Goal: Information Seeking & Learning: Learn about a topic

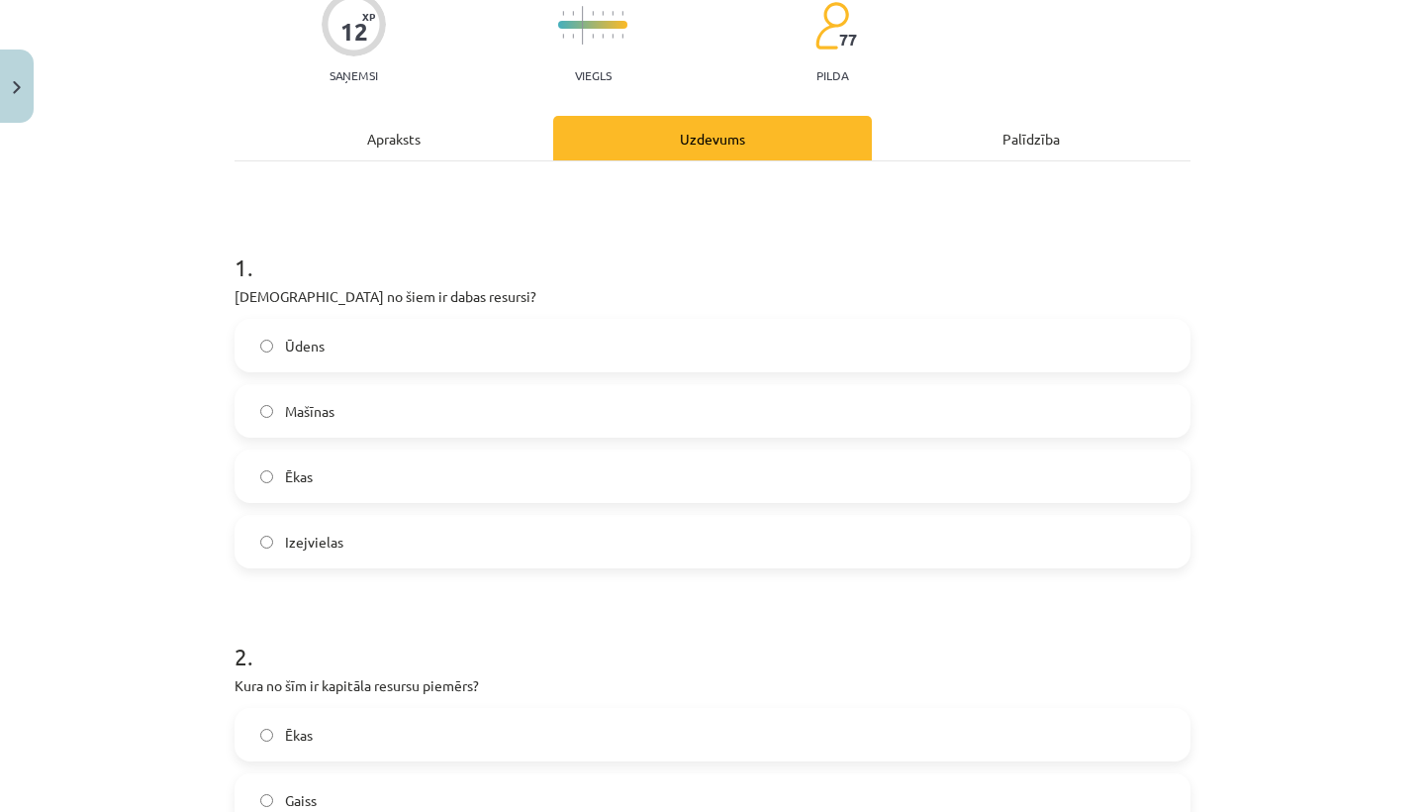
scroll to position [174, 0]
click at [511, 343] on label "Ūdens" at bounding box center [713, 346] width 952 height 49
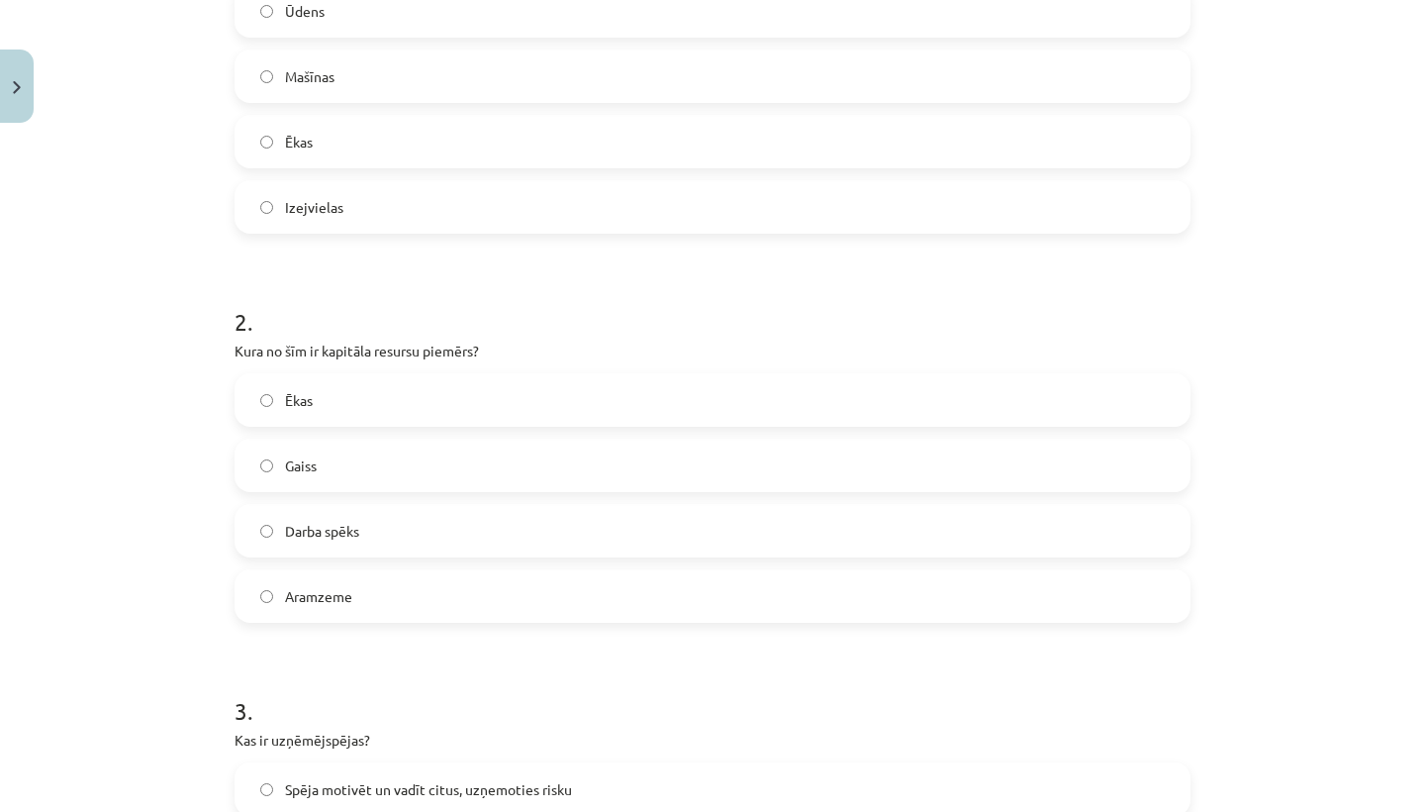
scroll to position [528, 0]
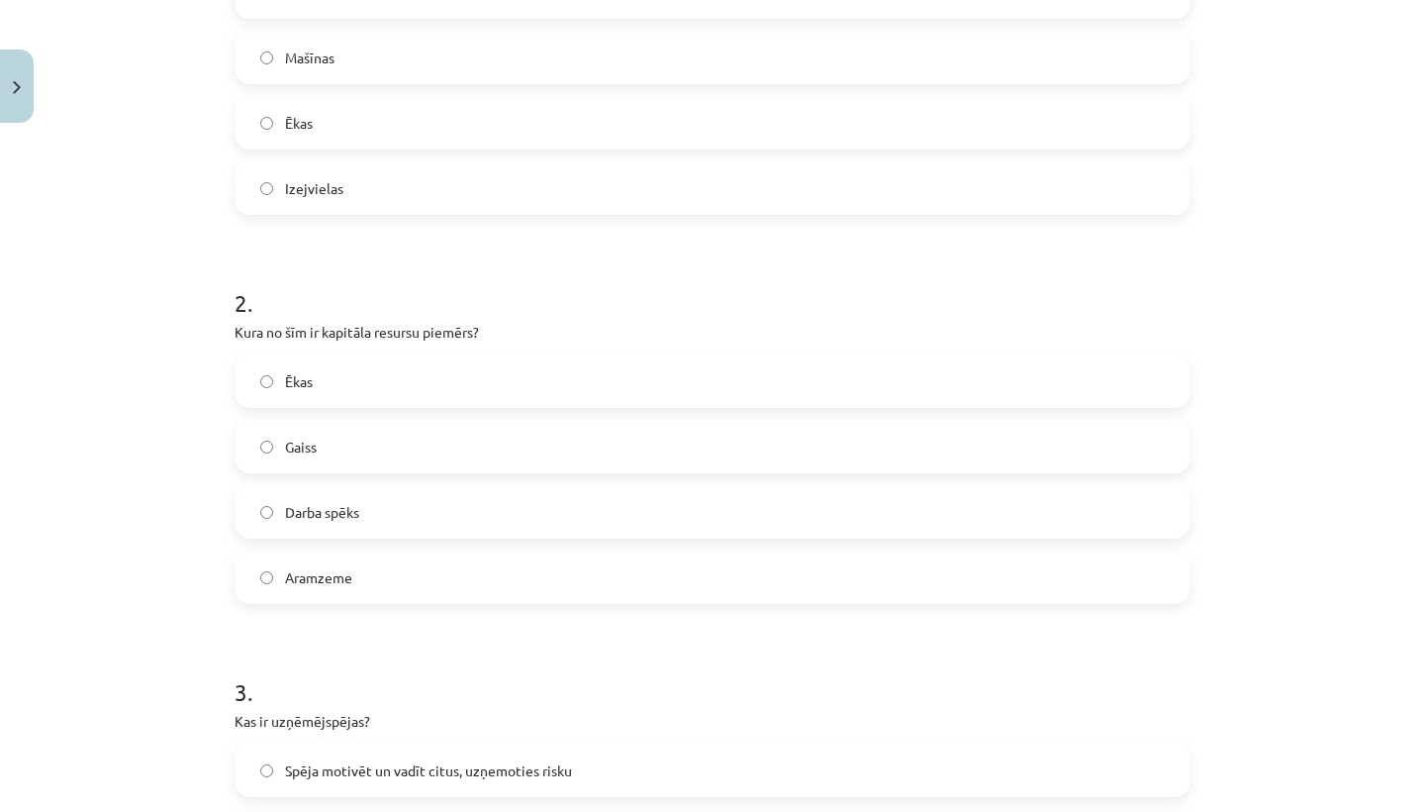
click at [468, 390] on label "Ēkas" at bounding box center [713, 380] width 952 height 49
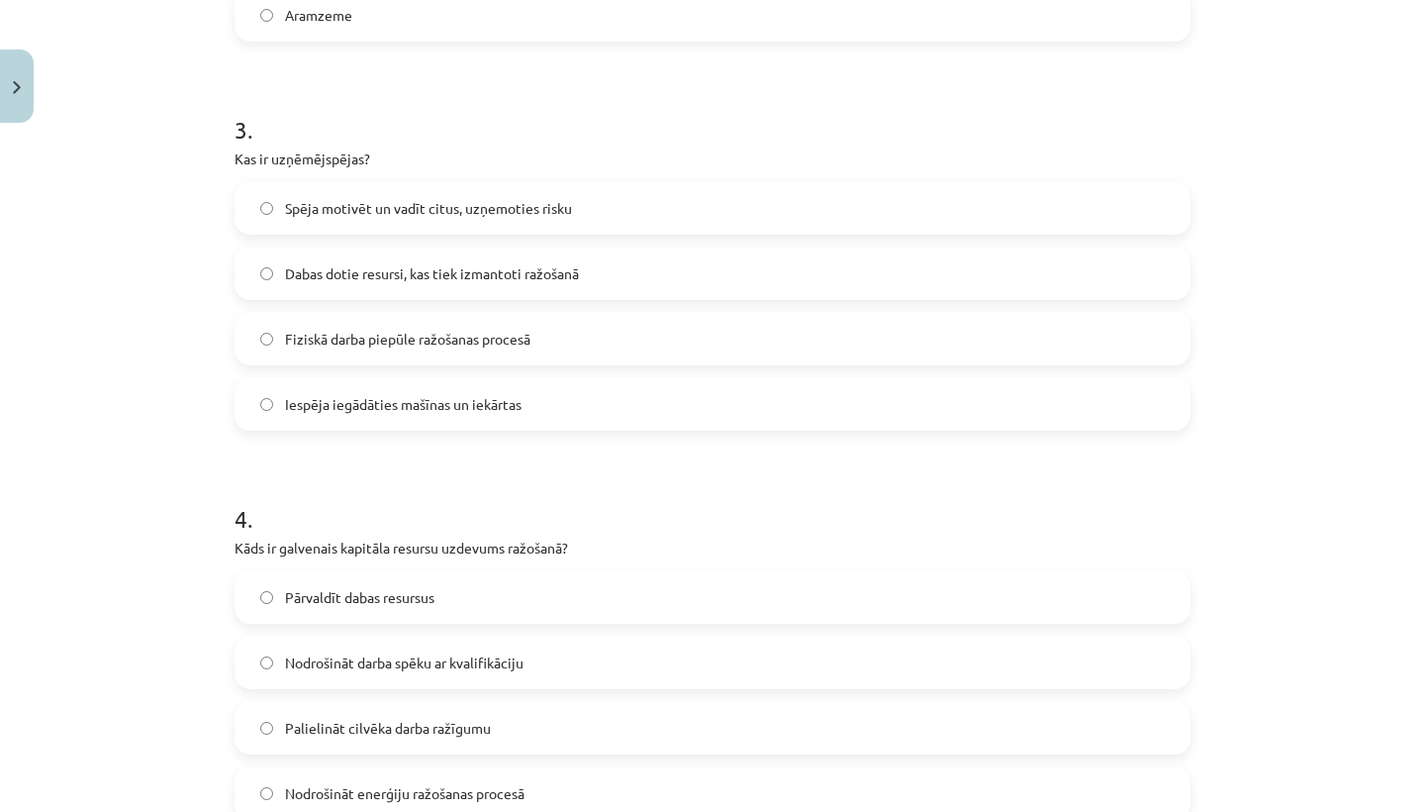
scroll to position [1095, 0]
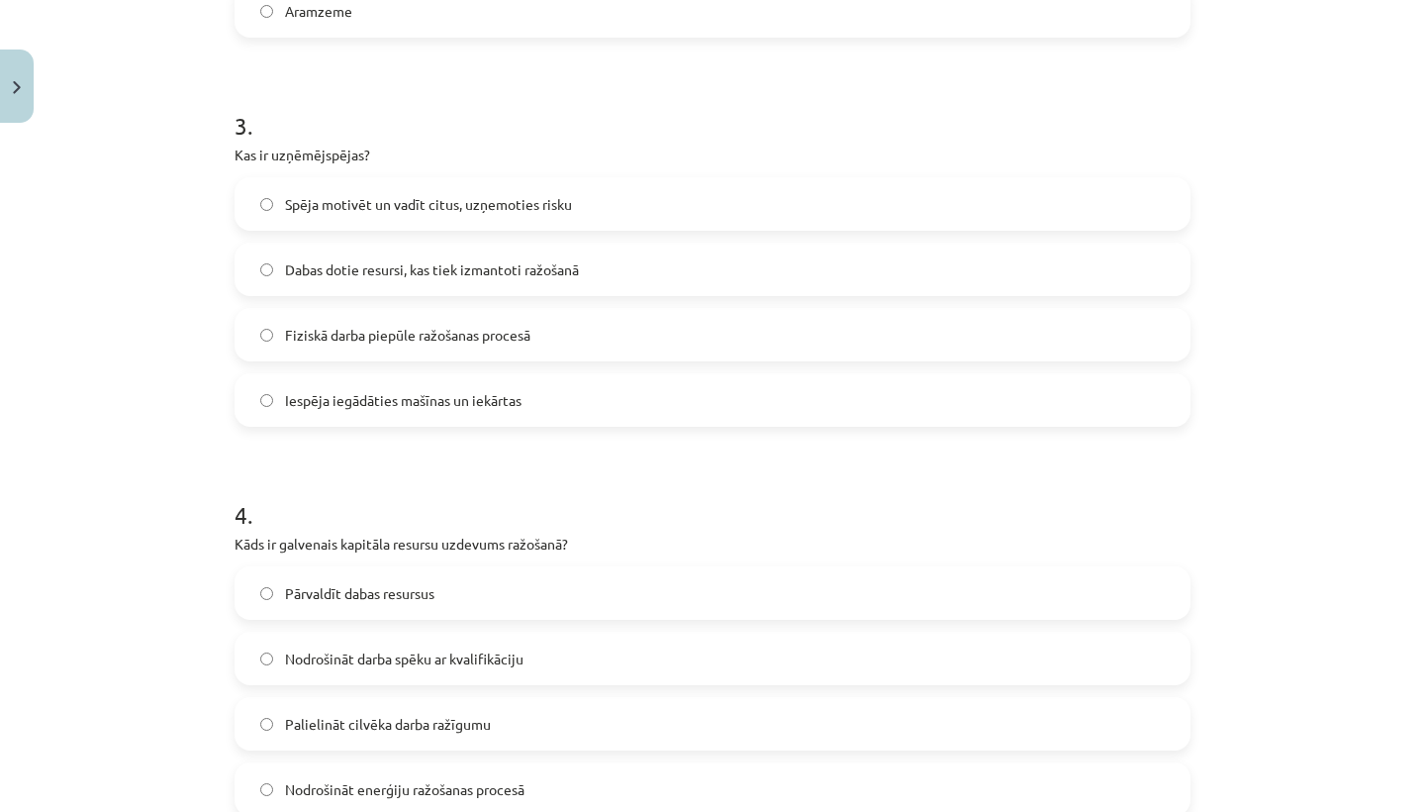
click at [537, 205] on span "Spēja motivēt un vadīt citus, uzņemoties risku" at bounding box center [428, 204] width 287 height 21
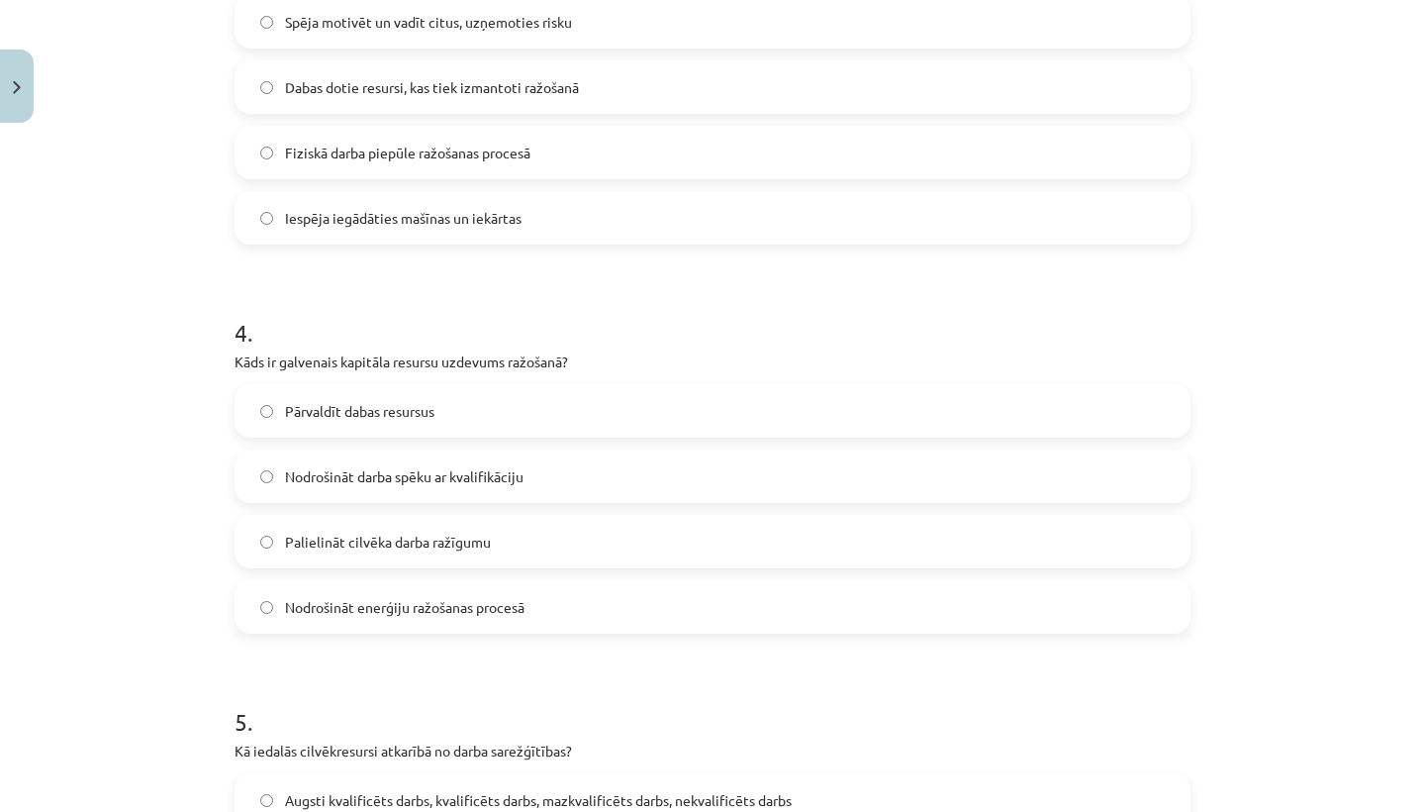
scroll to position [1391, 0]
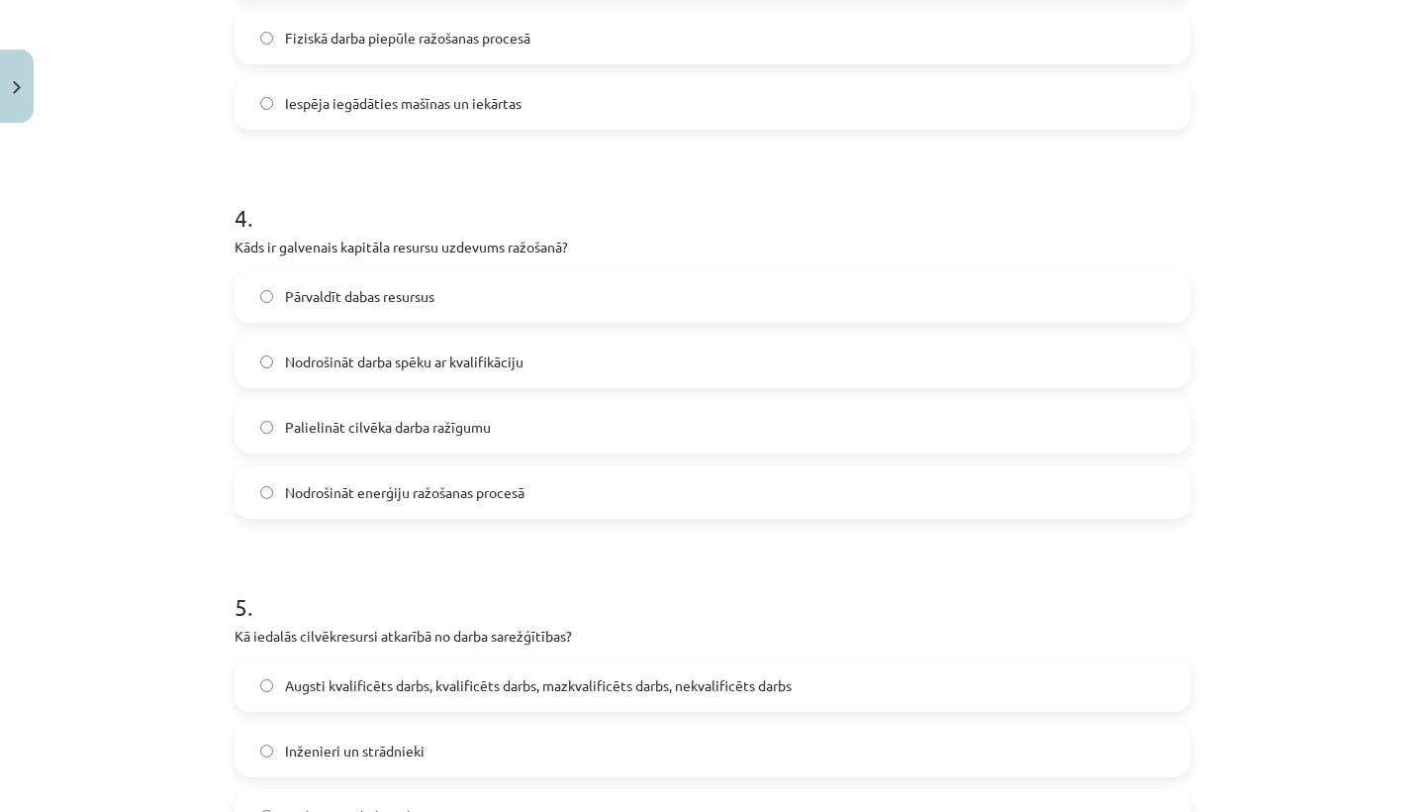
click at [558, 364] on label "Nodrošināt darba spēku ar kvalifikāciju" at bounding box center [713, 360] width 952 height 49
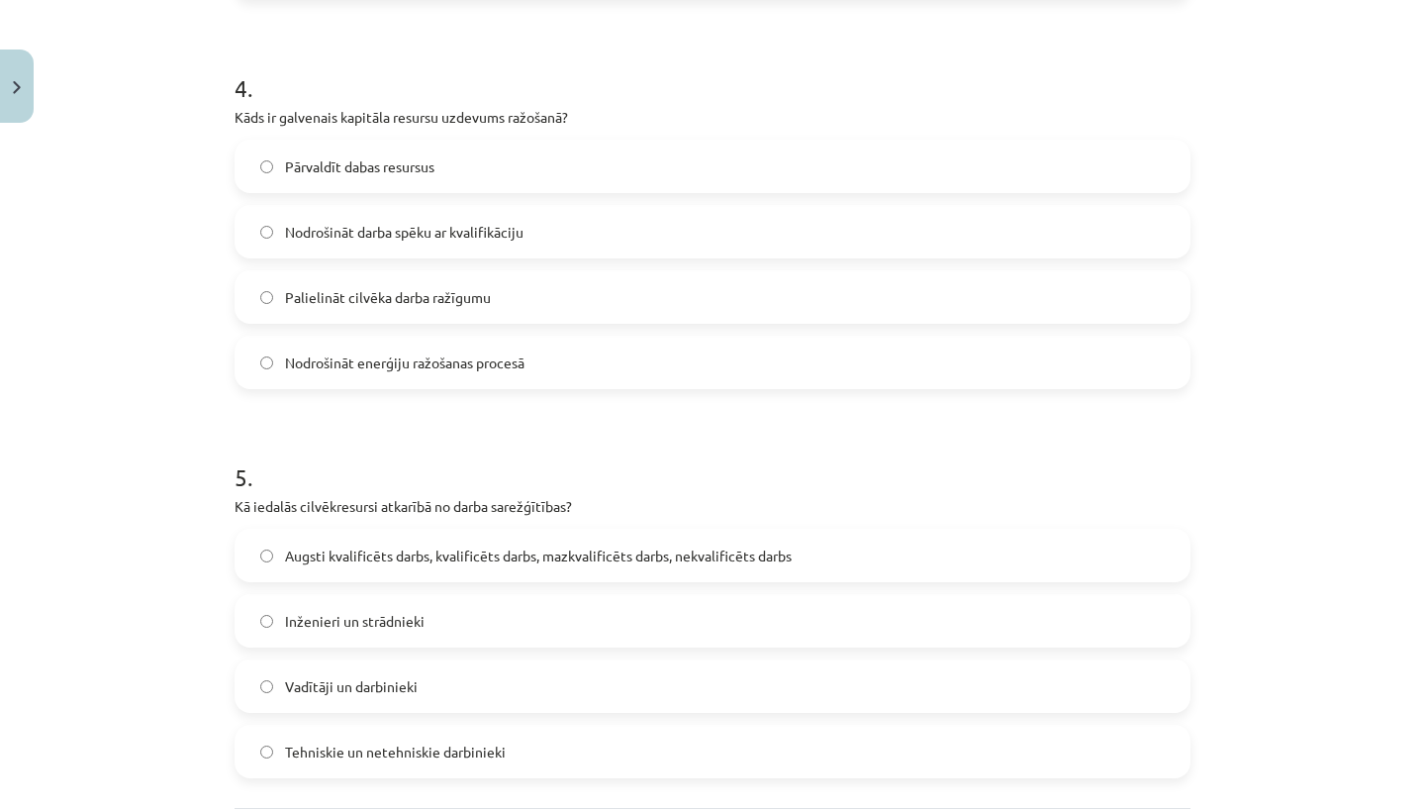
scroll to position [1520, 0]
click at [558, 364] on label "Nodrošināt enerģiju ražošanas procesā" at bounding box center [713, 362] width 952 height 49
click at [587, 240] on label "Nodrošināt darba spēku ar kvalifikāciju" at bounding box center [713, 232] width 952 height 49
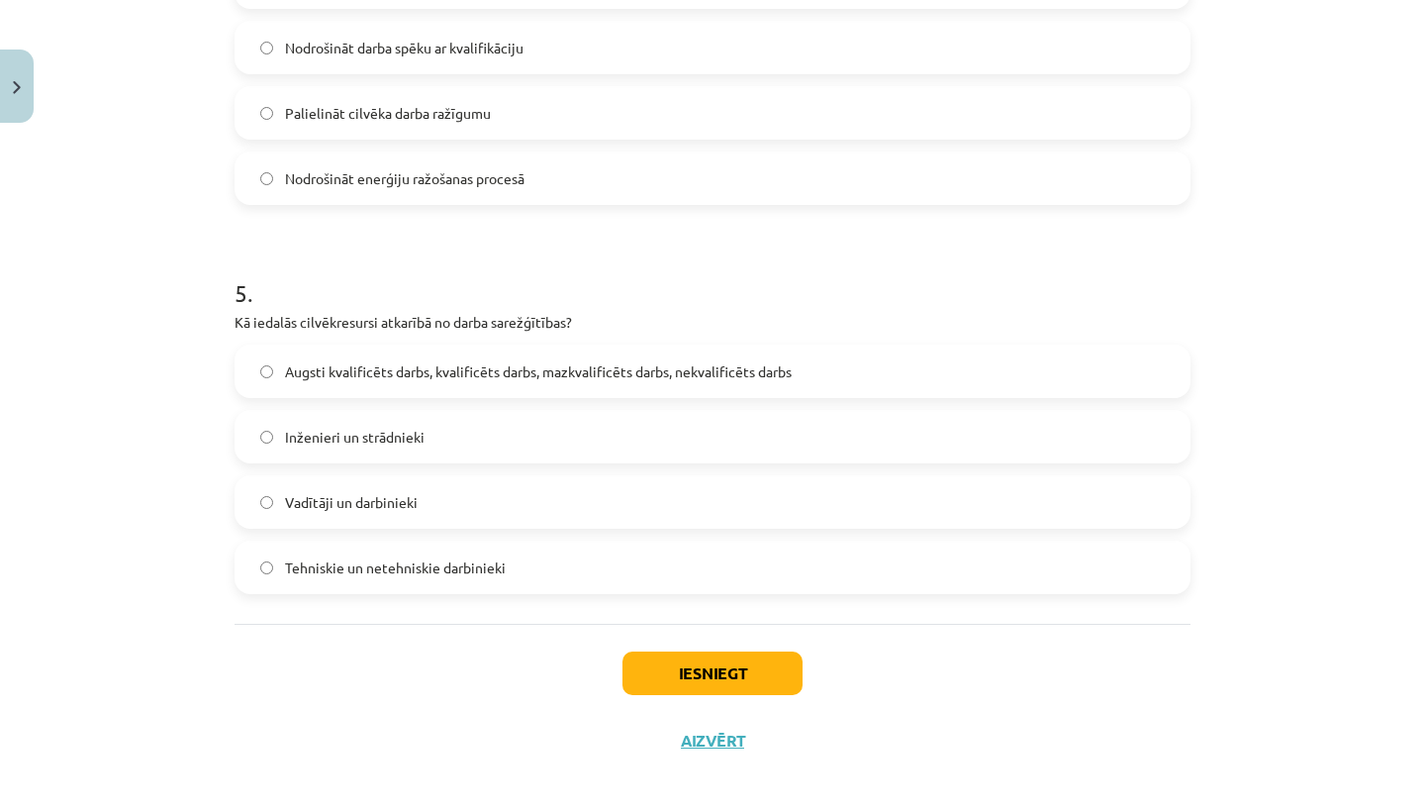
scroll to position [1707, 0]
click at [605, 387] on label "Augsti kvalificēts darbs, kvalificēts darbs, mazkvalificēts darbs, nekvalificēt…" at bounding box center [713, 368] width 952 height 49
click at [629, 675] on button "Iesniegt" at bounding box center [712, 671] width 180 height 44
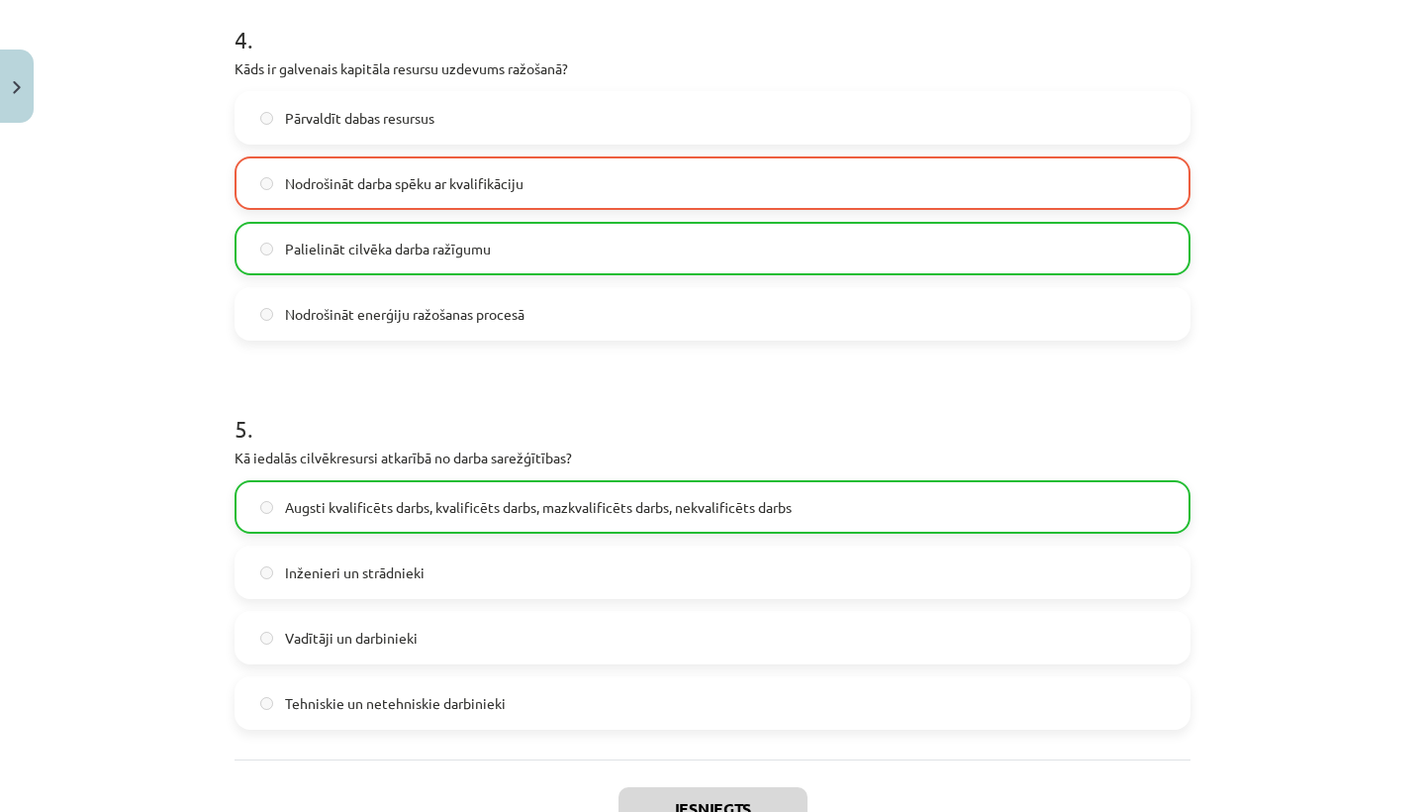
scroll to position [1547, 0]
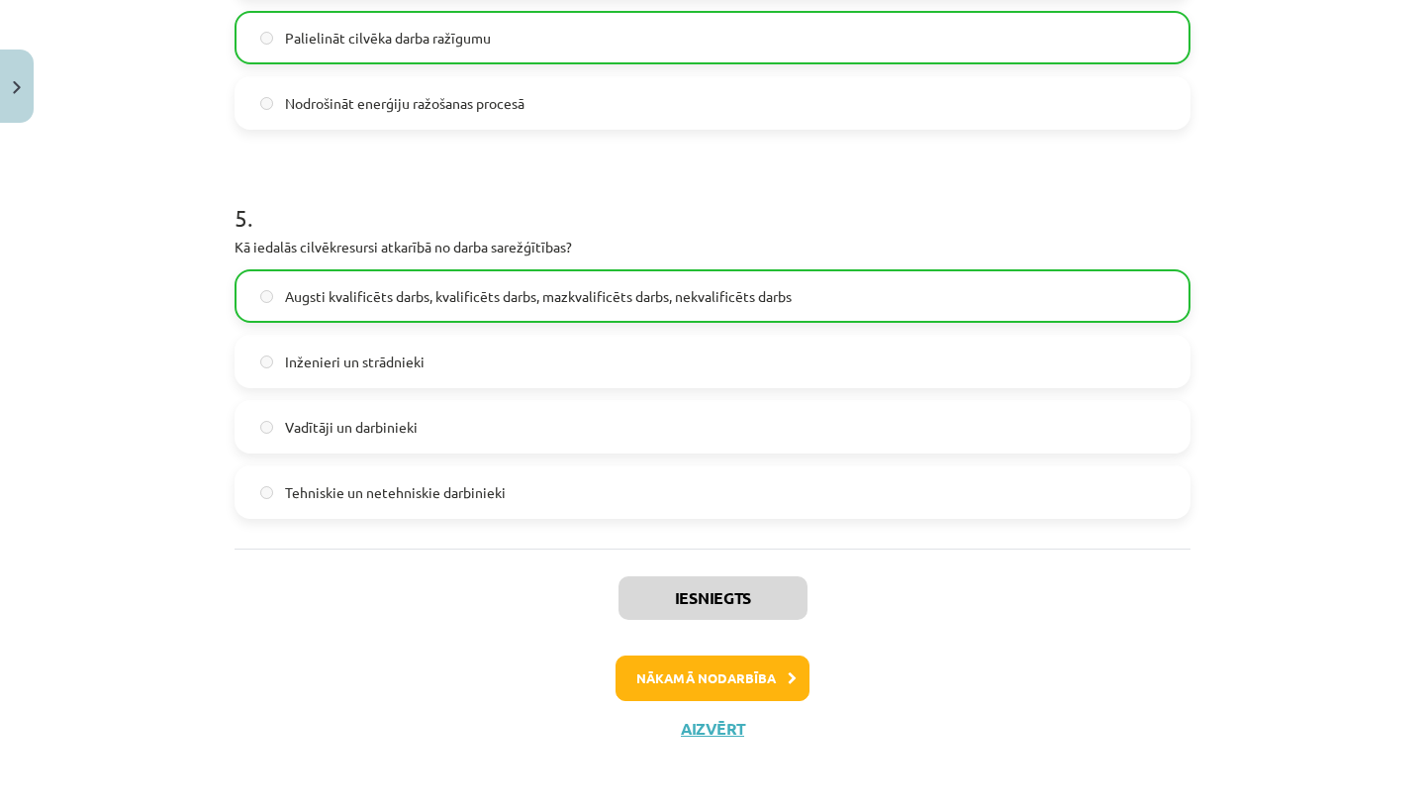
click at [687, 658] on button "Nākamā nodarbība" at bounding box center [713, 678] width 194 height 46
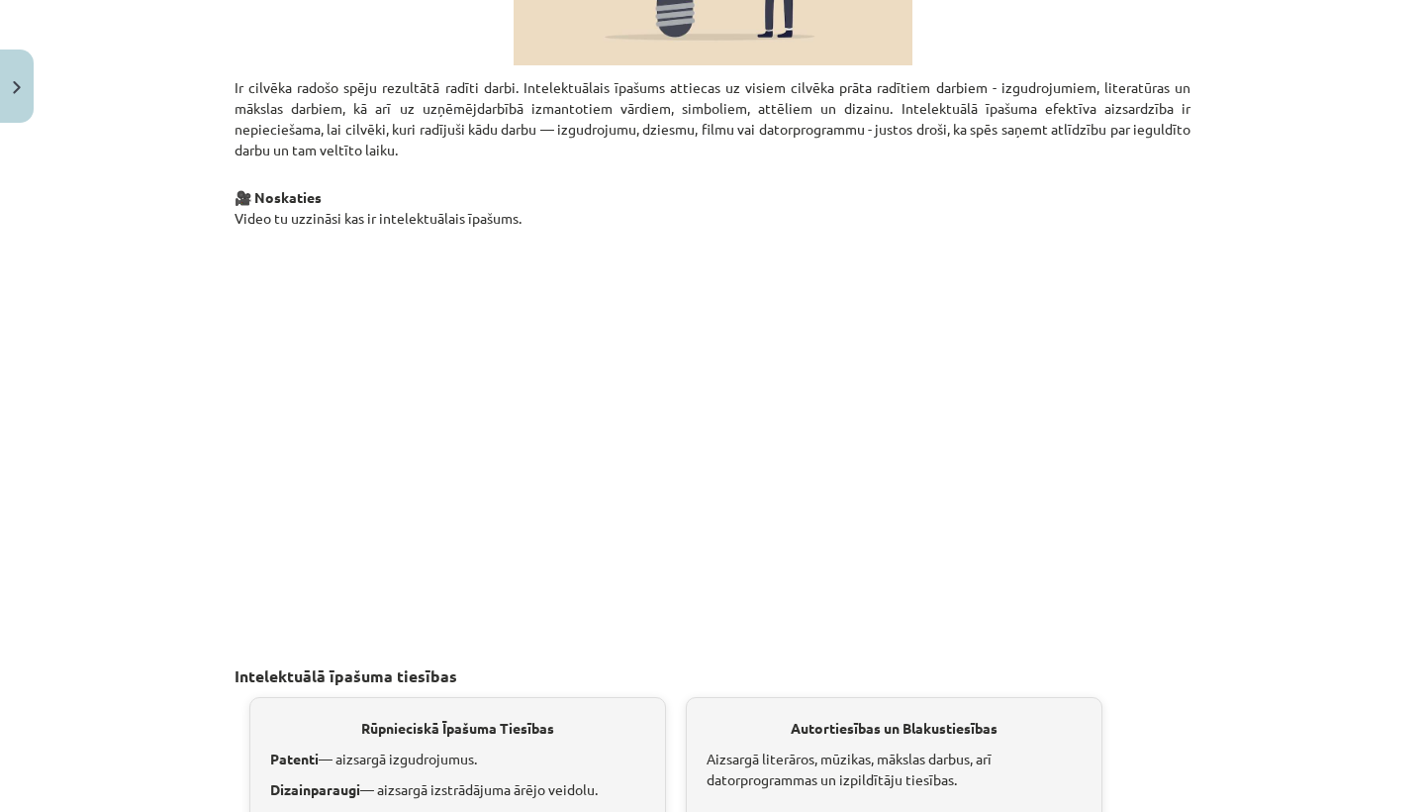
scroll to position [1682, 0]
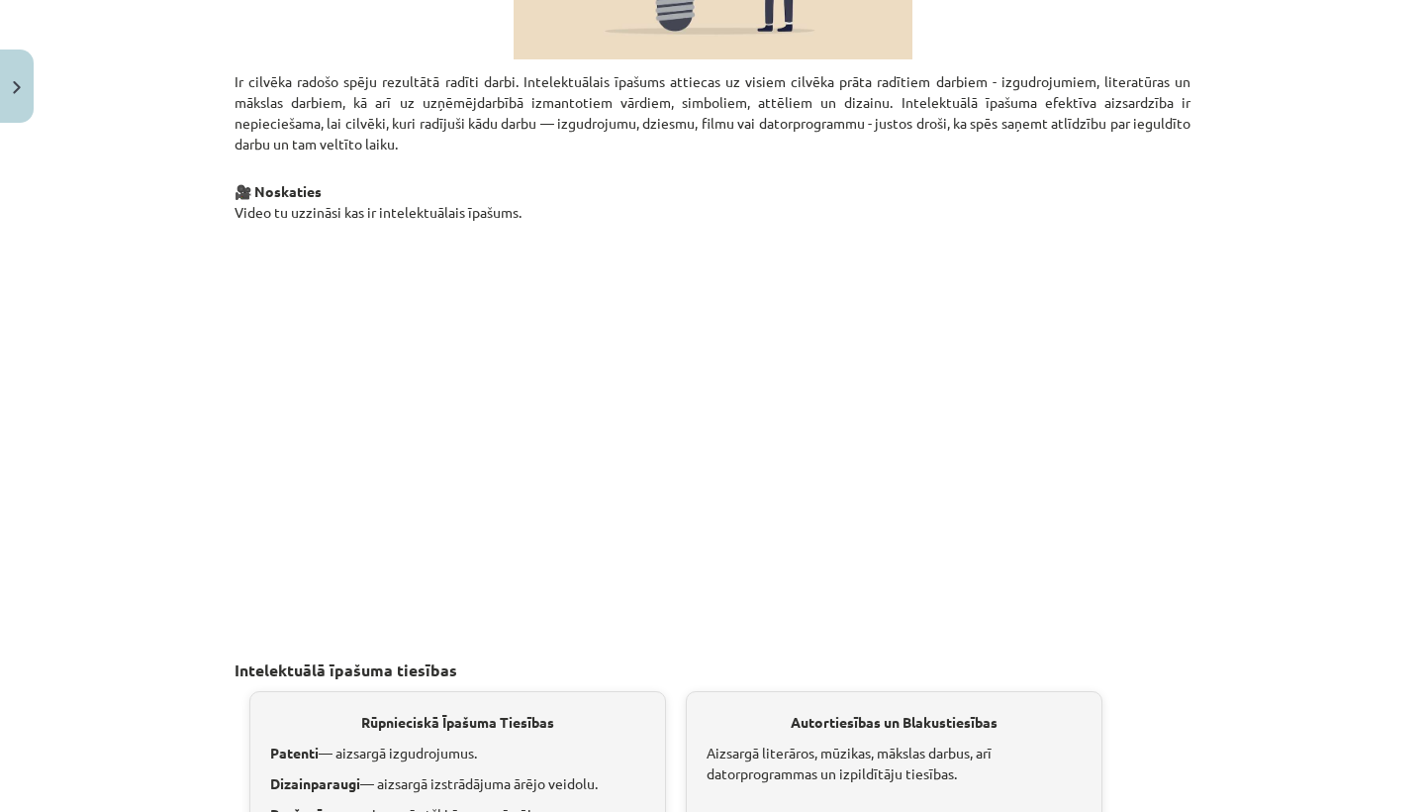
drag, startPoint x: 994, startPoint y: 16, endPoint x: 1178, endPoint y: 400, distance: 425.8
click at [1178, 400] on p at bounding box center [713, 415] width 956 height 361
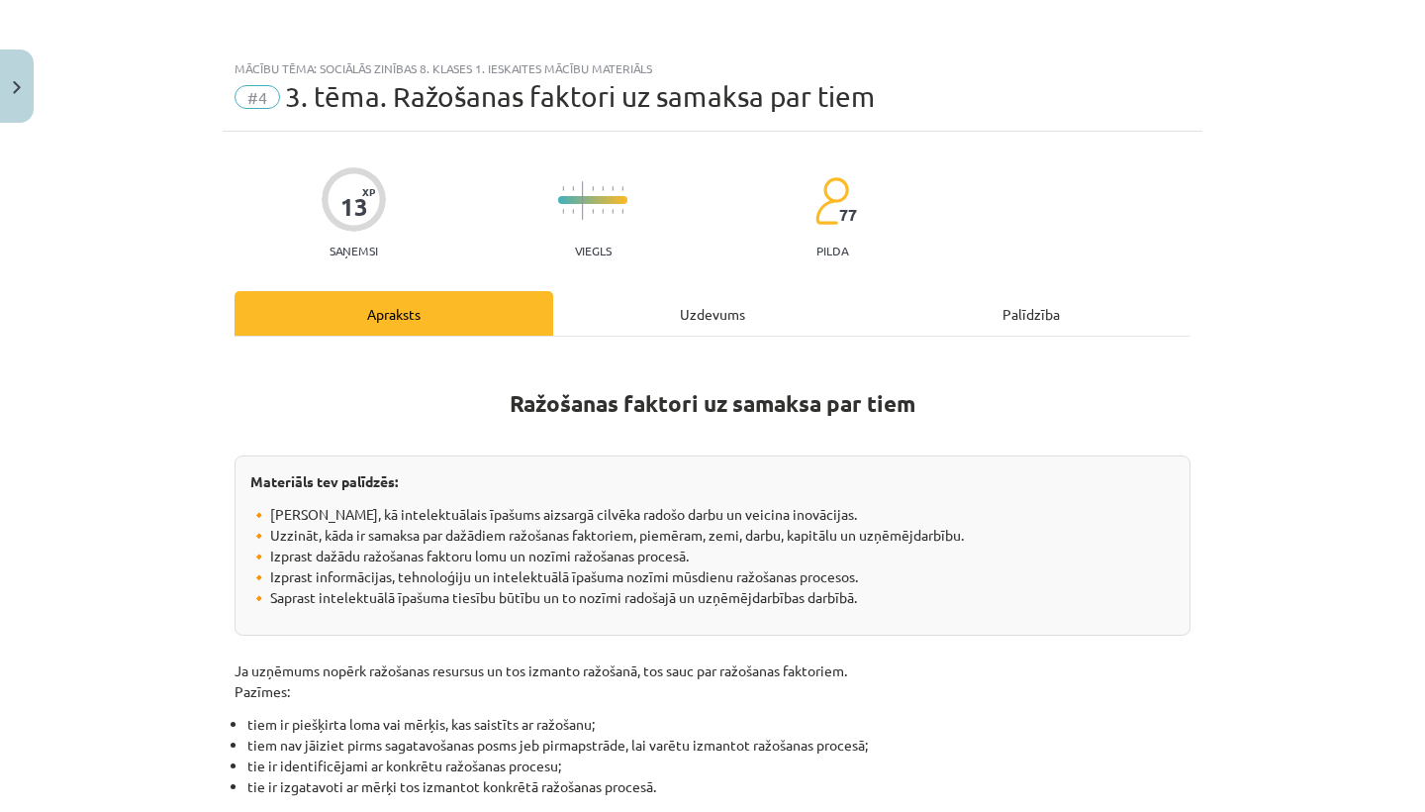
scroll to position [0, 0]
click at [0, 93] on button "Close" at bounding box center [17, 85] width 34 height 73
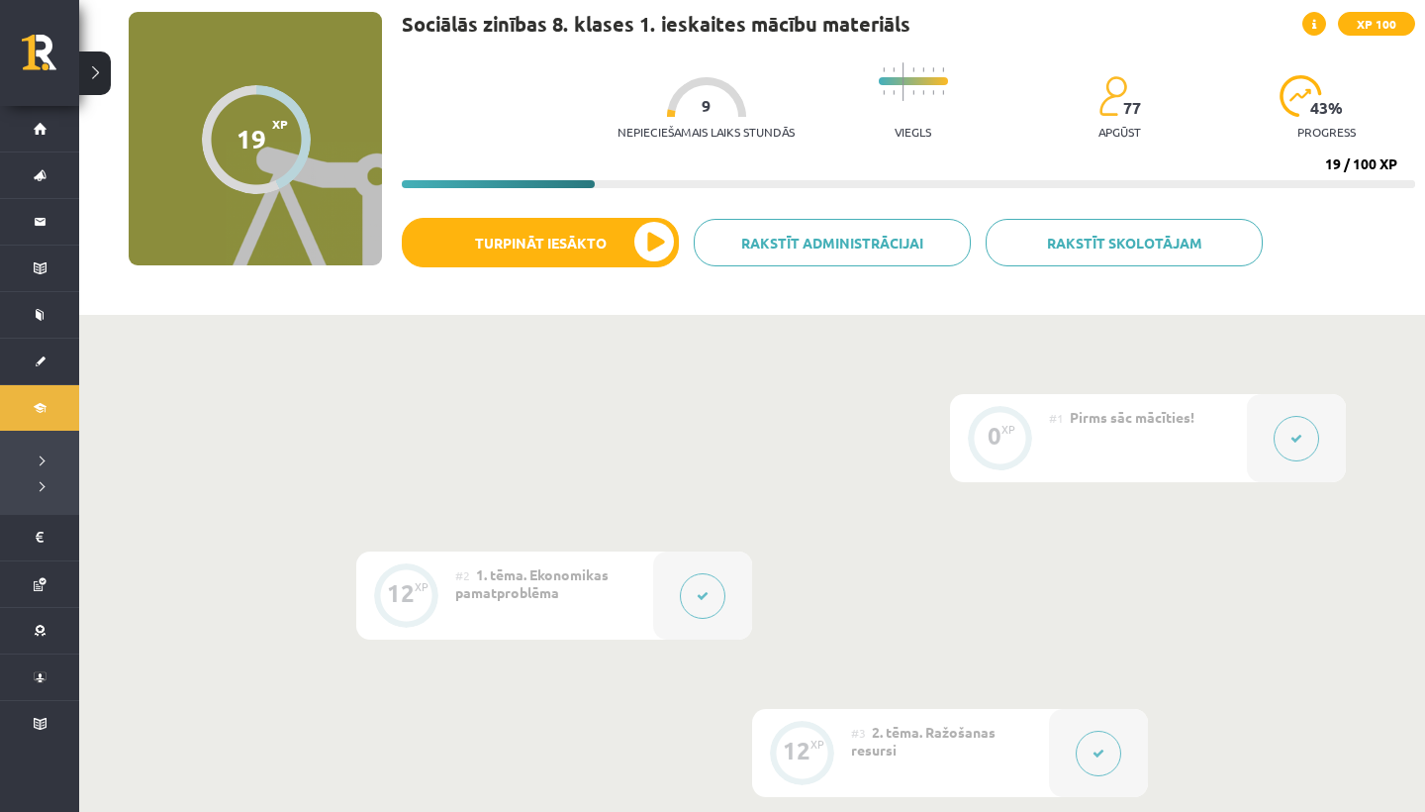
scroll to position [138, 0]
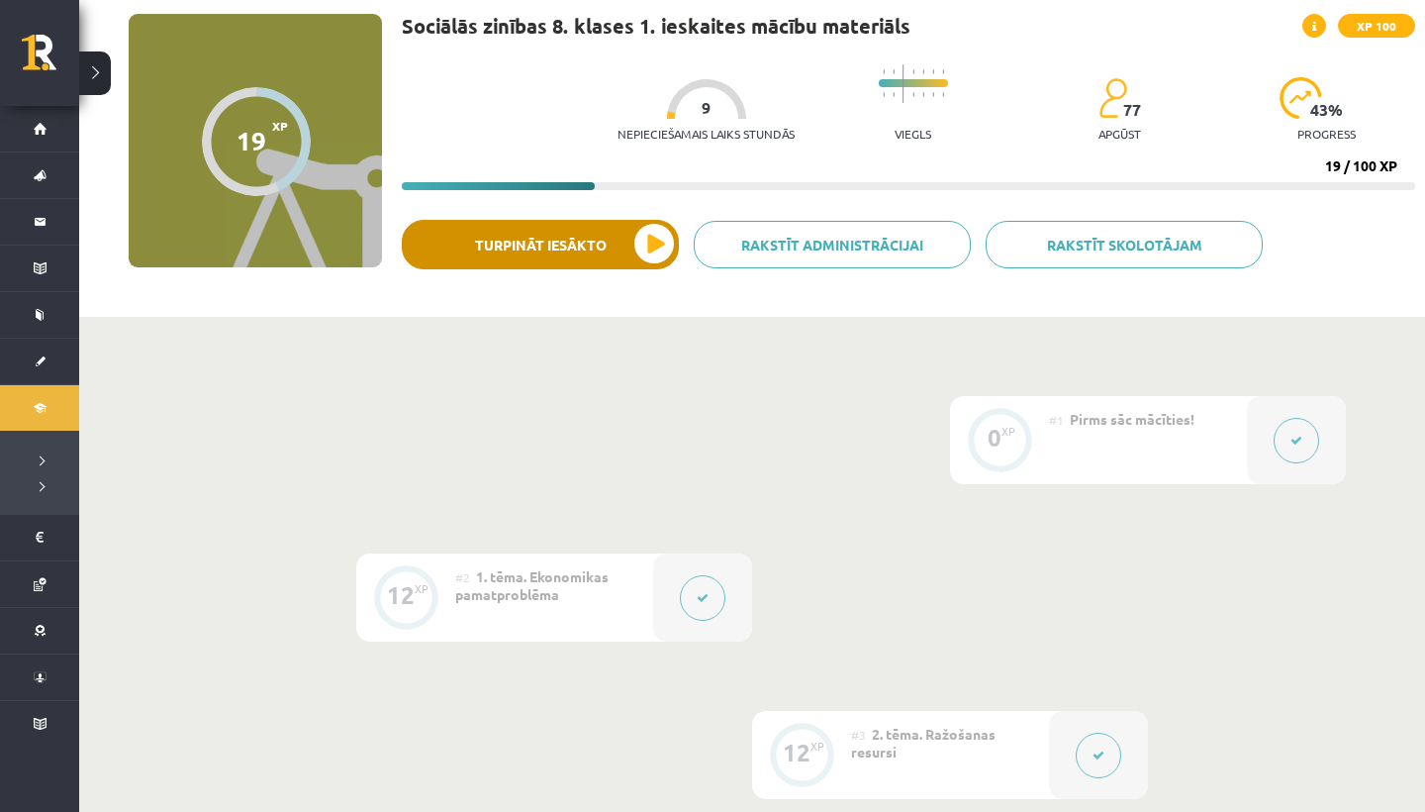
drag, startPoint x: 1214, startPoint y: 7, endPoint x: 667, endPoint y: 223, distance: 588.3
click at [667, 223] on button "Turpināt iesākto" at bounding box center [540, 244] width 277 height 49
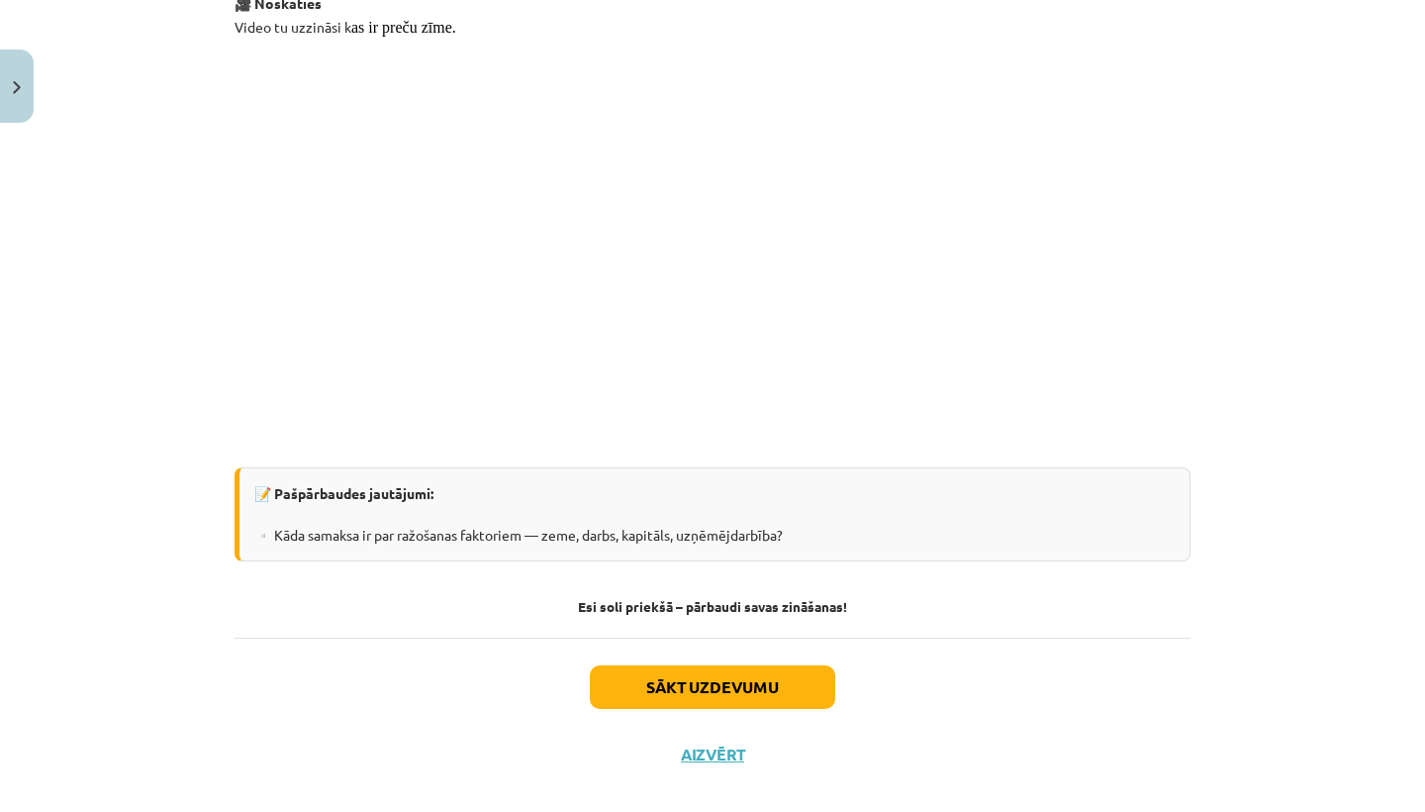
scroll to position [3550, 0]
click at [625, 666] on button "Sākt uzdevumu" at bounding box center [712, 688] width 245 height 44
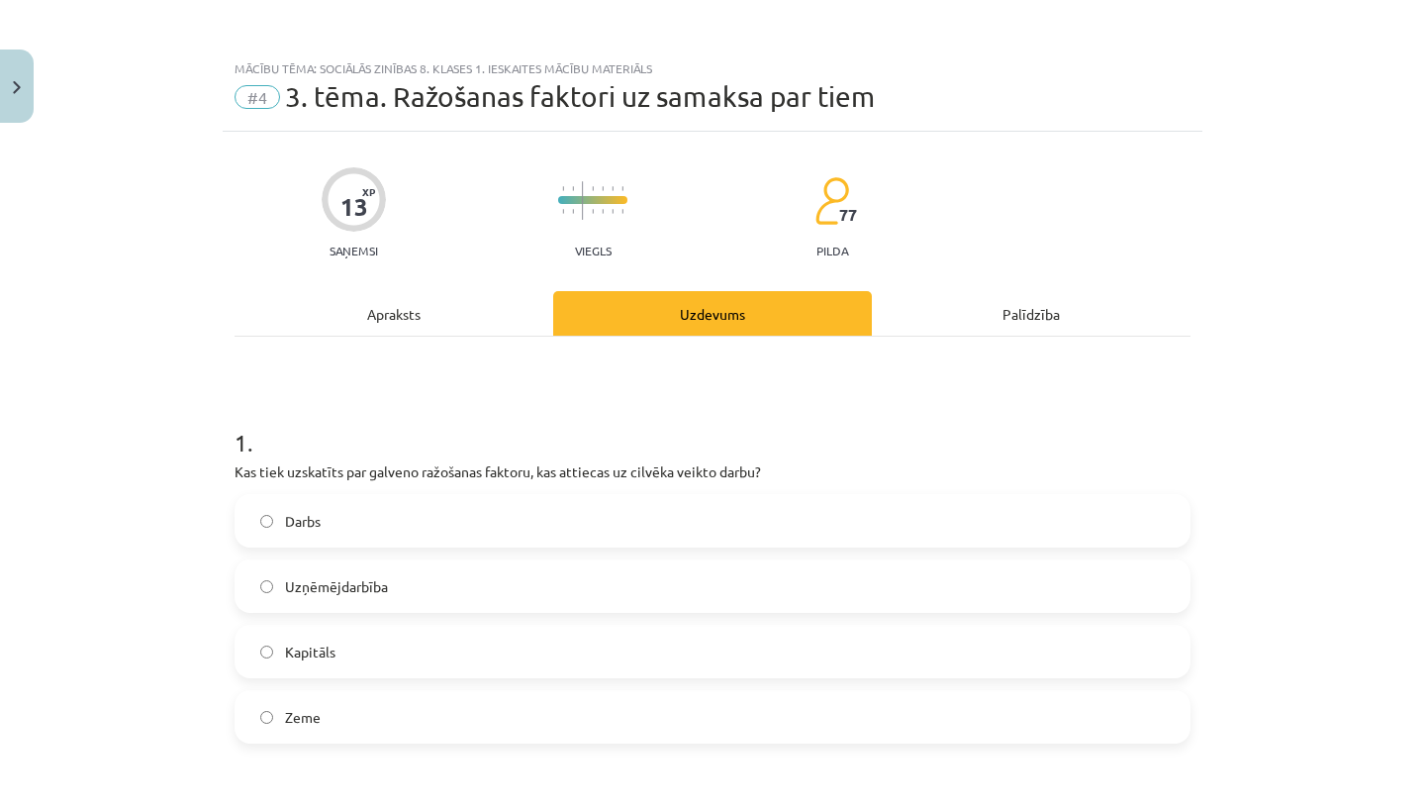
scroll to position [0, 0]
click at [590, 588] on label "Uzņēmējdarbība" at bounding box center [713, 585] width 952 height 49
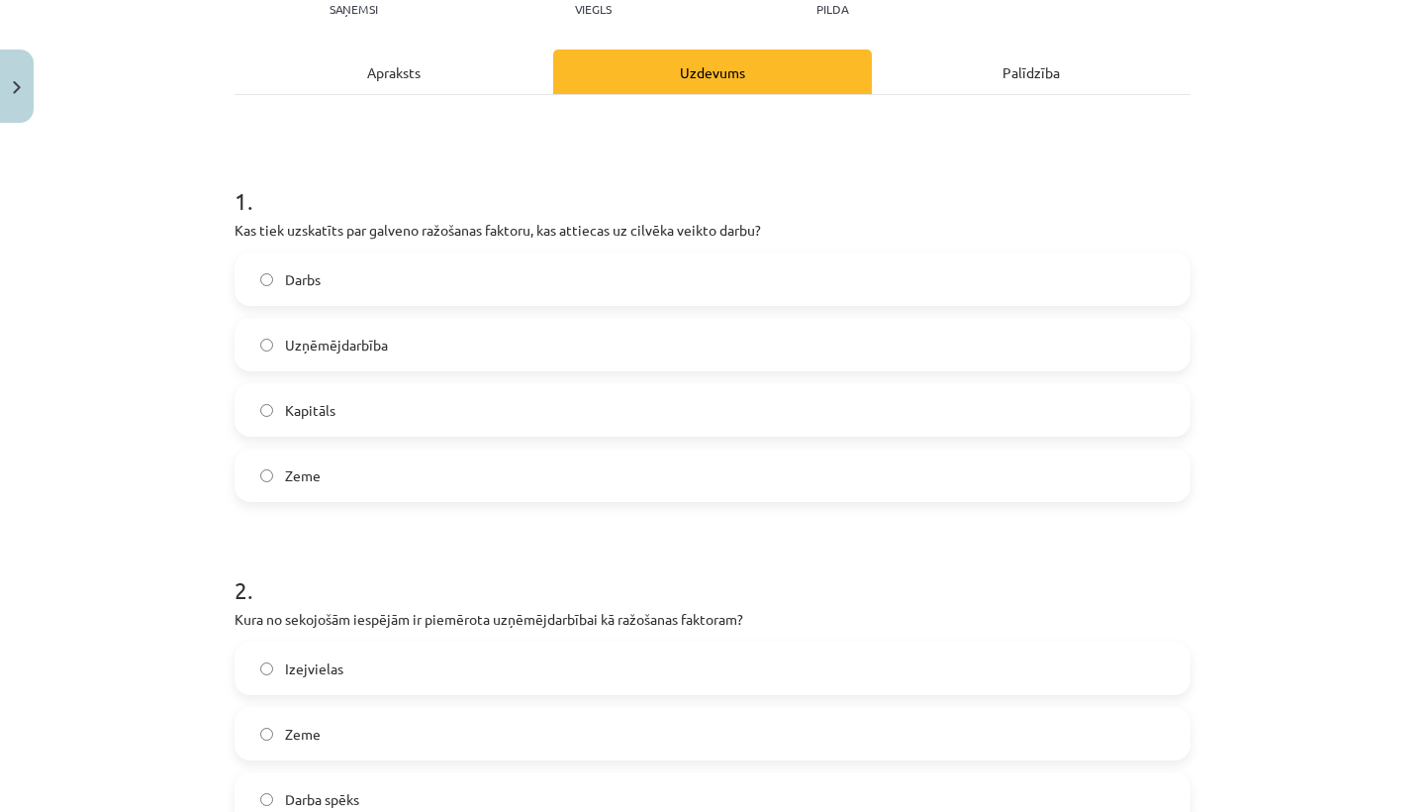
scroll to position [240, 0]
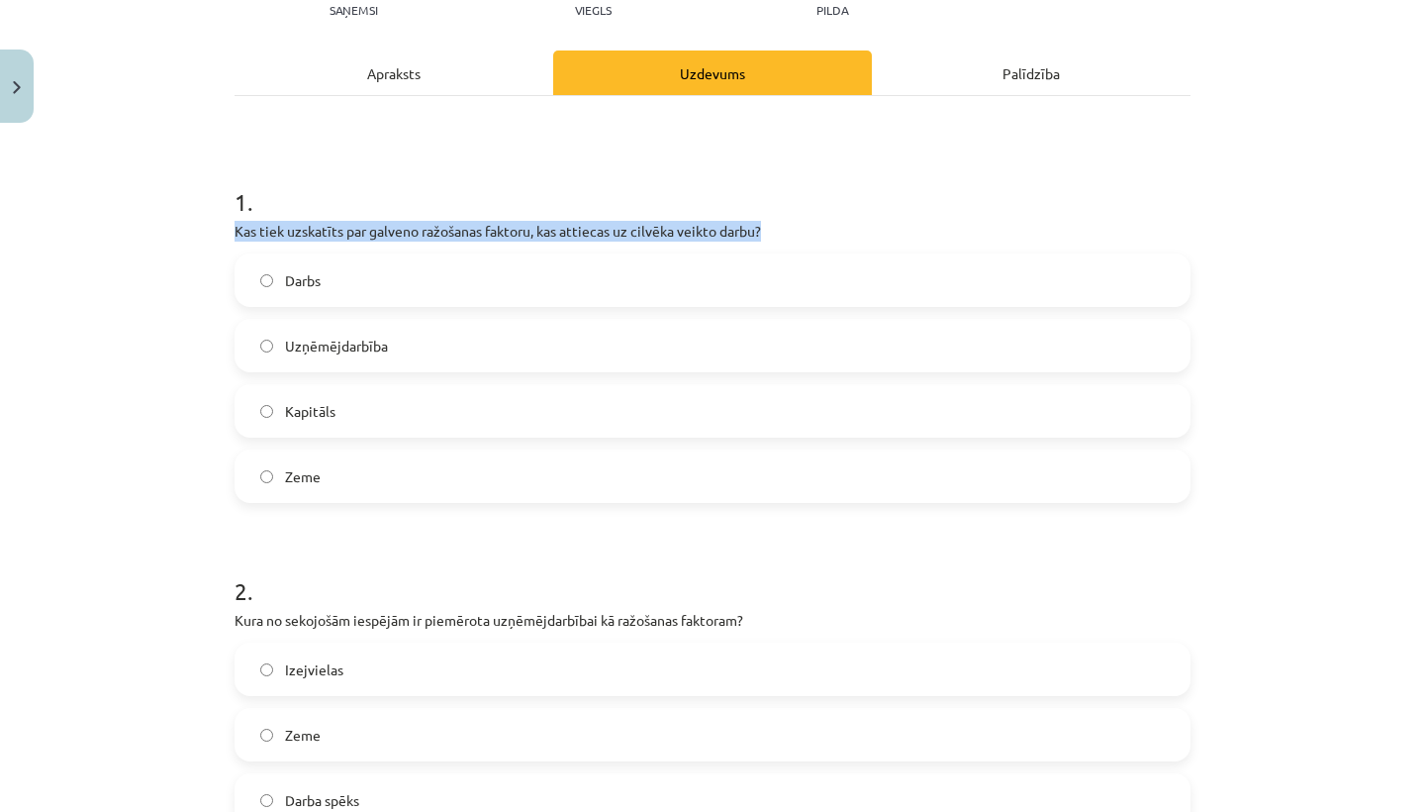
drag, startPoint x: 235, startPoint y: 232, endPoint x: 766, endPoint y: 232, distance: 531.4
click at [766, 232] on p "Kas tiek uzskatīts par galveno ražošanas faktoru, kas attiecas uz cilvēka veikt…" at bounding box center [713, 231] width 956 height 21
copy p "Kas tiek uzskatīts par galveno ražošanas faktoru, kas attiecas uz cilvēka veikt…"
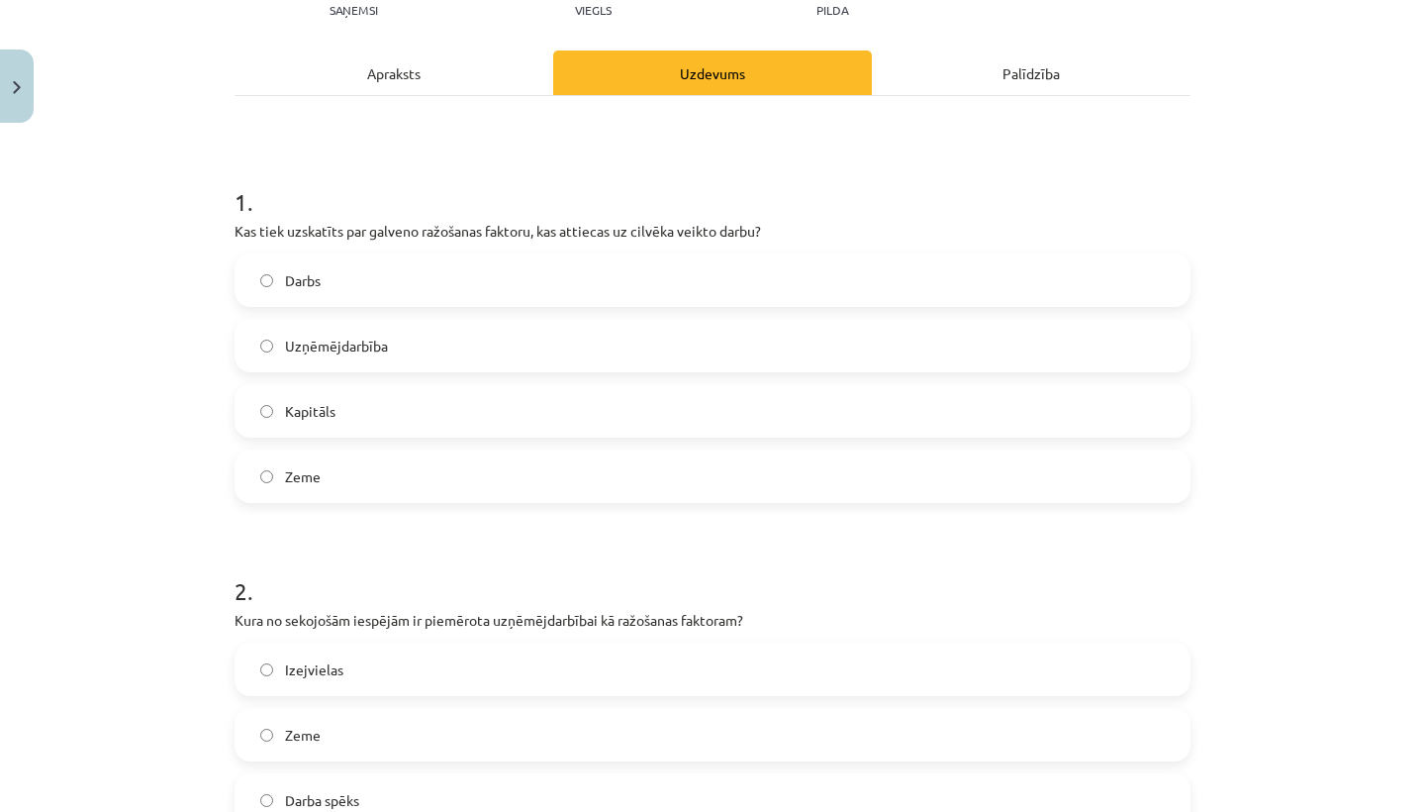
click at [493, 294] on label "Darbs" at bounding box center [713, 279] width 952 height 49
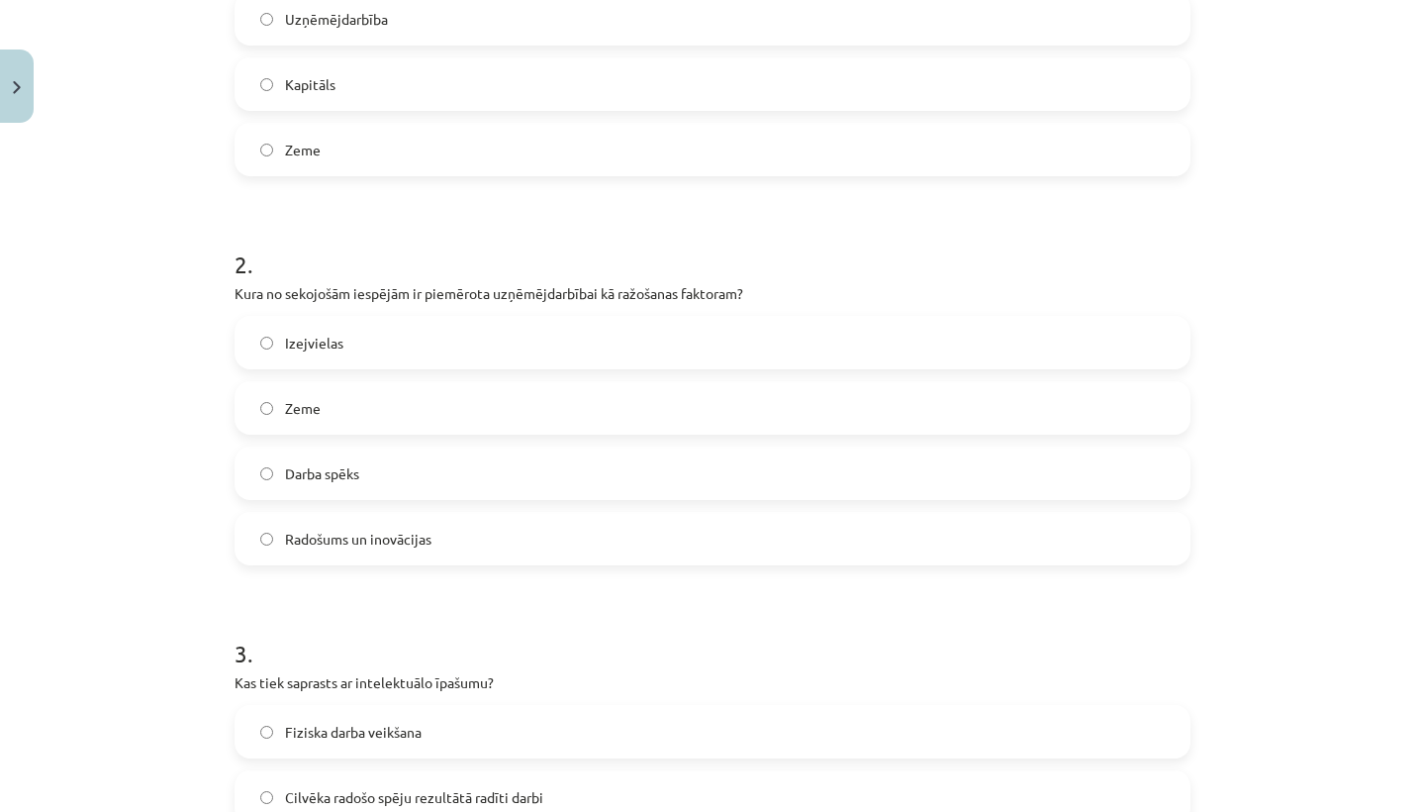
scroll to position [592, 0]
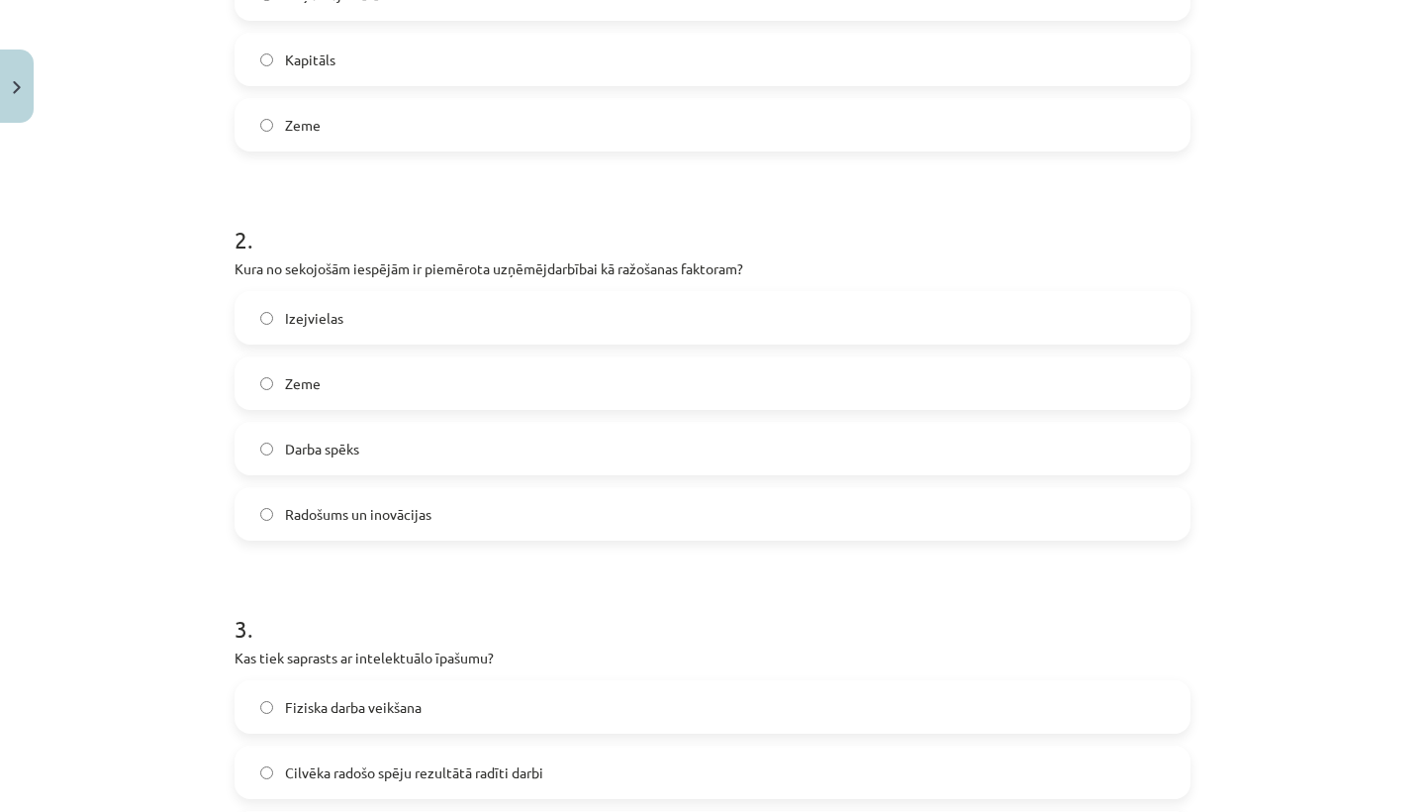
click at [464, 501] on label "Radošums un inovācijas" at bounding box center [713, 513] width 952 height 49
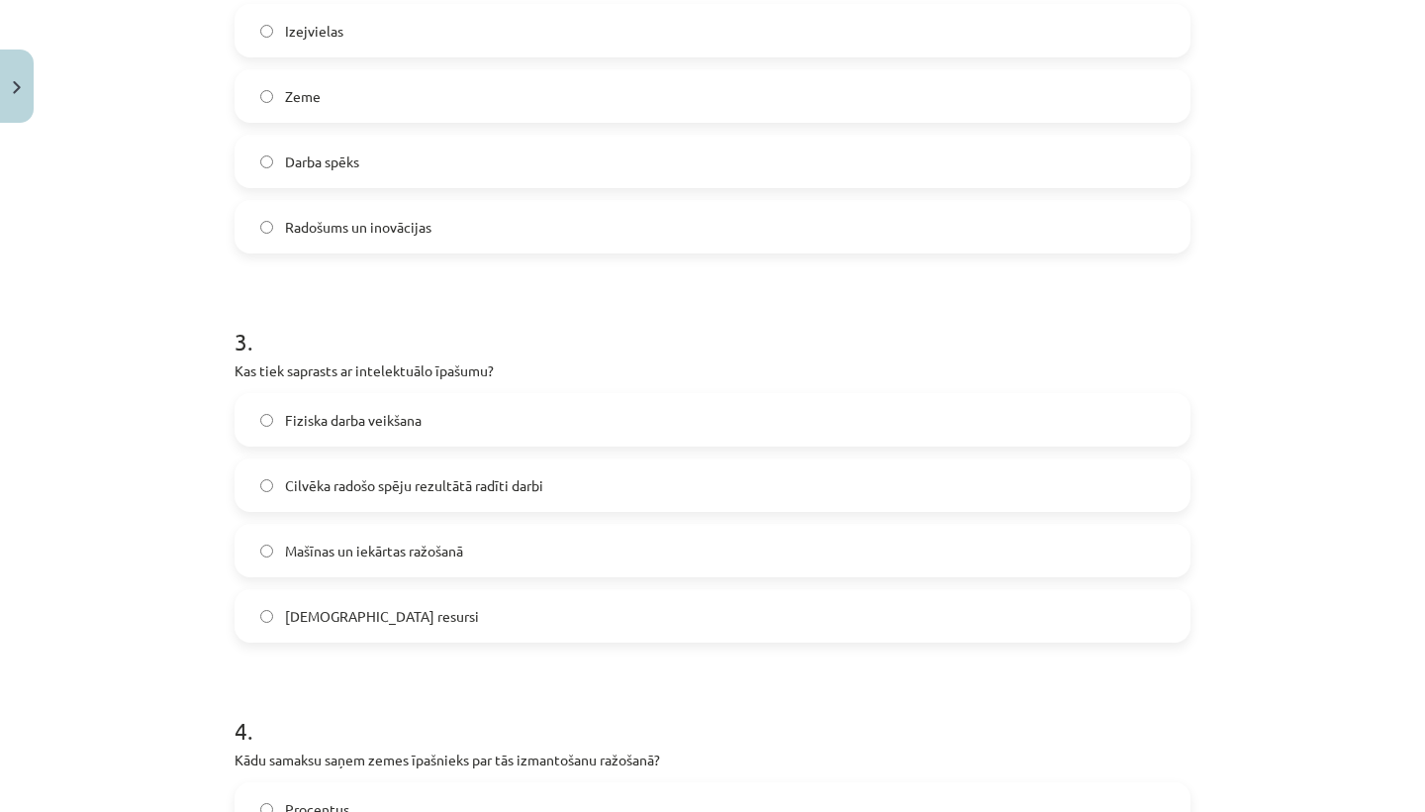
scroll to position [906, 0]
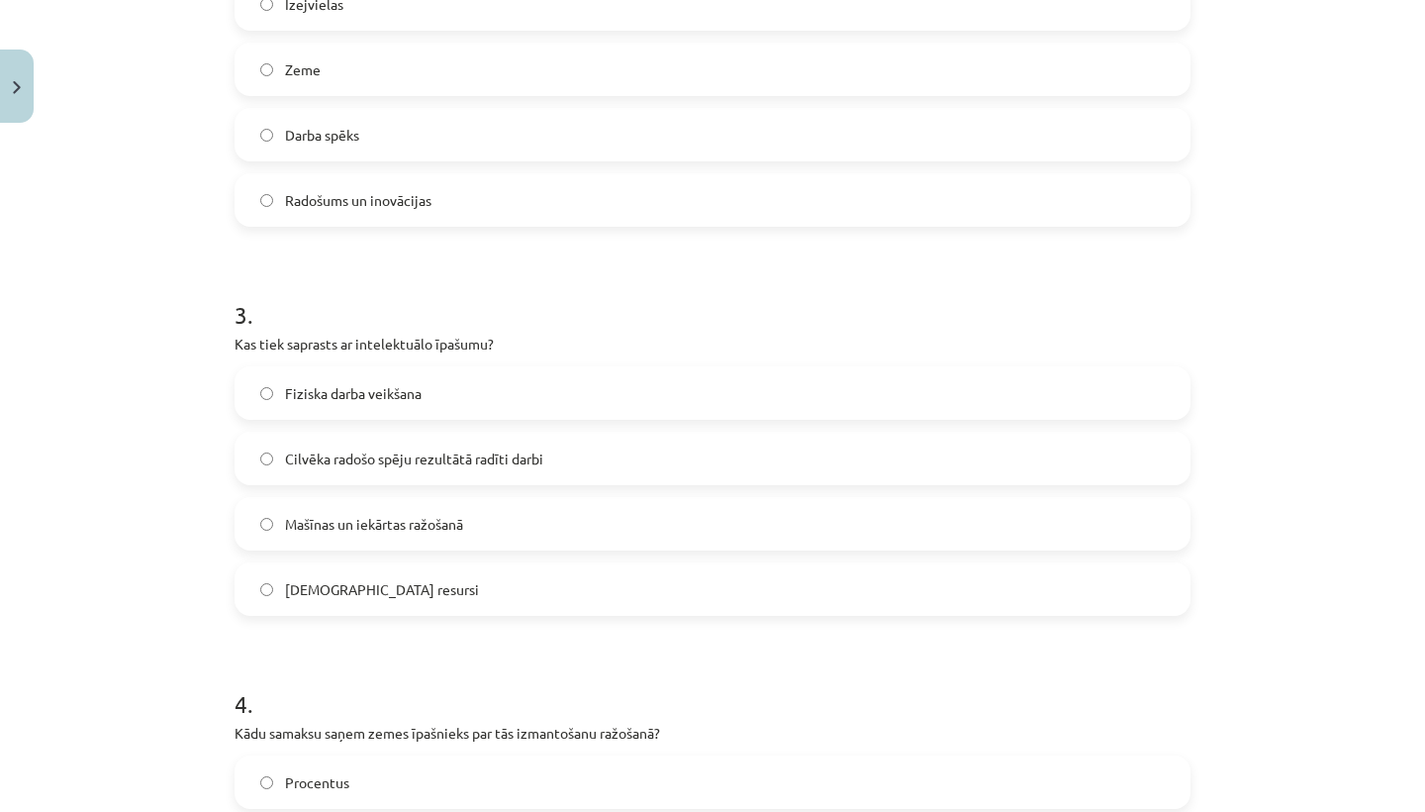
click at [590, 458] on label "Cilvēka radošo spēju rezultātā radīti darbi" at bounding box center [713, 457] width 952 height 49
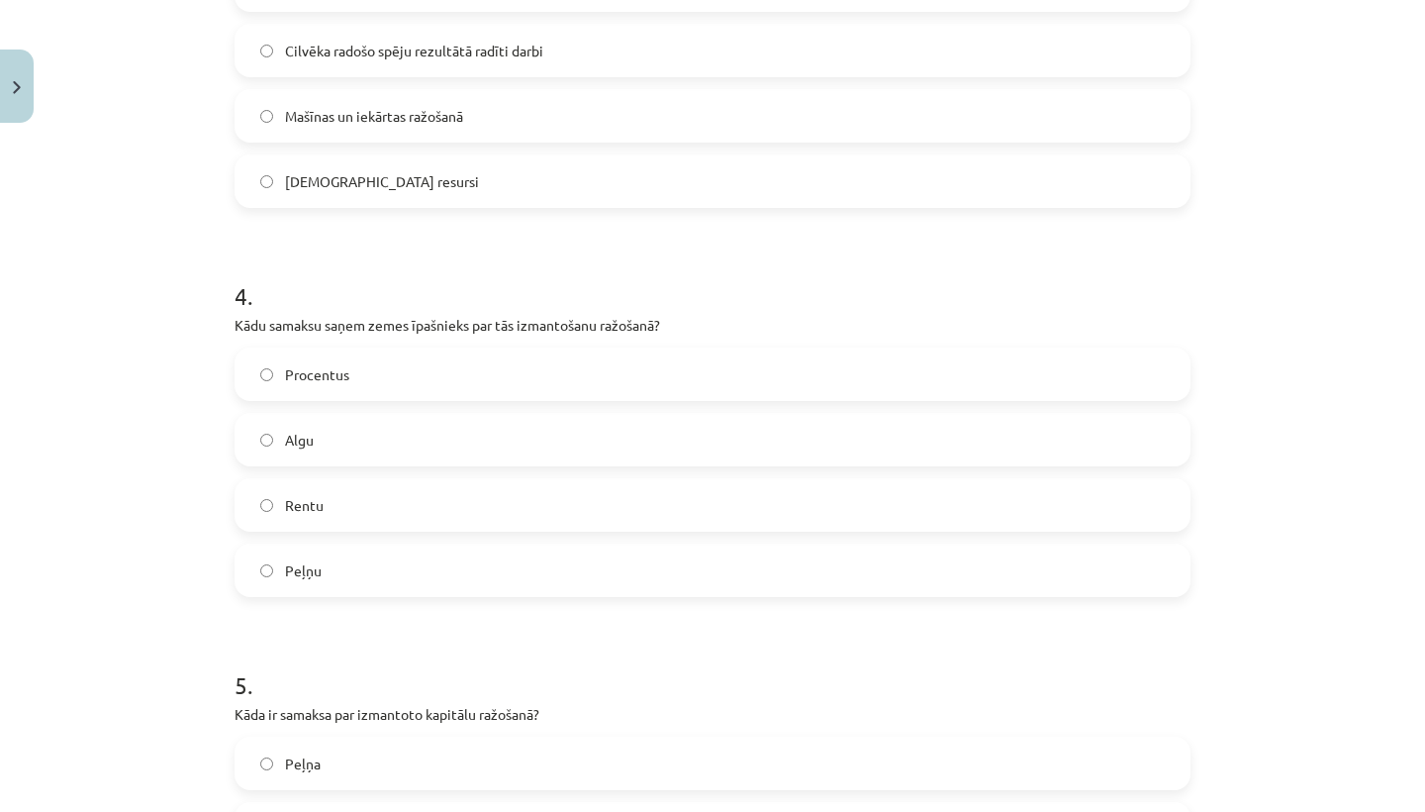
scroll to position [1314, 0]
click at [575, 494] on label "Rentu" at bounding box center [713, 503] width 952 height 49
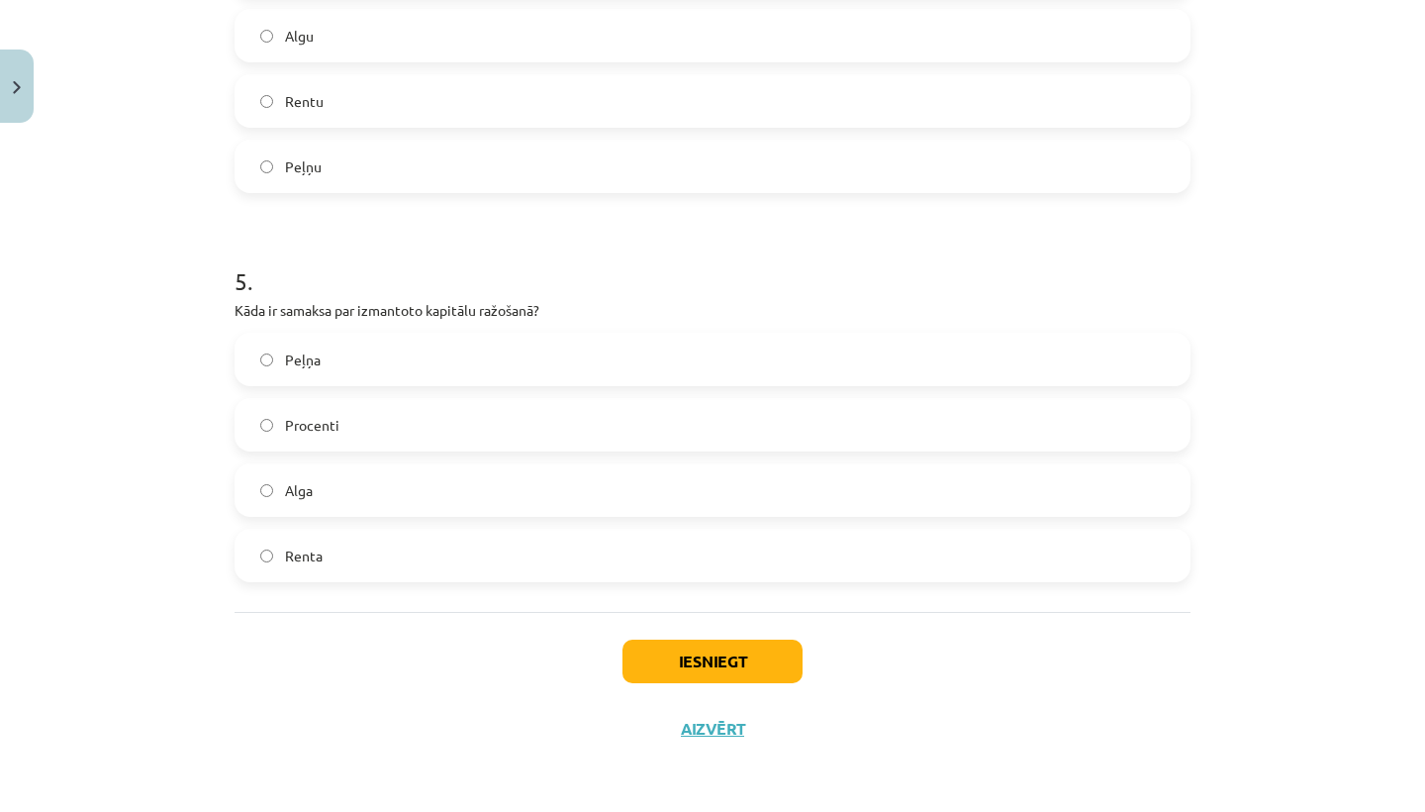
scroll to position [1720, 0]
click at [550, 431] on label "Procenti" at bounding box center [713, 424] width 952 height 49
click at [702, 660] on button "Iesniegt" at bounding box center [712, 661] width 180 height 44
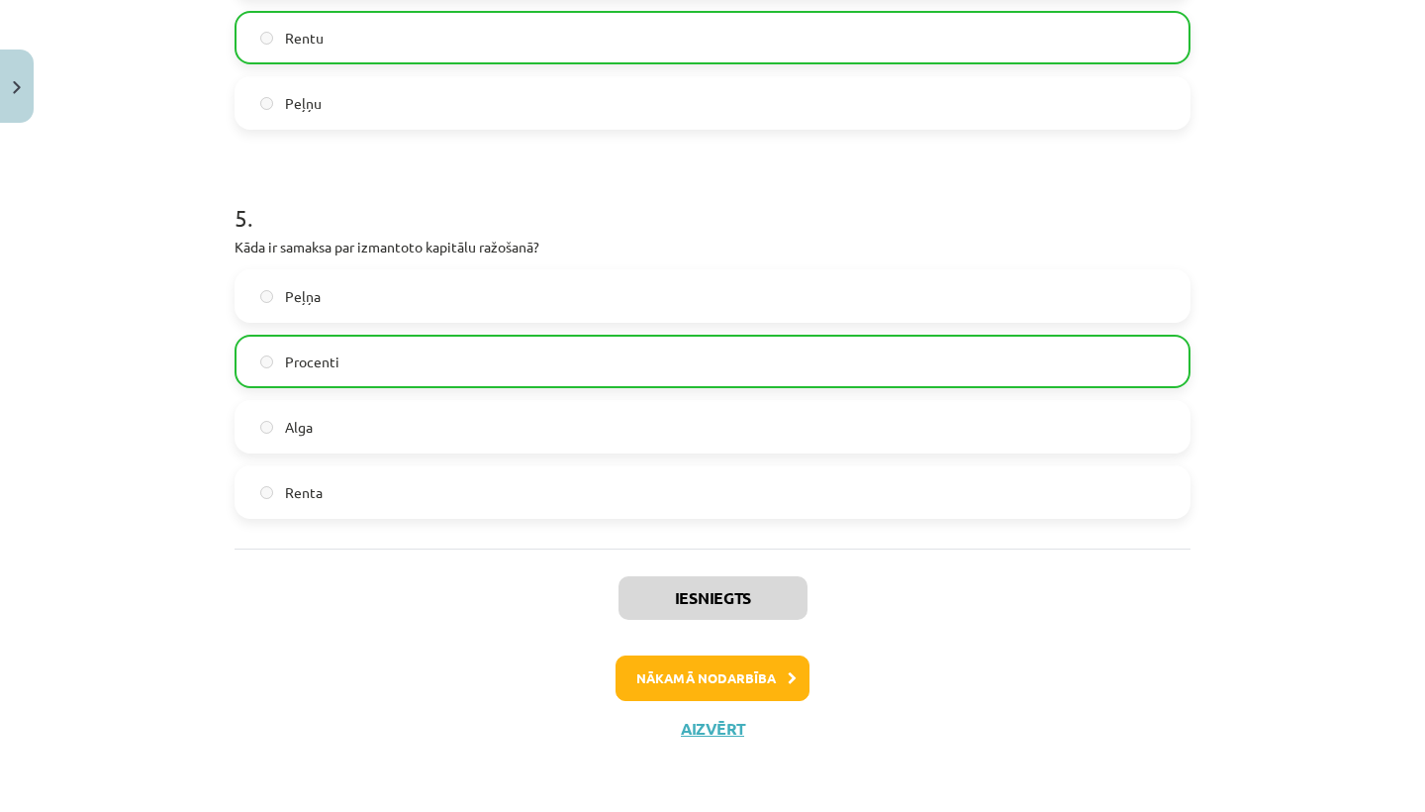
click at [768, 683] on button "Nākamā nodarbība" at bounding box center [713, 678] width 194 height 46
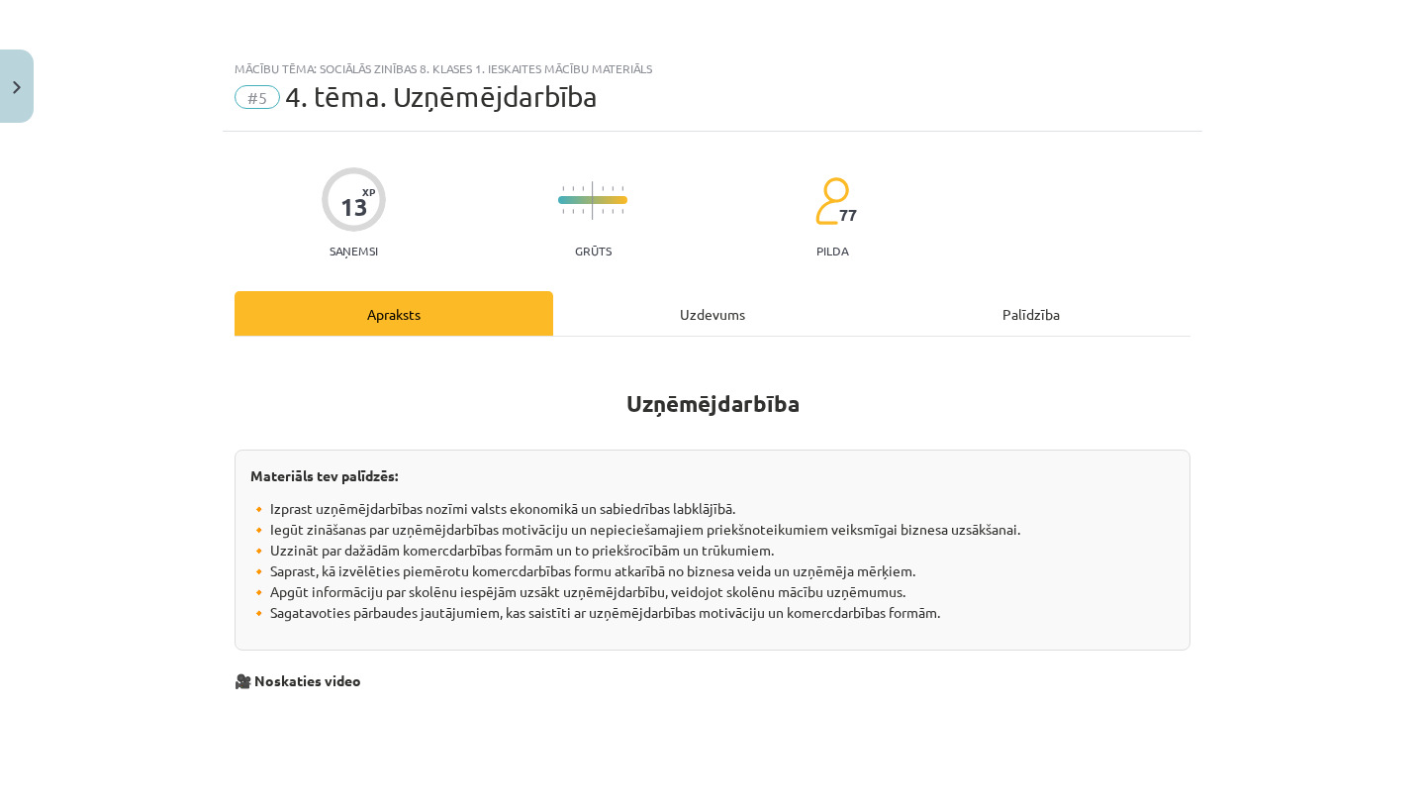
scroll to position [0, 0]
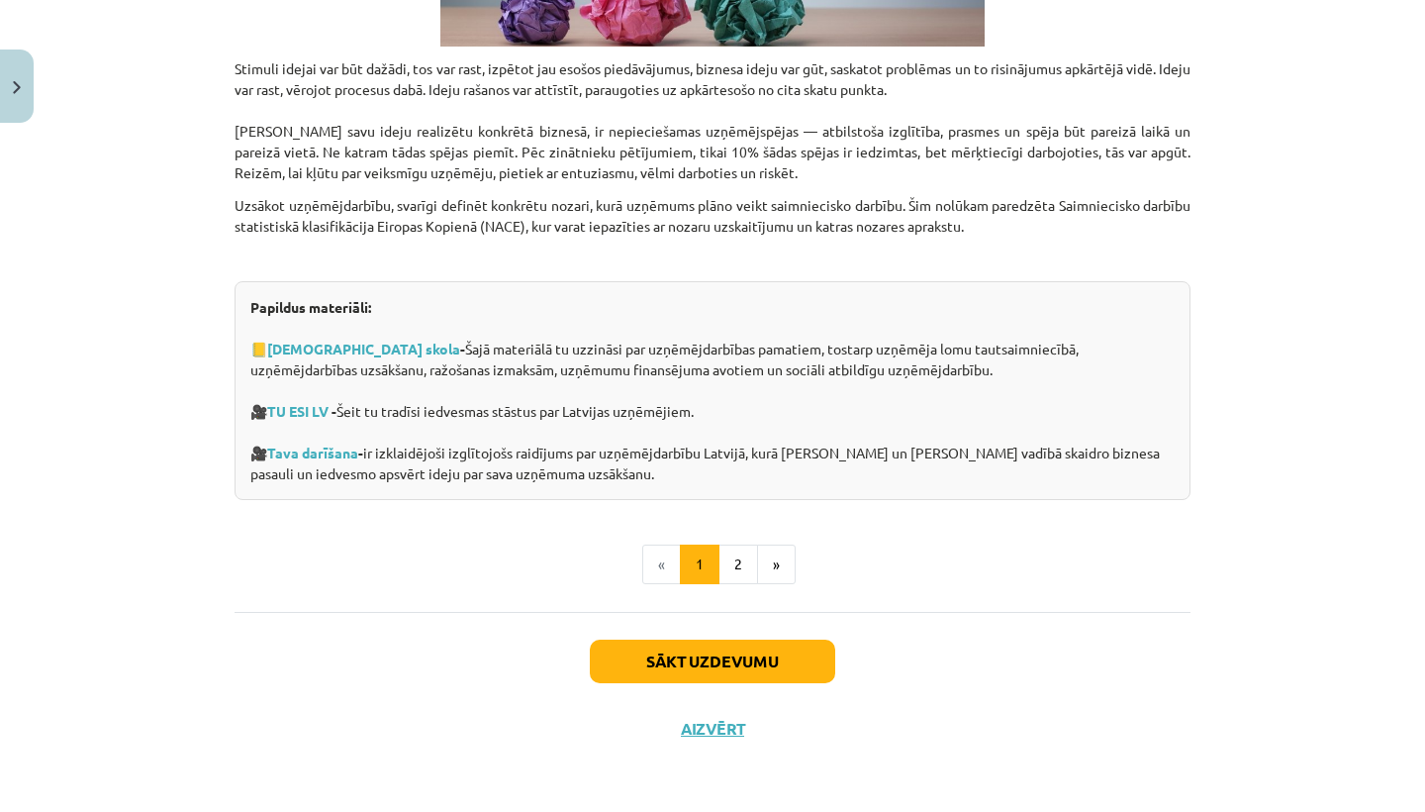
scroll to position [2202, 0]
click at [748, 565] on button "2" at bounding box center [738, 564] width 40 height 40
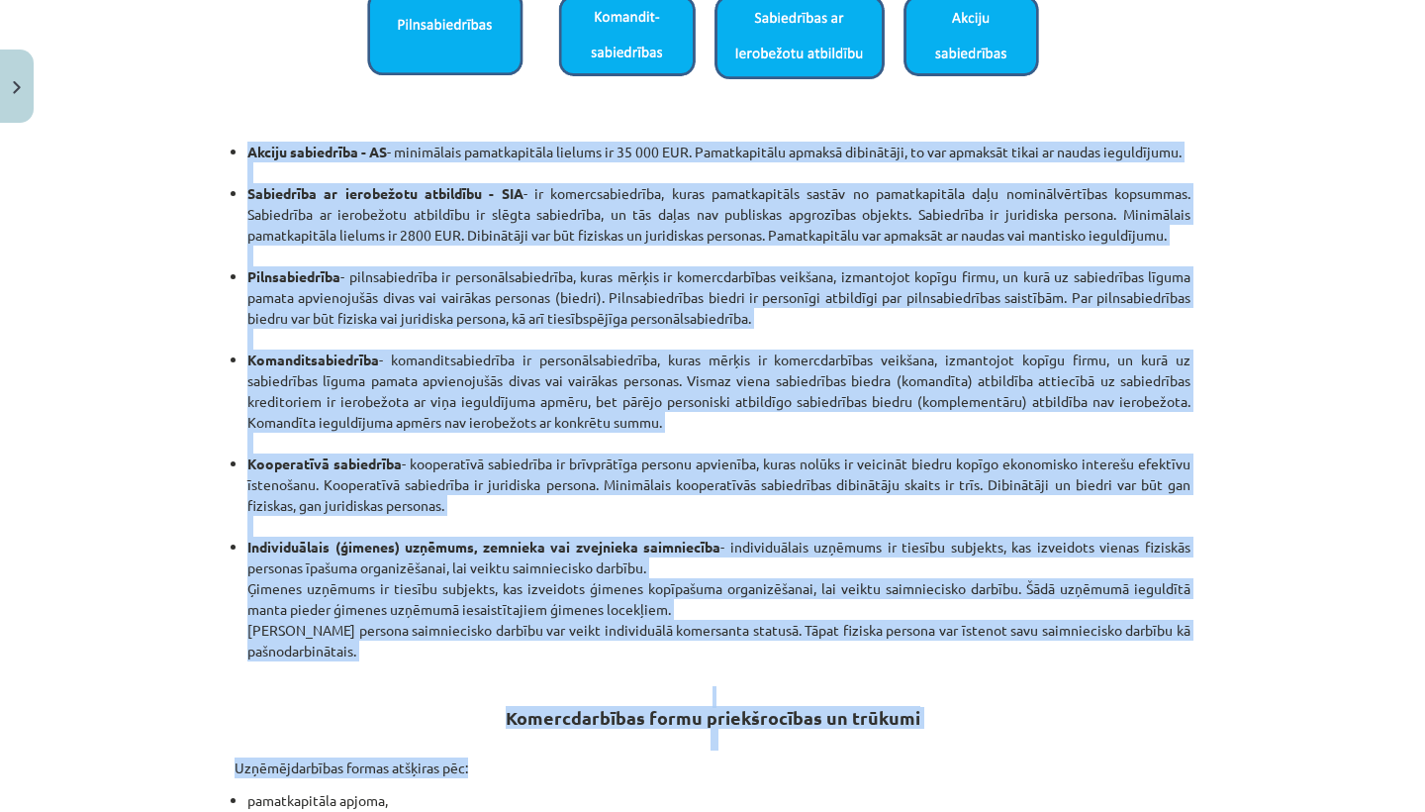
scroll to position [1234, 0]
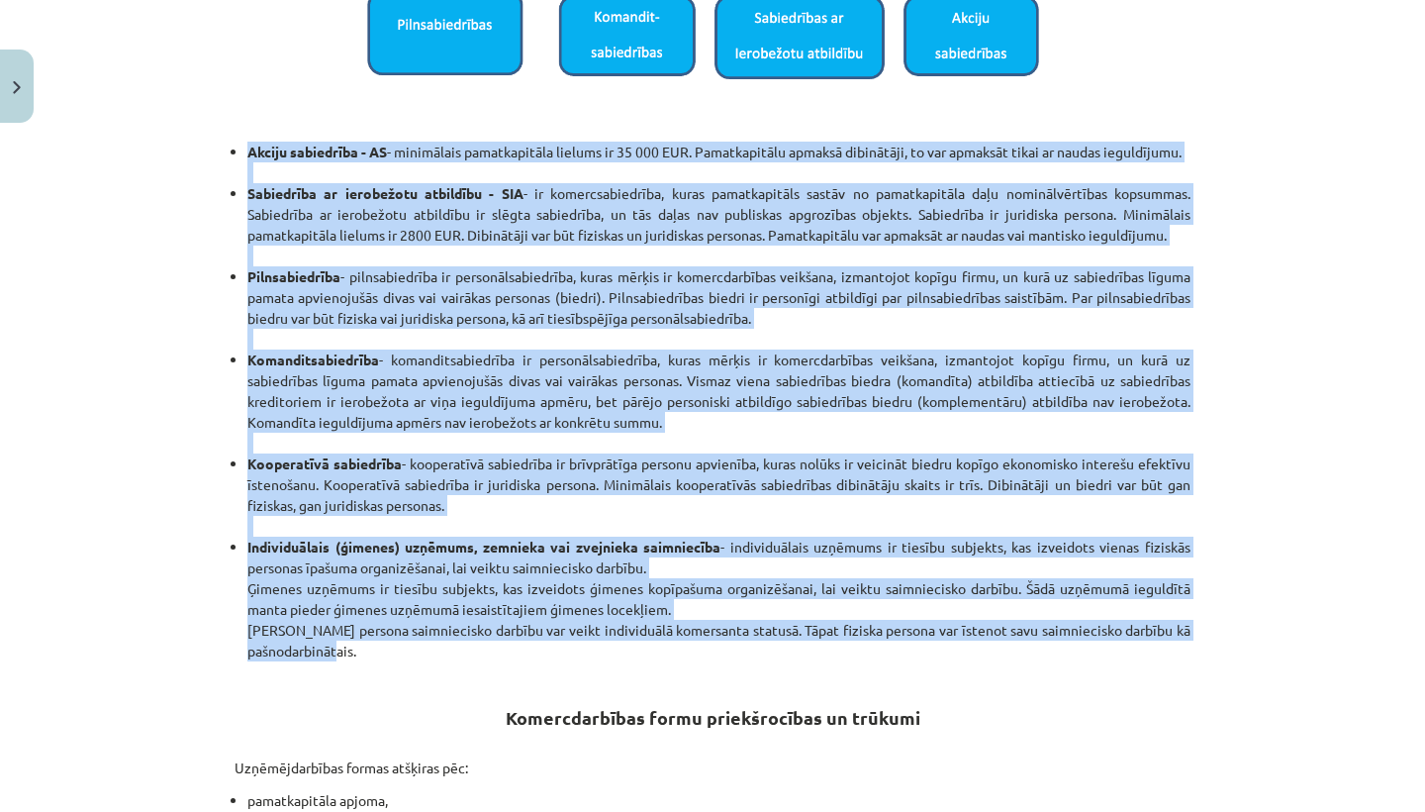
drag, startPoint x: 238, startPoint y: 248, endPoint x: 363, endPoint y: 673, distance: 442.8
copy ul "Akciju sabiedrība - AS - minimālais pamatkapitāla lielums ir 35 000 EUR. Pamatk…"
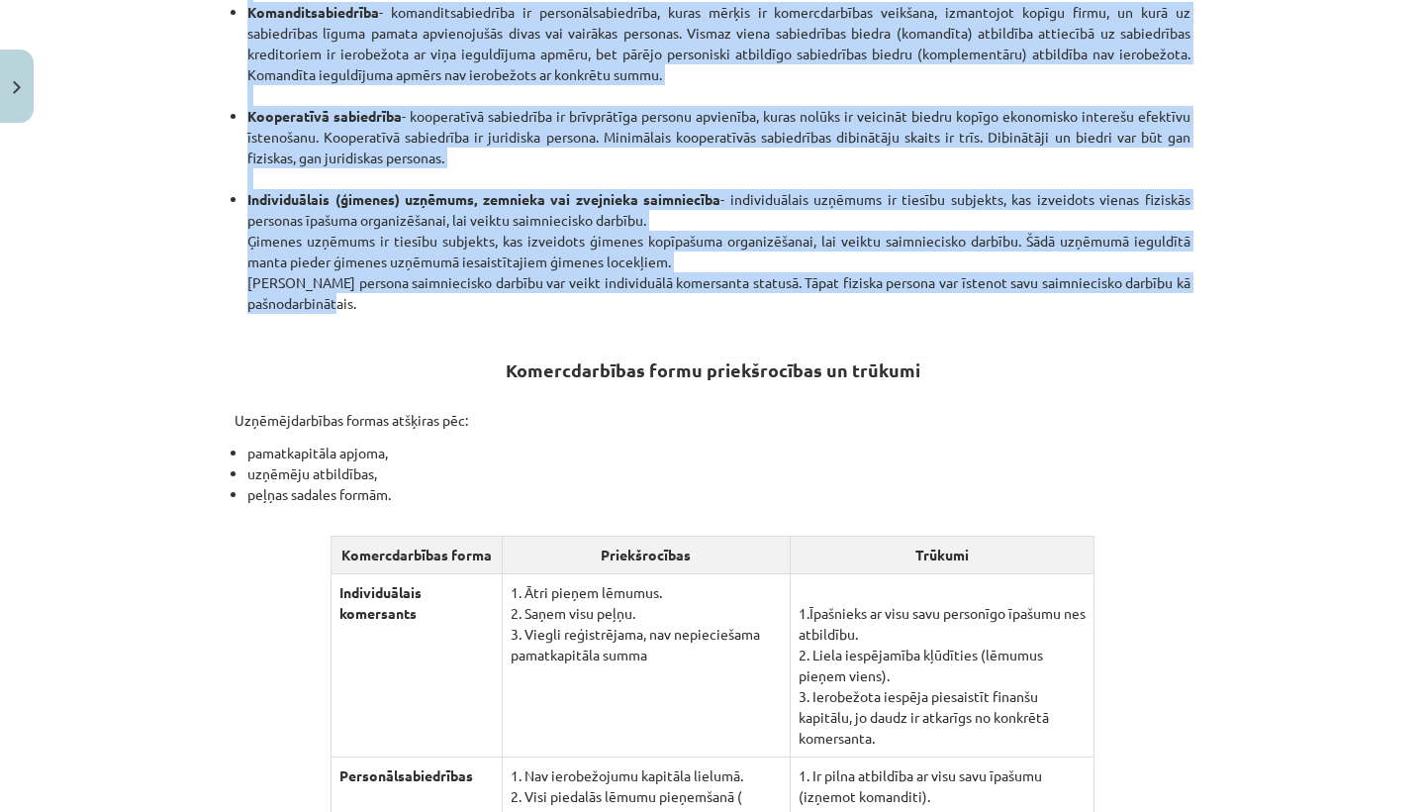
scroll to position [1593, 0]
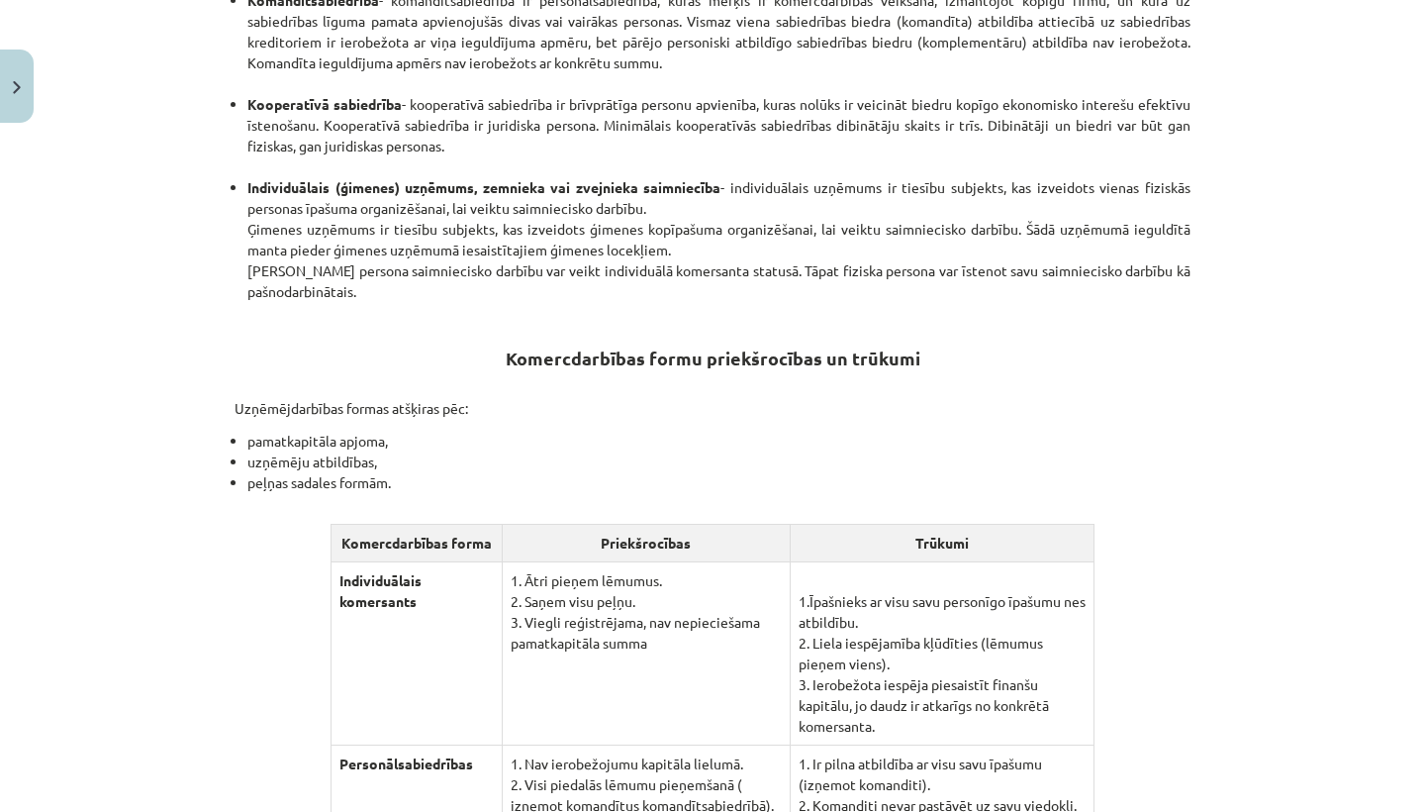
click at [531, 451] on li "pamatkapitāla apjoma," at bounding box center [718, 440] width 943 height 21
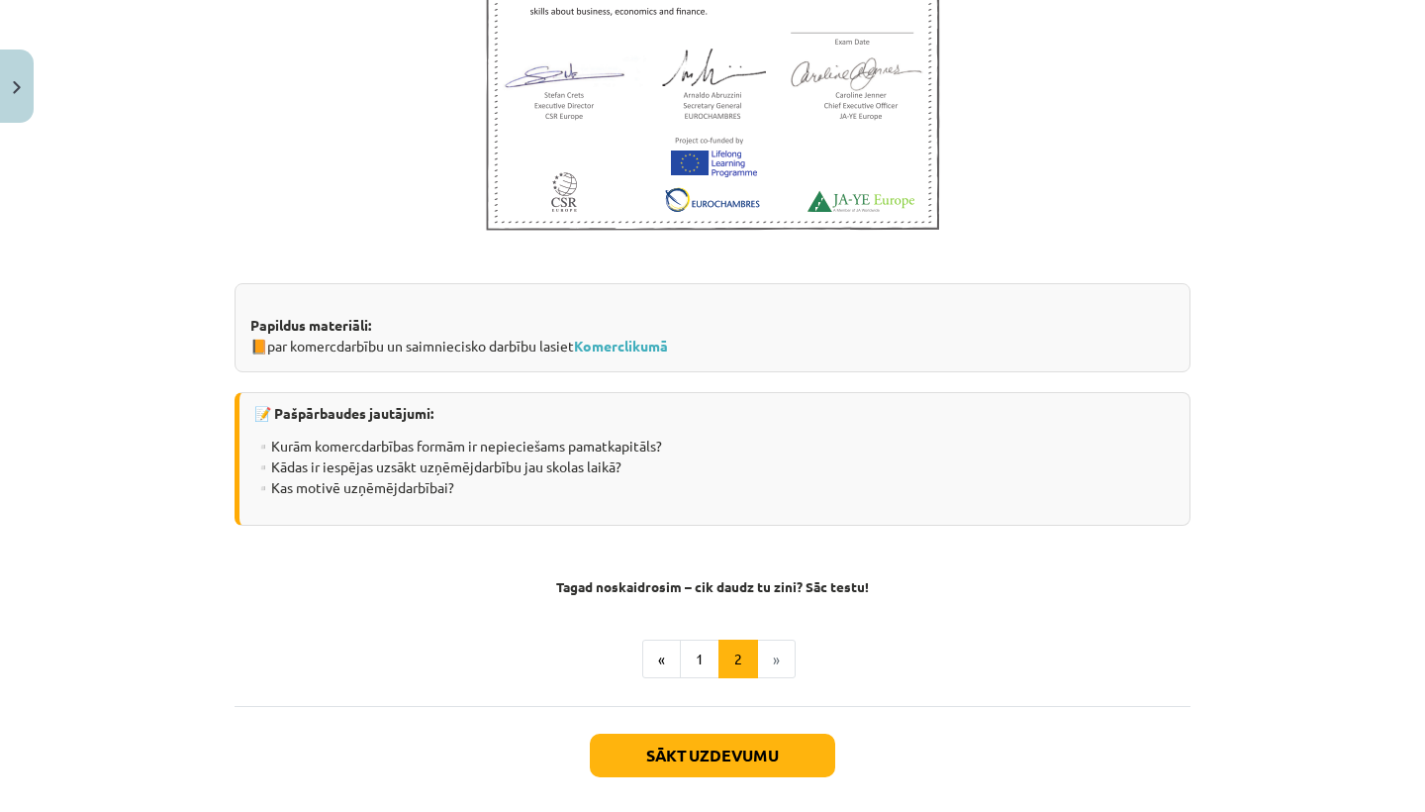
scroll to position [3638, 0]
click at [749, 758] on button "Sākt uzdevumu" at bounding box center [712, 754] width 245 height 44
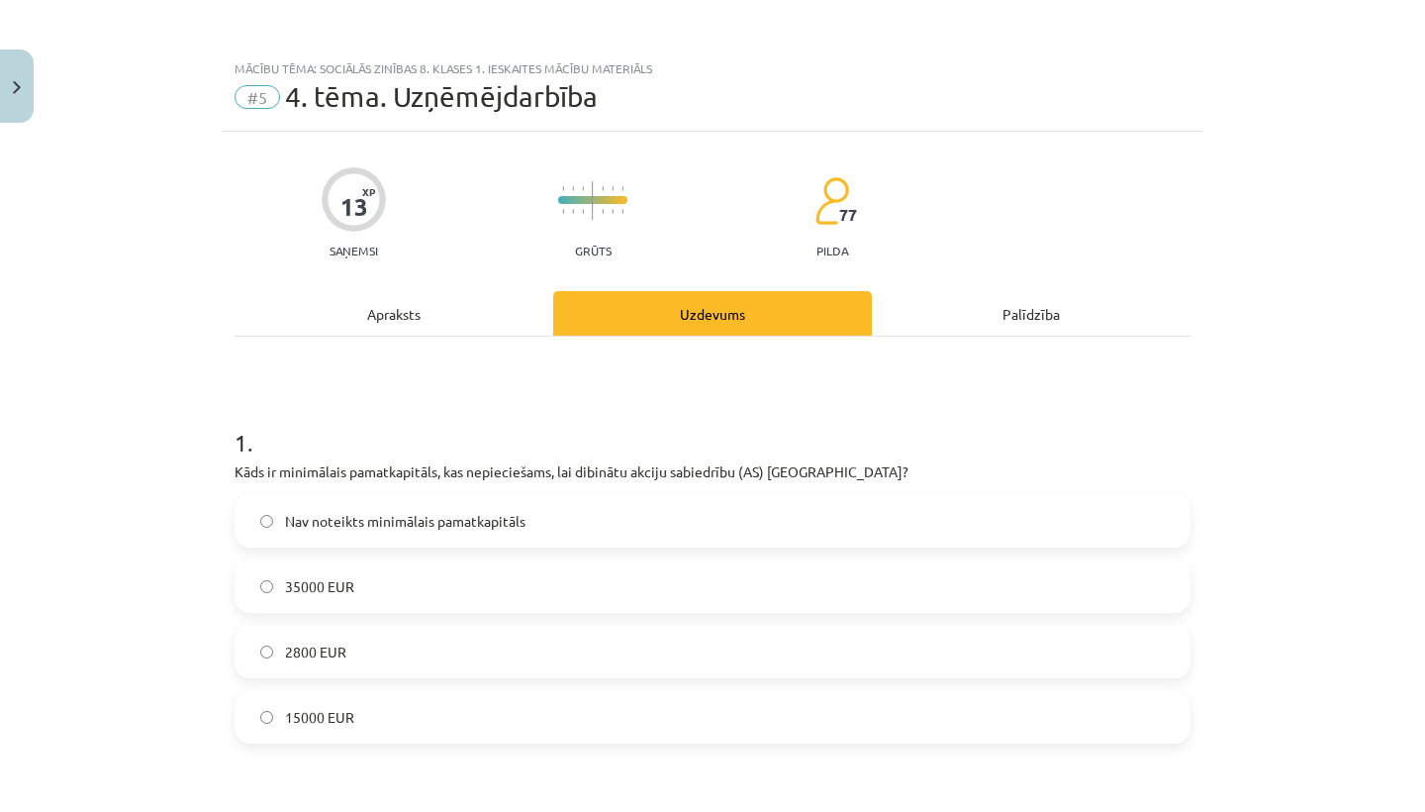
scroll to position [0, 0]
click at [826, 586] on label "35000 EUR" at bounding box center [713, 585] width 952 height 49
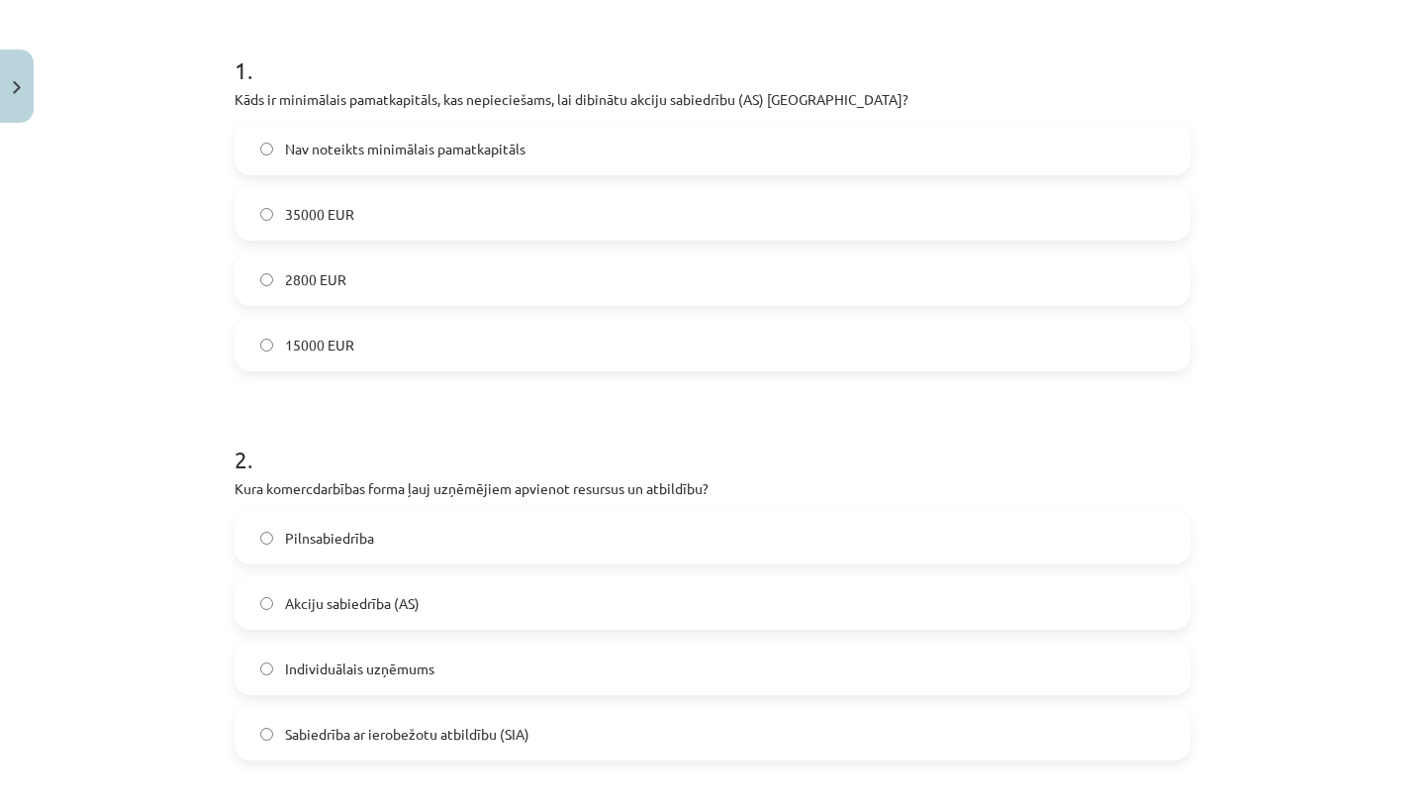
scroll to position [397, 0]
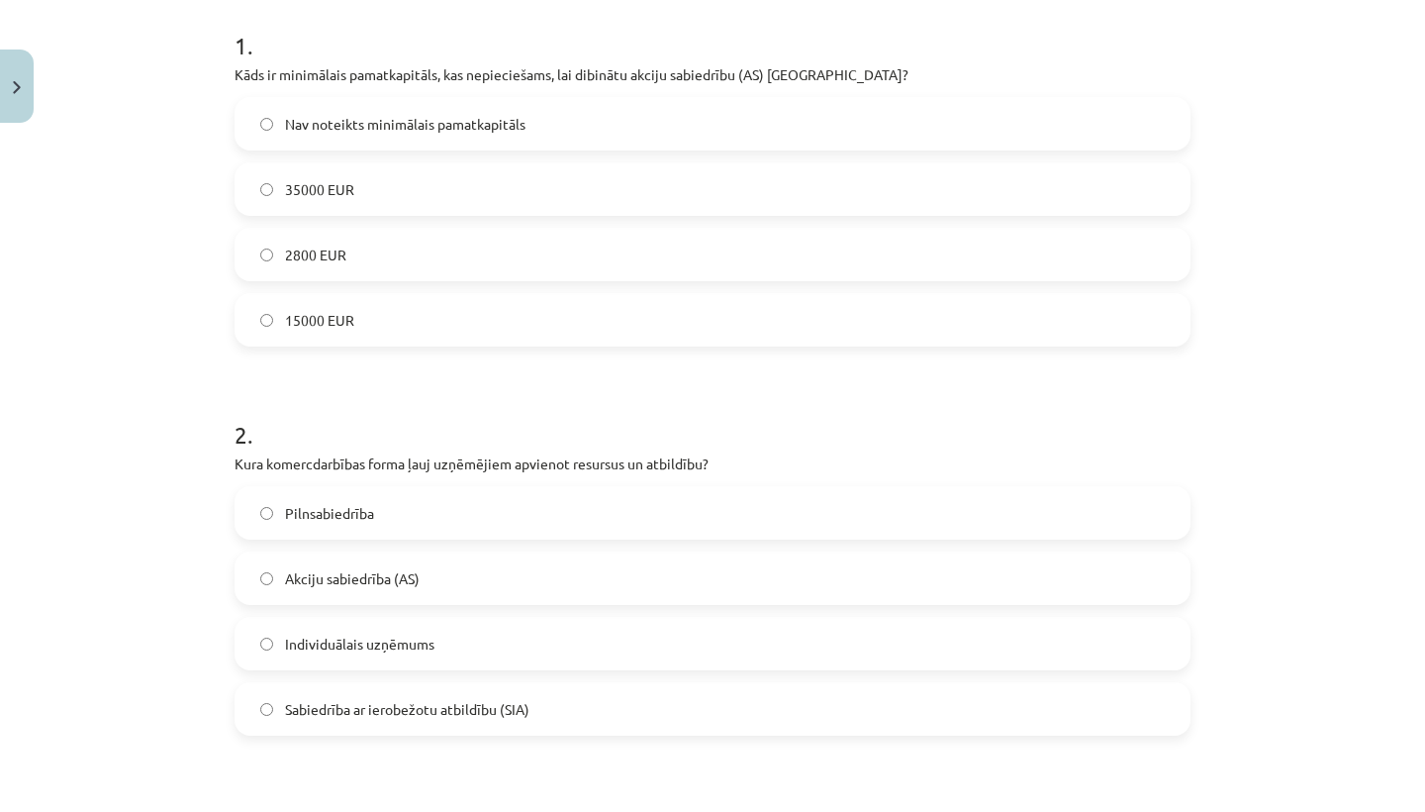
click at [715, 650] on label "Individuālais uzņēmums" at bounding box center [713, 643] width 952 height 49
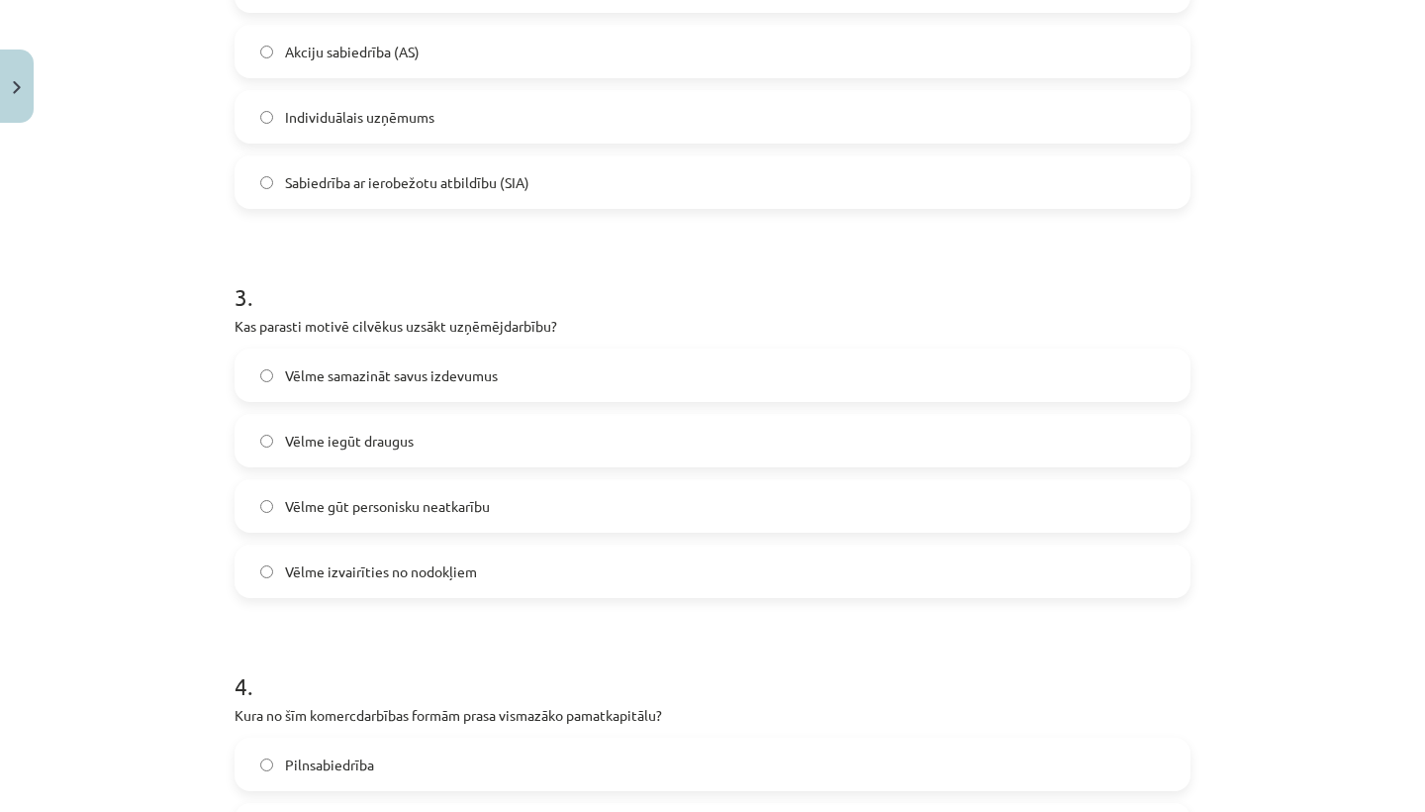
scroll to position [924, 0]
click at [534, 513] on label "Vēlme gūt personisku neatkarību" at bounding box center [713, 504] width 952 height 49
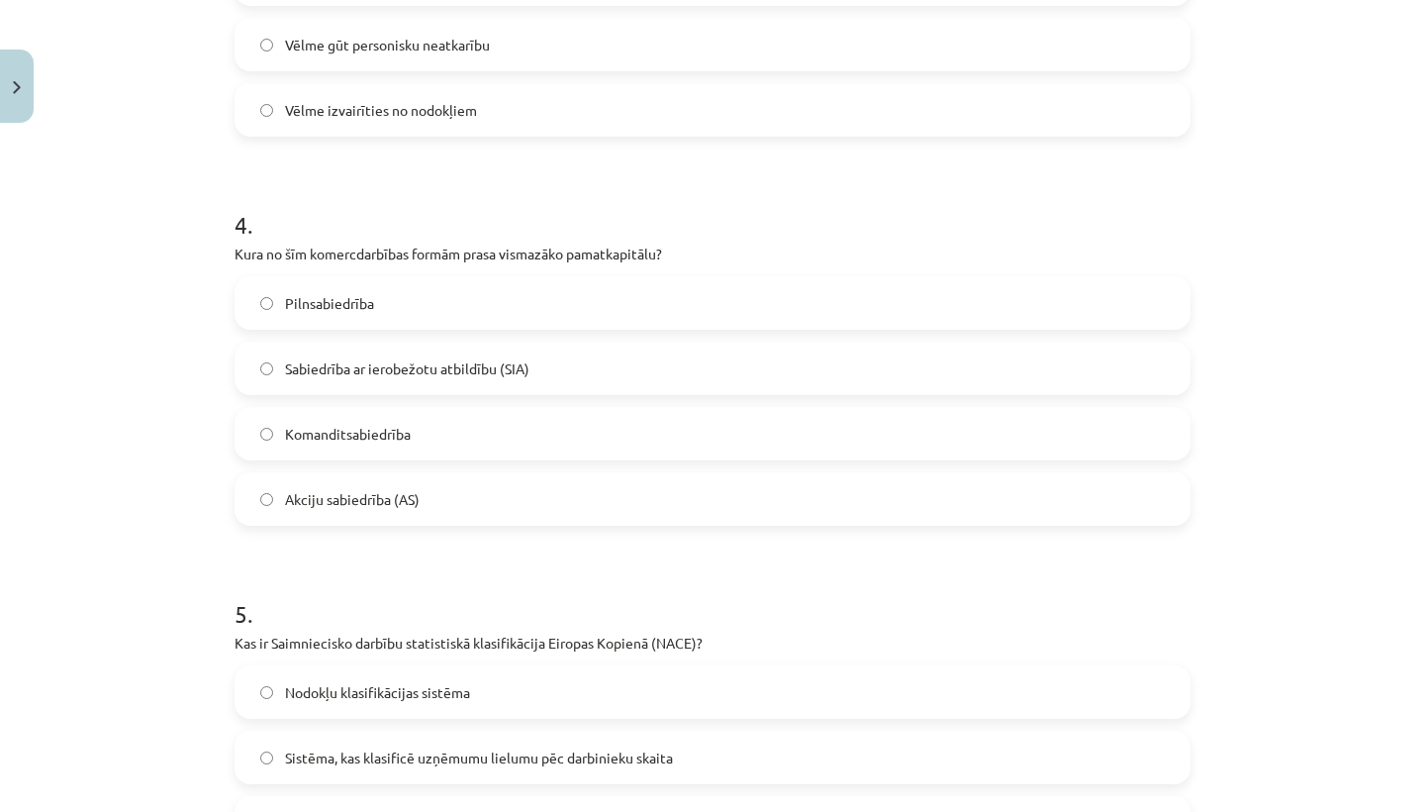
scroll to position [1384, 0]
click at [575, 366] on label "Sabiedrība ar ierobežotu atbildību (SIA)" at bounding box center [713, 368] width 952 height 49
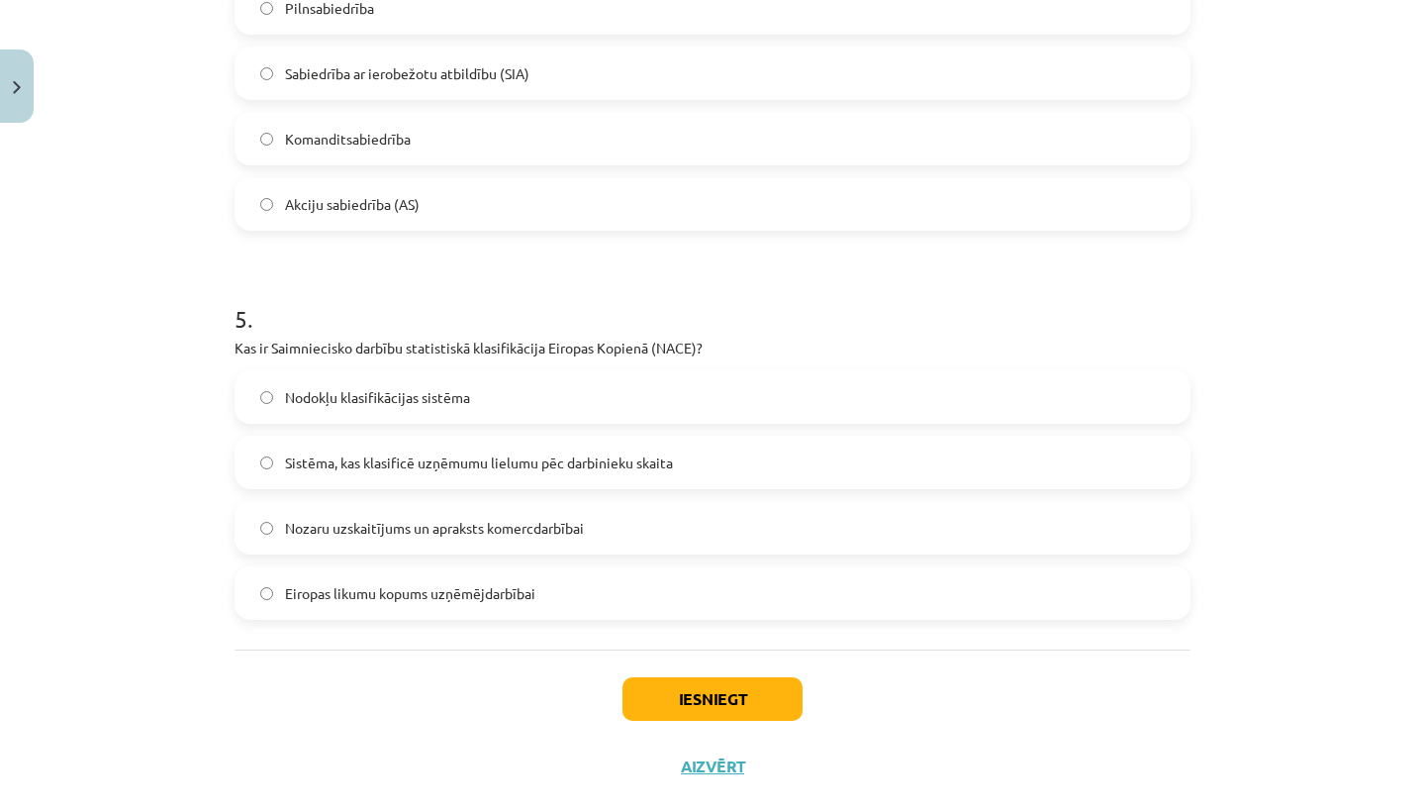
scroll to position [1681, 0]
click at [509, 404] on label "Nodokļu klasifikācijas sistēma" at bounding box center [713, 394] width 952 height 49
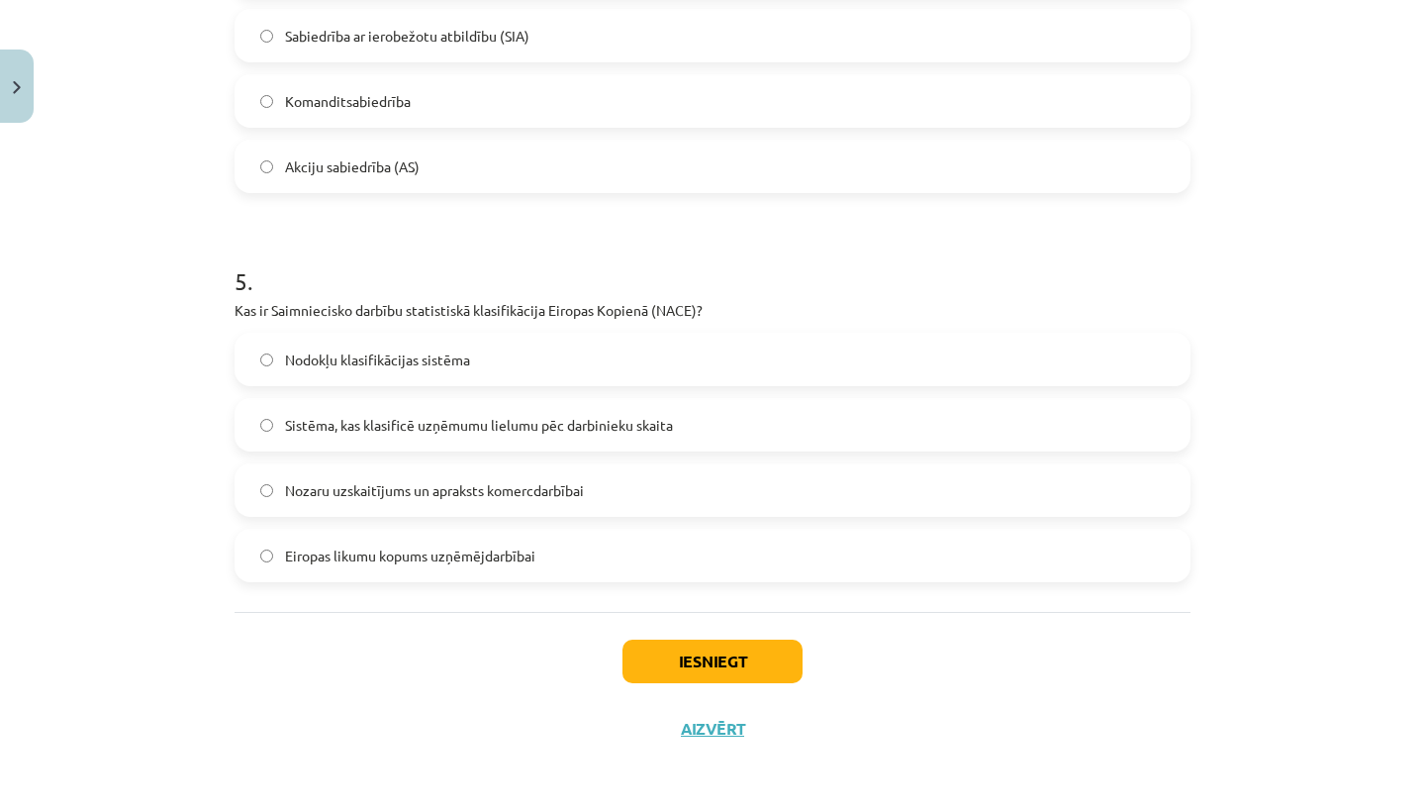
scroll to position [1720, 0]
click at [674, 651] on button "Iesniegt" at bounding box center [712, 661] width 180 height 44
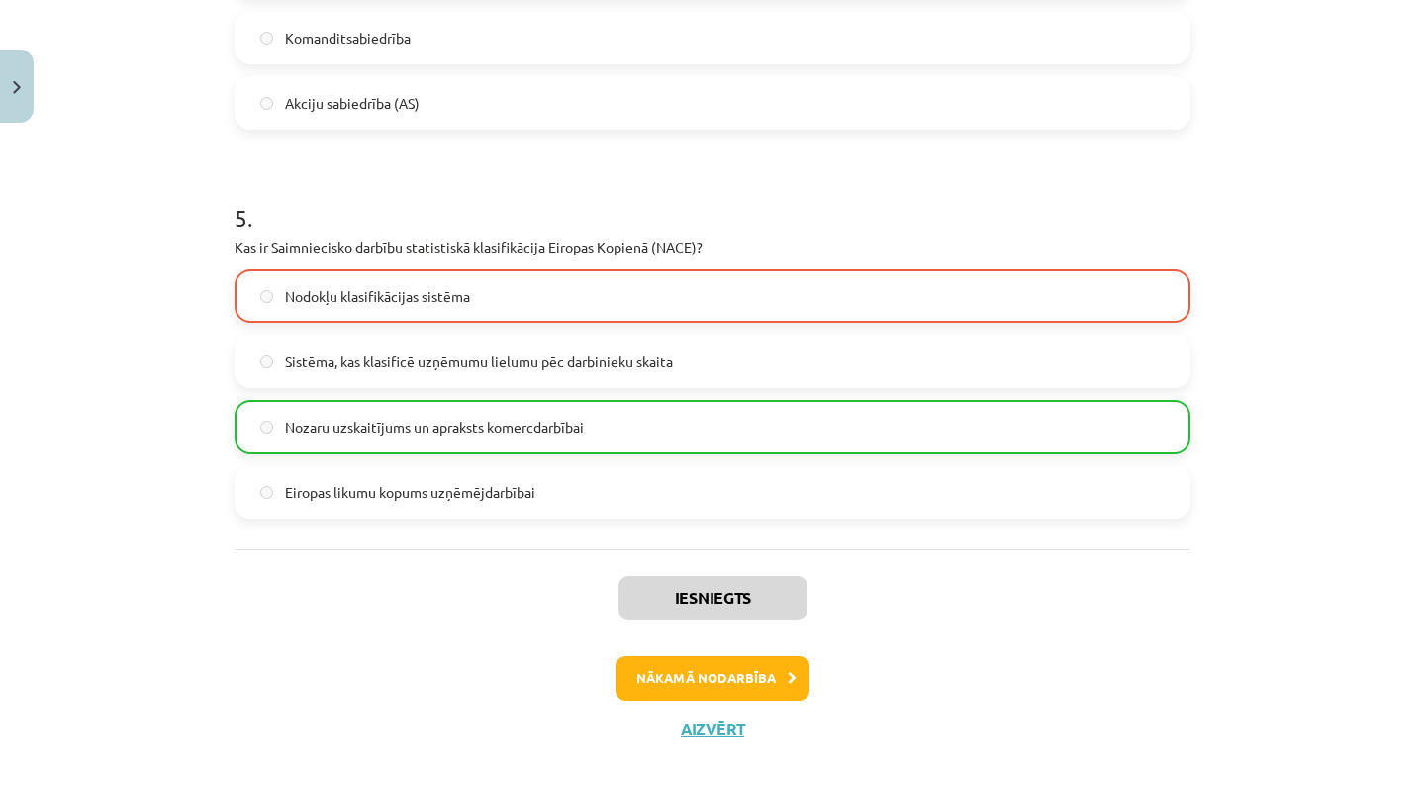
scroll to position [1782, 0]
click at [663, 666] on button "Nākamā nodarbība" at bounding box center [713, 678] width 194 height 46
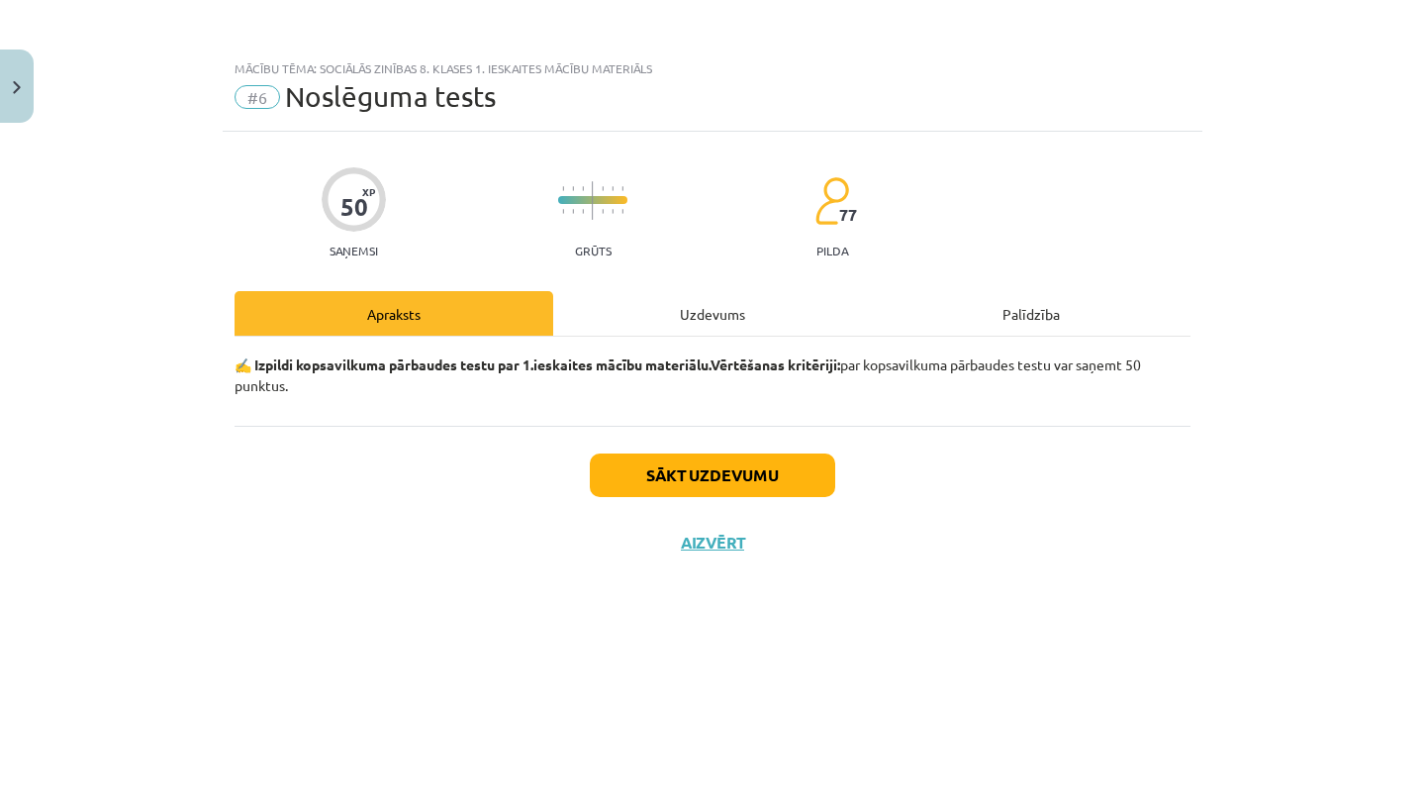
click at [661, 474] on button "Sākt uzdevumu" at bounding box center [712, 475] width 245 height 44
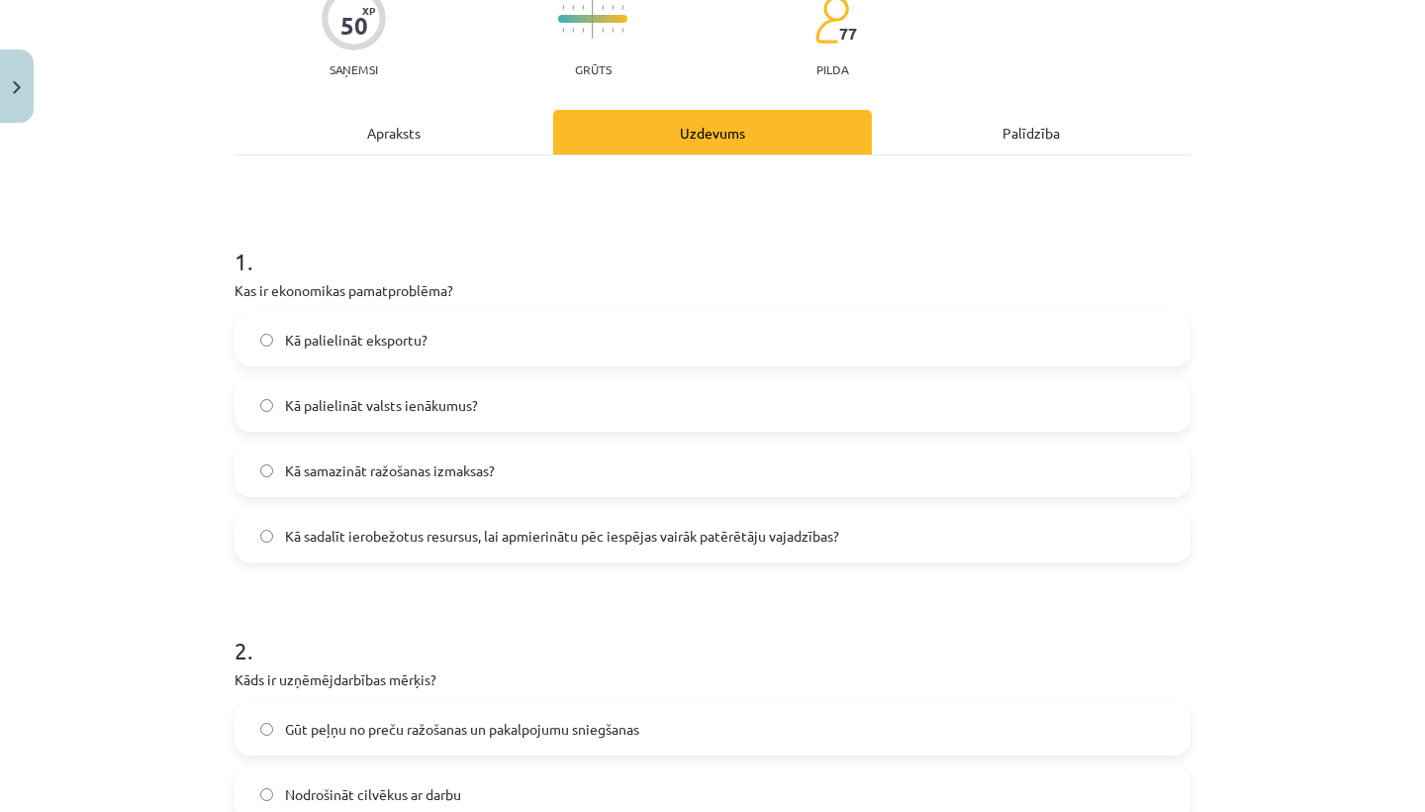
scroll to position [181, 0]
click at [647, 533] on span "Kā sadalīt ierobežotus resursus, lai apmierinātu pēc iespējas vairāk patērētāju…" at bounding box center [562, 535] width 554 height 21
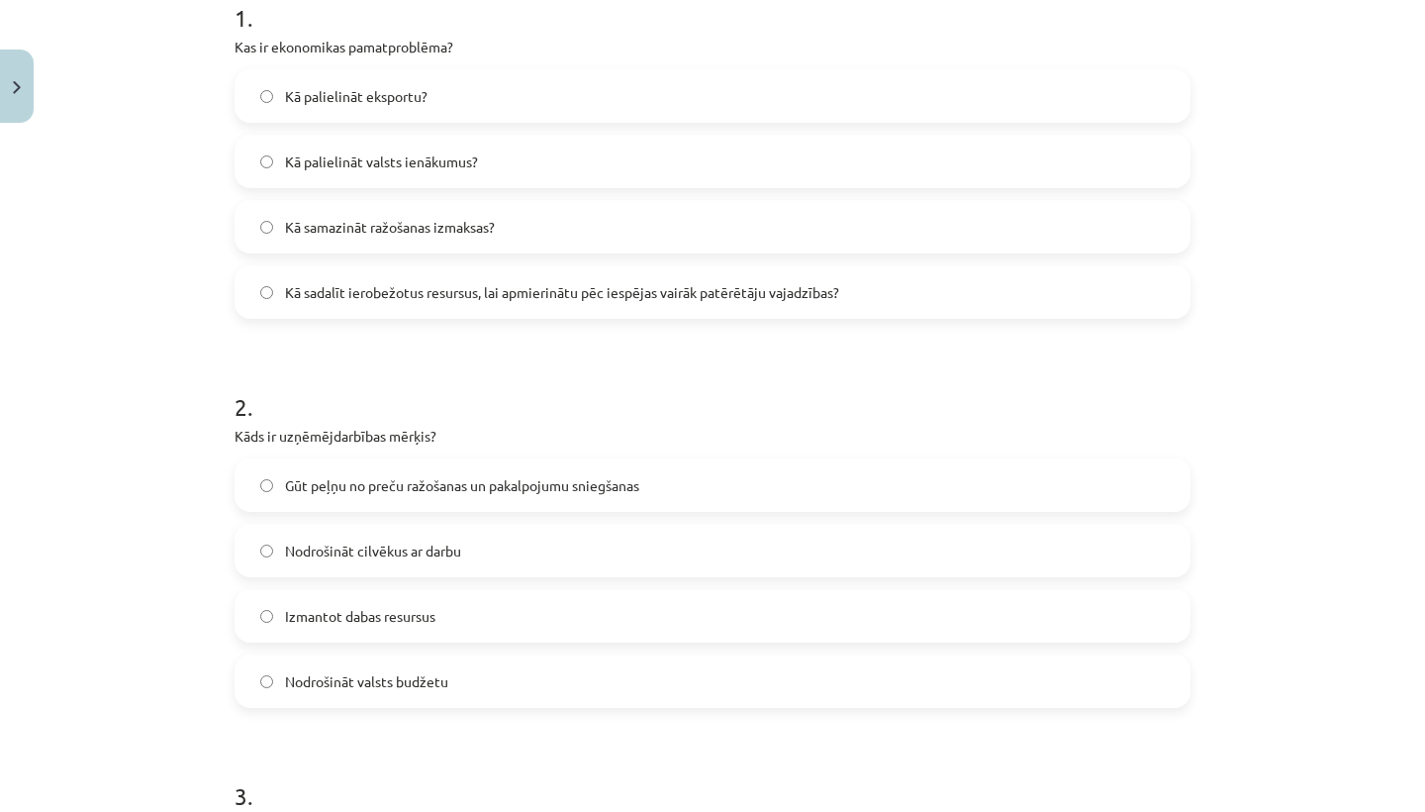
scroll to position [426, 0]
click at [639, 489] on span "Gūt peļņu no preču ražošanas un pakalpojumu sniegšanas" at bounding box center [462, 484] width 354 height 21
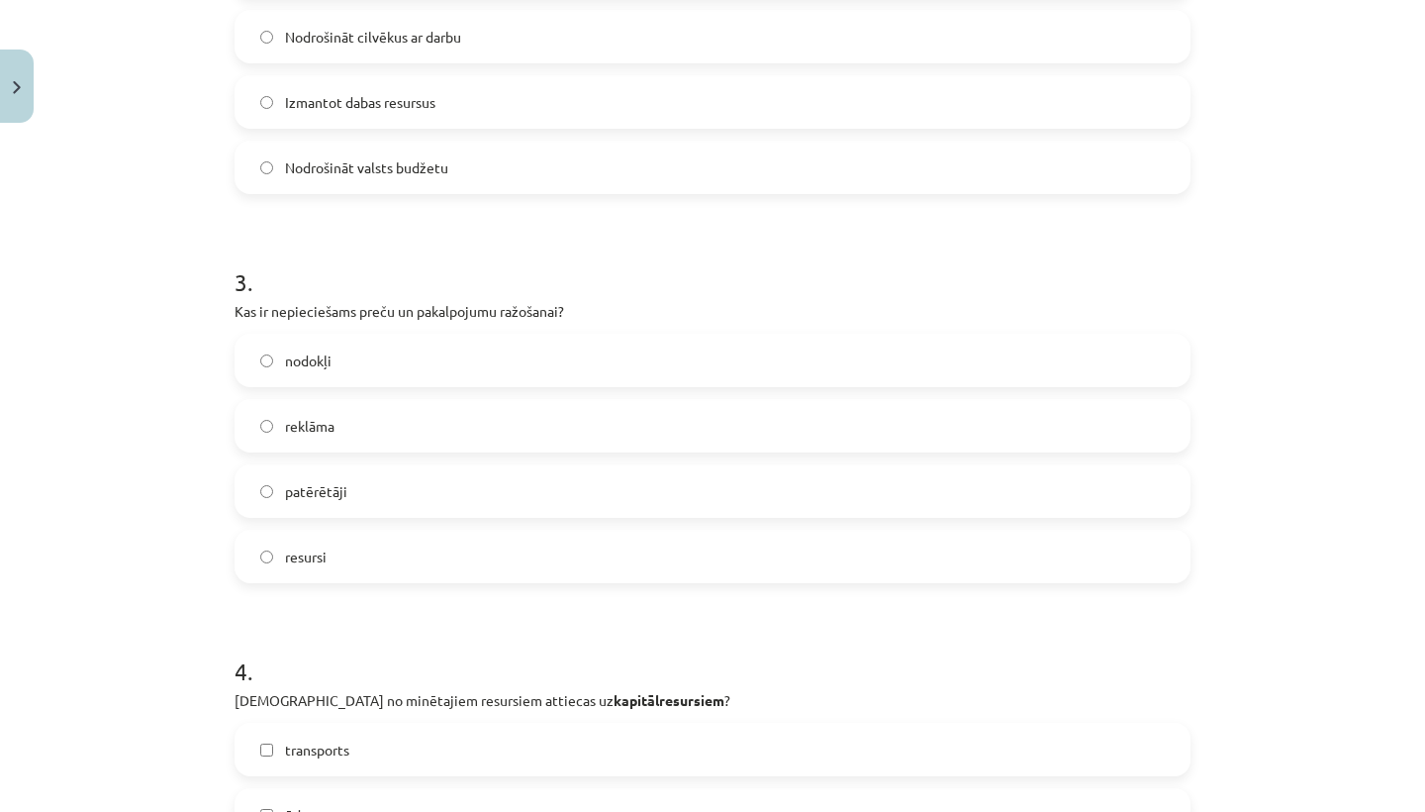
scroll to position [969, 0]
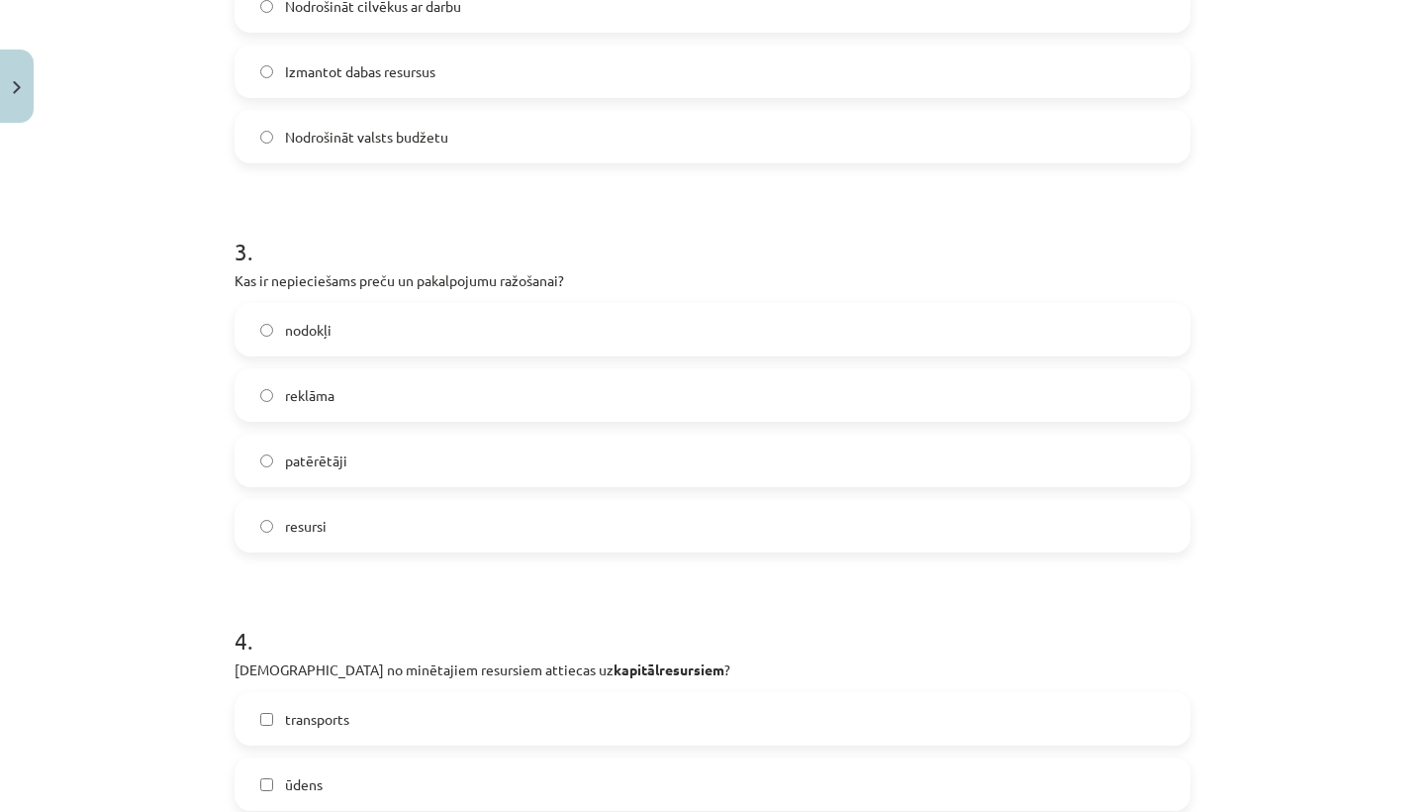
click at [637, 466] on label "patērētāji" at bounding box center [713, 459] width 952 height 49
click at [592, 524] on label "resursi" at bounding box center [713, 525] width 952 height 49
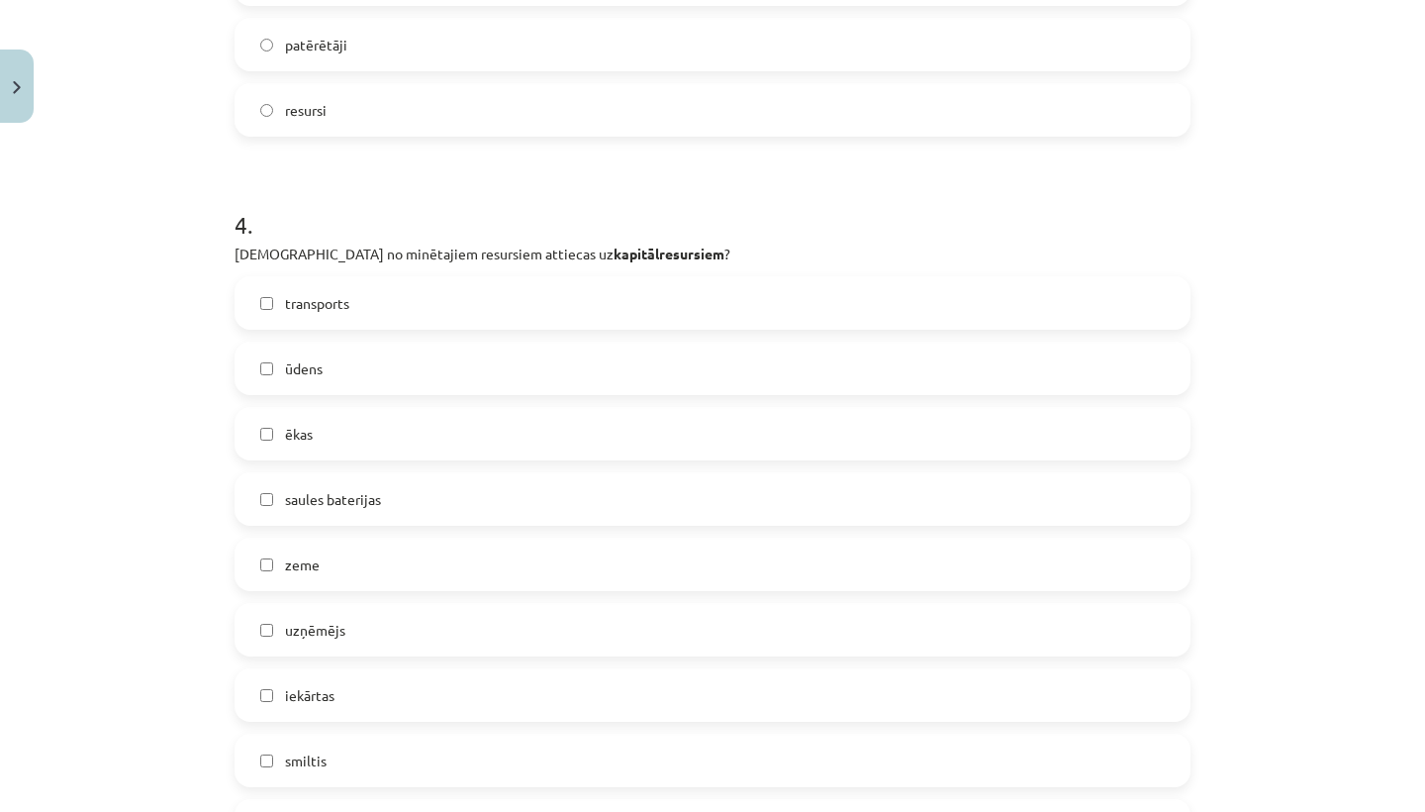
scroll to position [1398, 0]
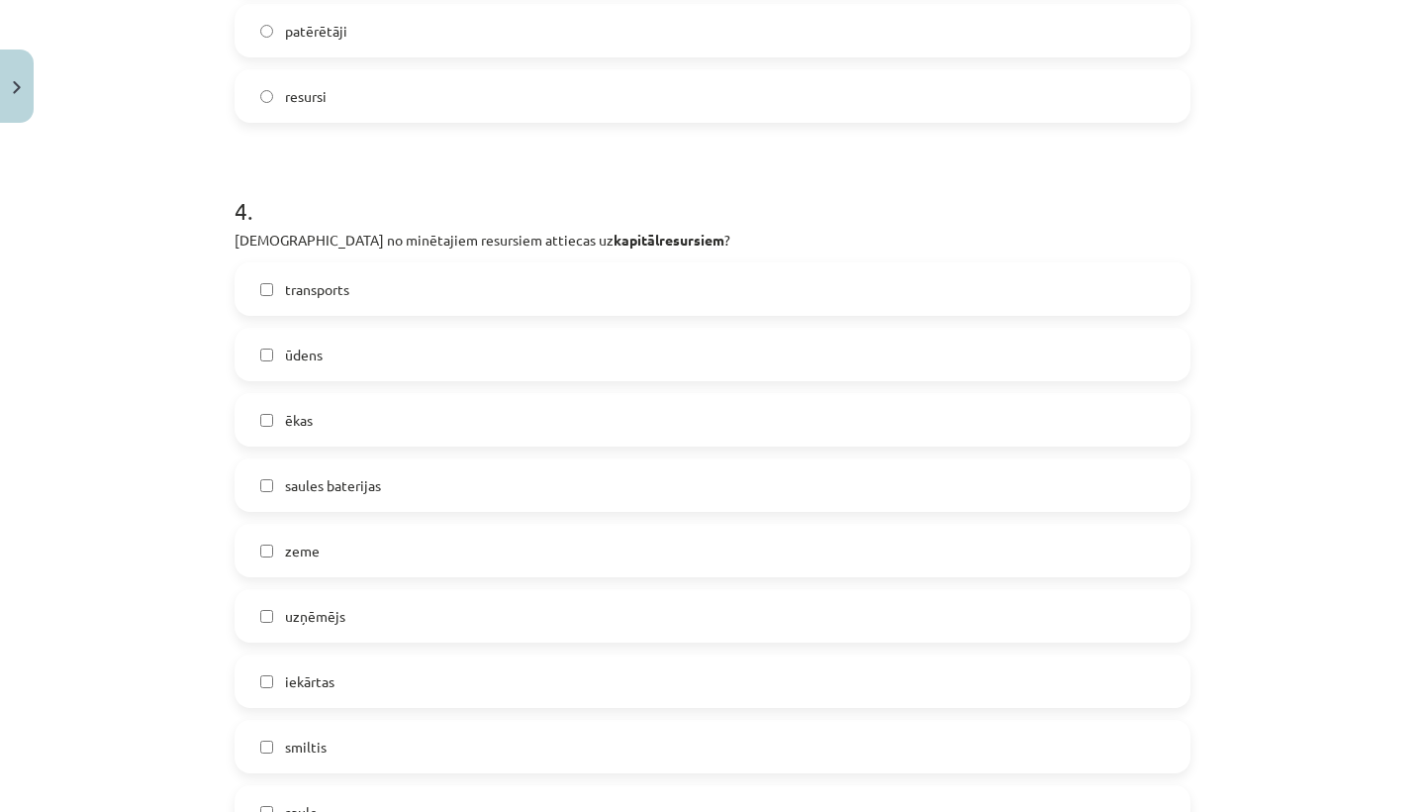
click at [582, 284] on label "transports" at bounding box center [713, 288] width 952 height 49
click at [422, 435] on label "ēkas" at bounding box center [713, 419] width 952 height 49
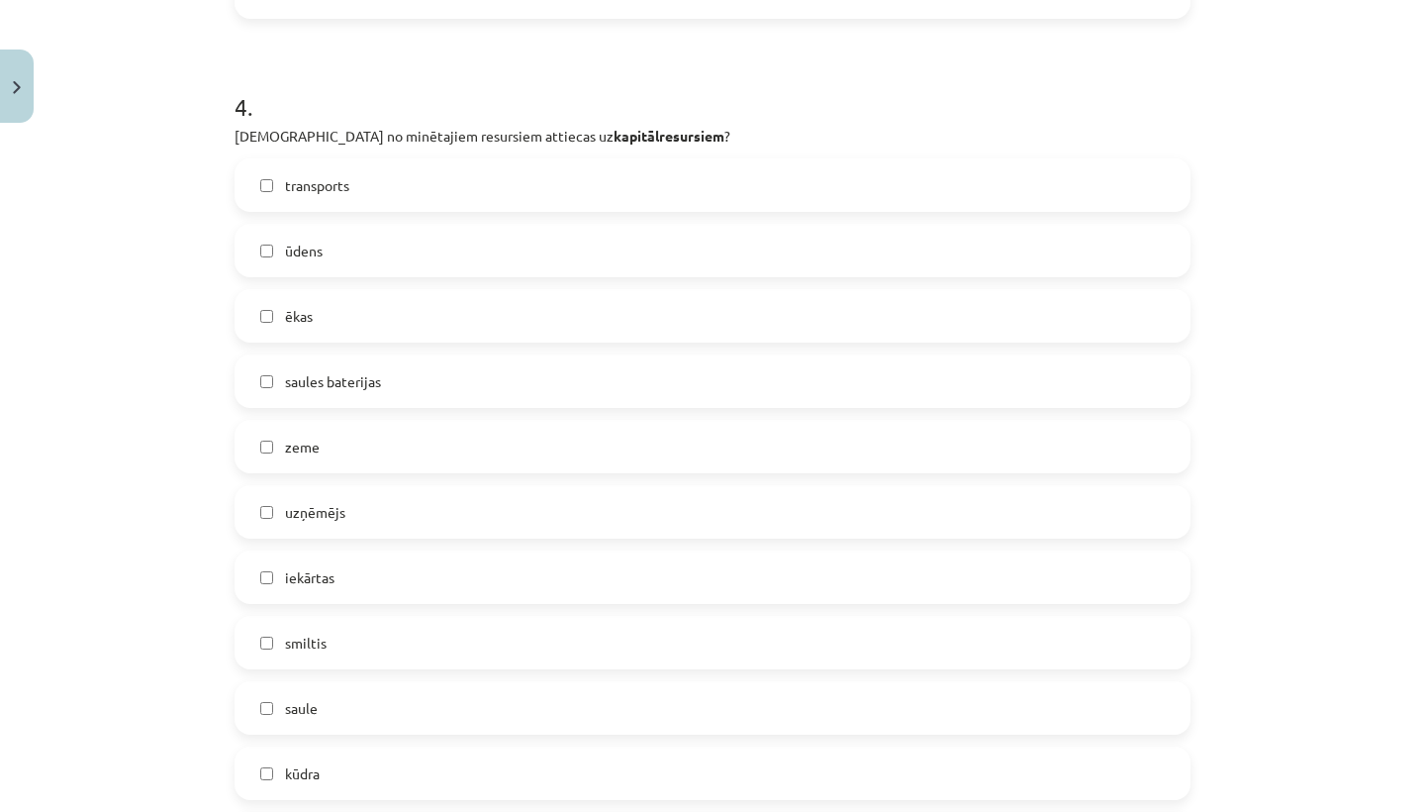
scroll to position [1508, 0]
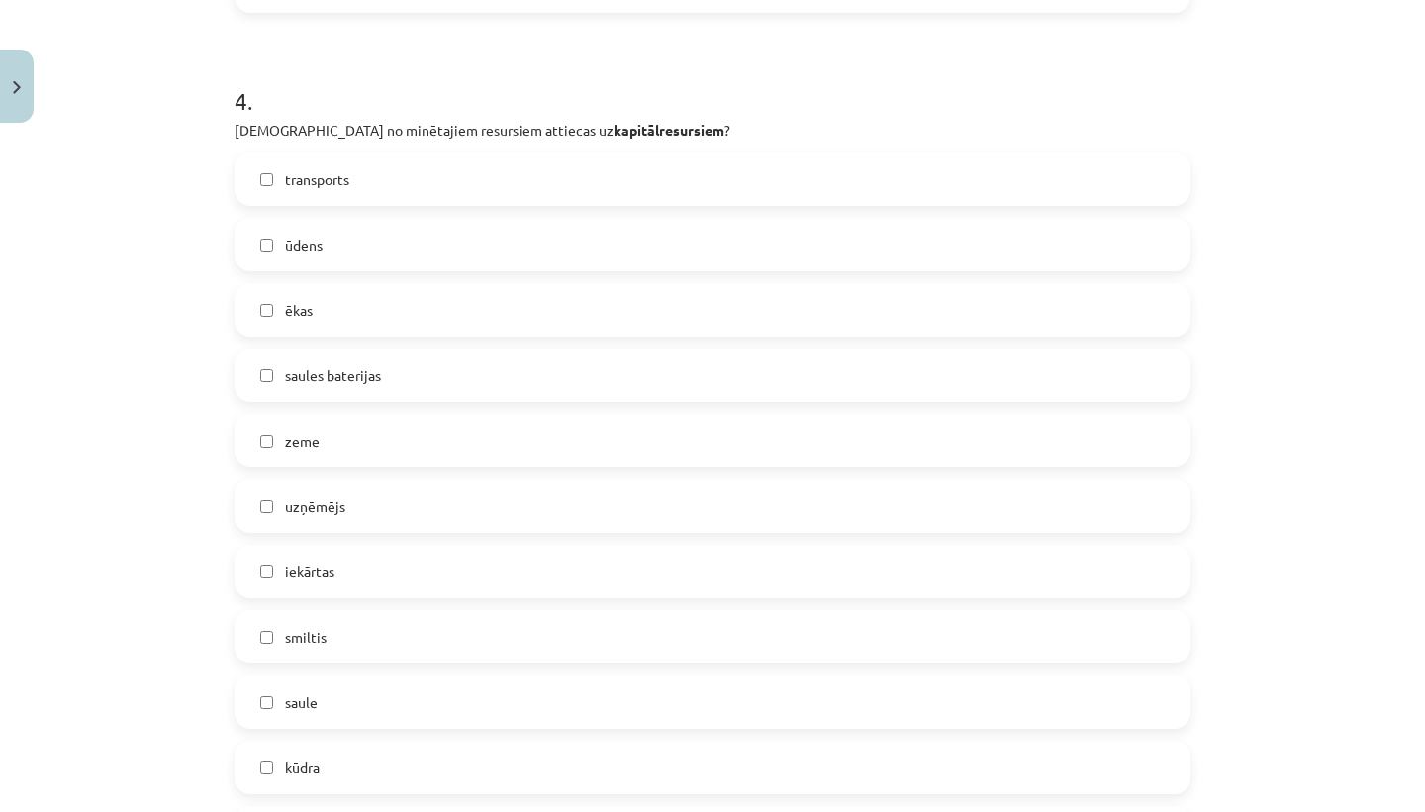
click at [433, 385] on label "saules baterijas" at bounding box center [713, 374] width 952 height 49
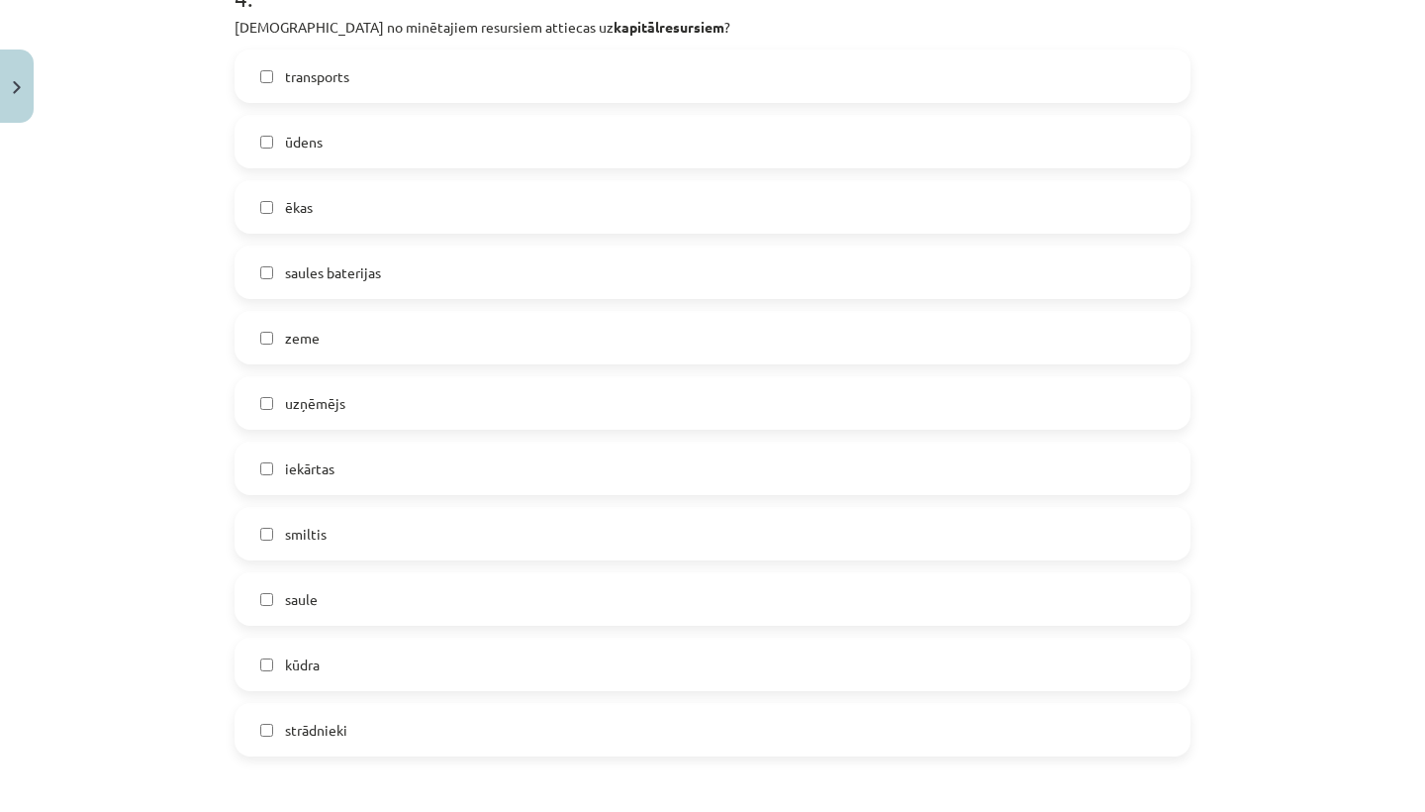
scroll to position [1625, 0]
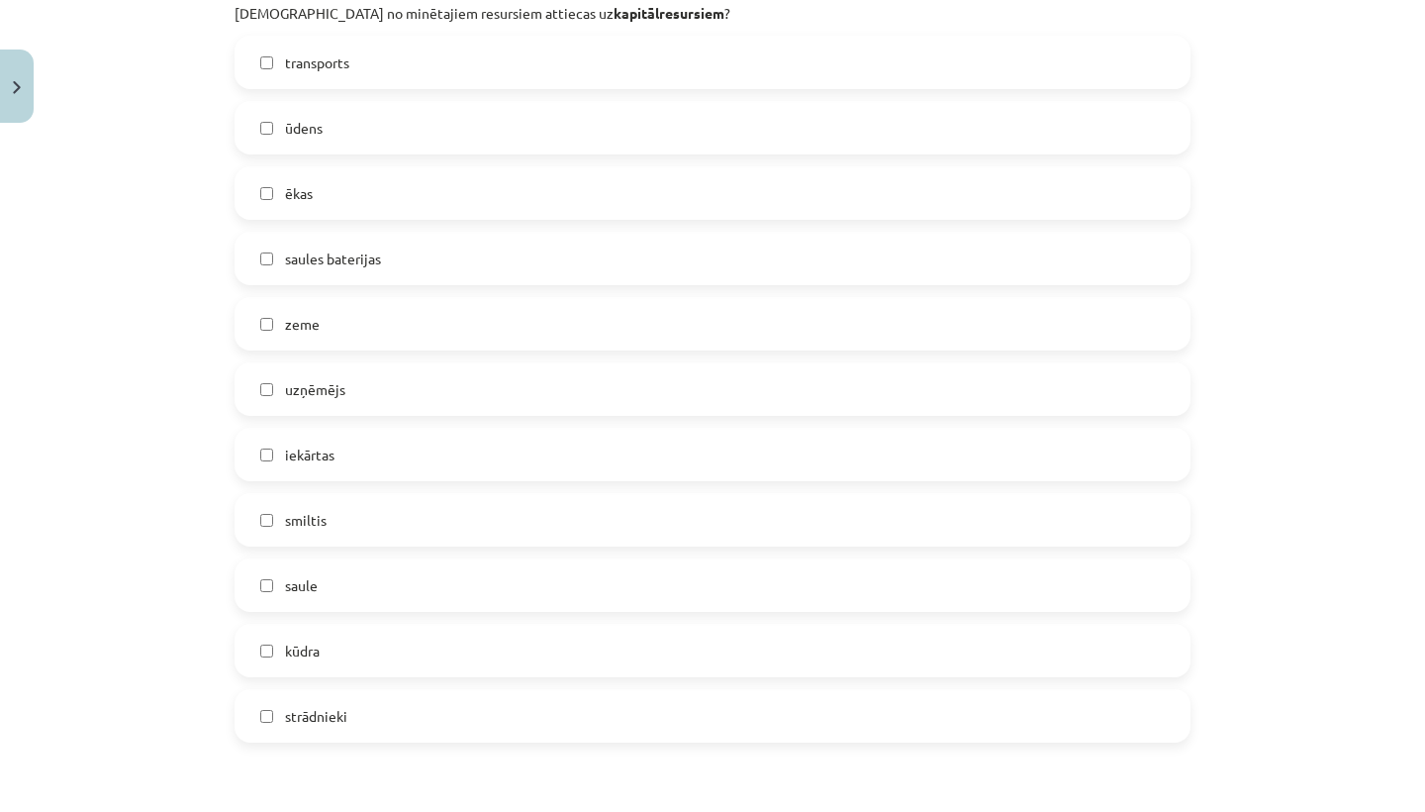
click at [387, 458] on label "iekārtas" at bounding box center [713, 454] width 952 height 49
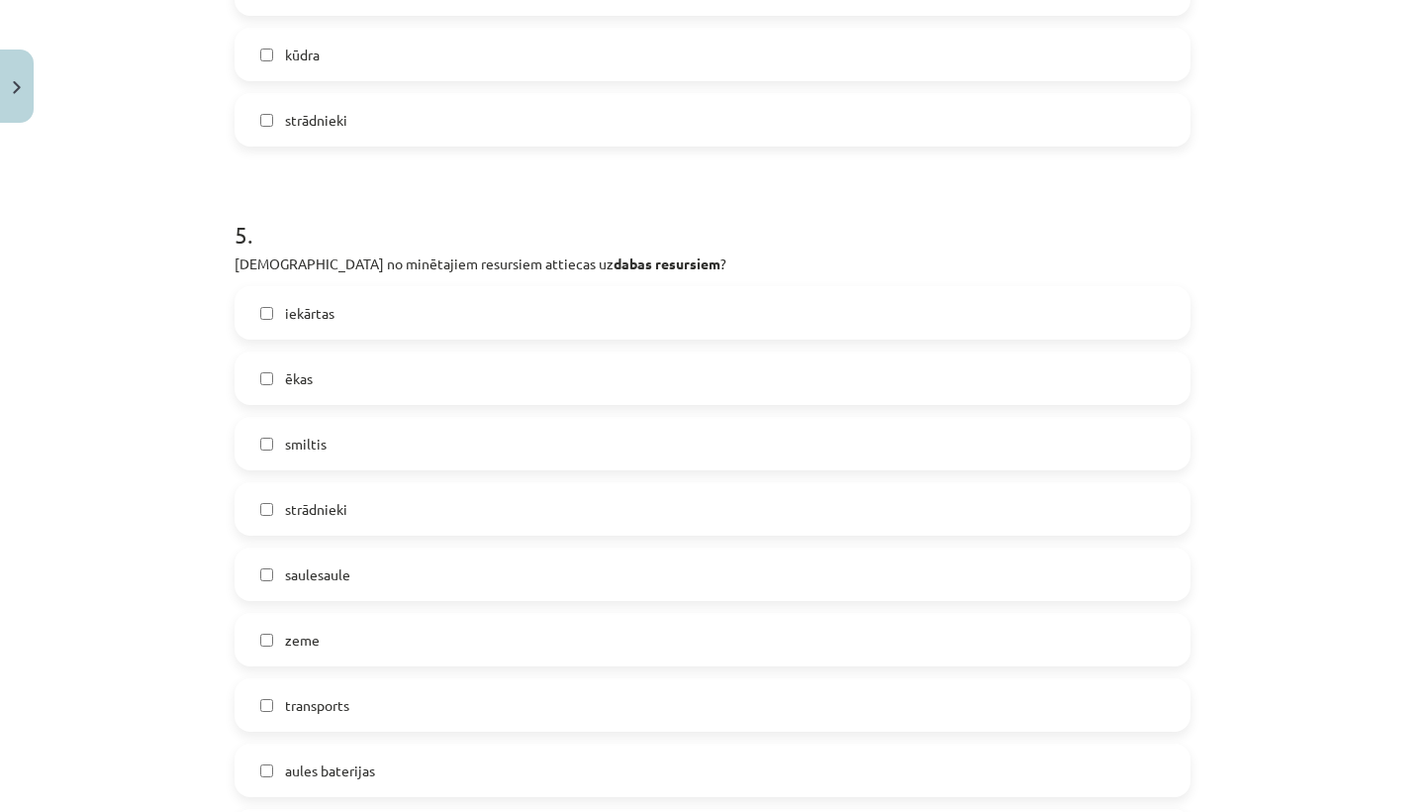
scroll to position [2225, 0]
click at [387, 433] on label "smiltis" at bounding box center [713, 439] width 952 height 49
click at [361, 576] on label "saulesaule" at bounding box center [713, 569] width 952 height 49
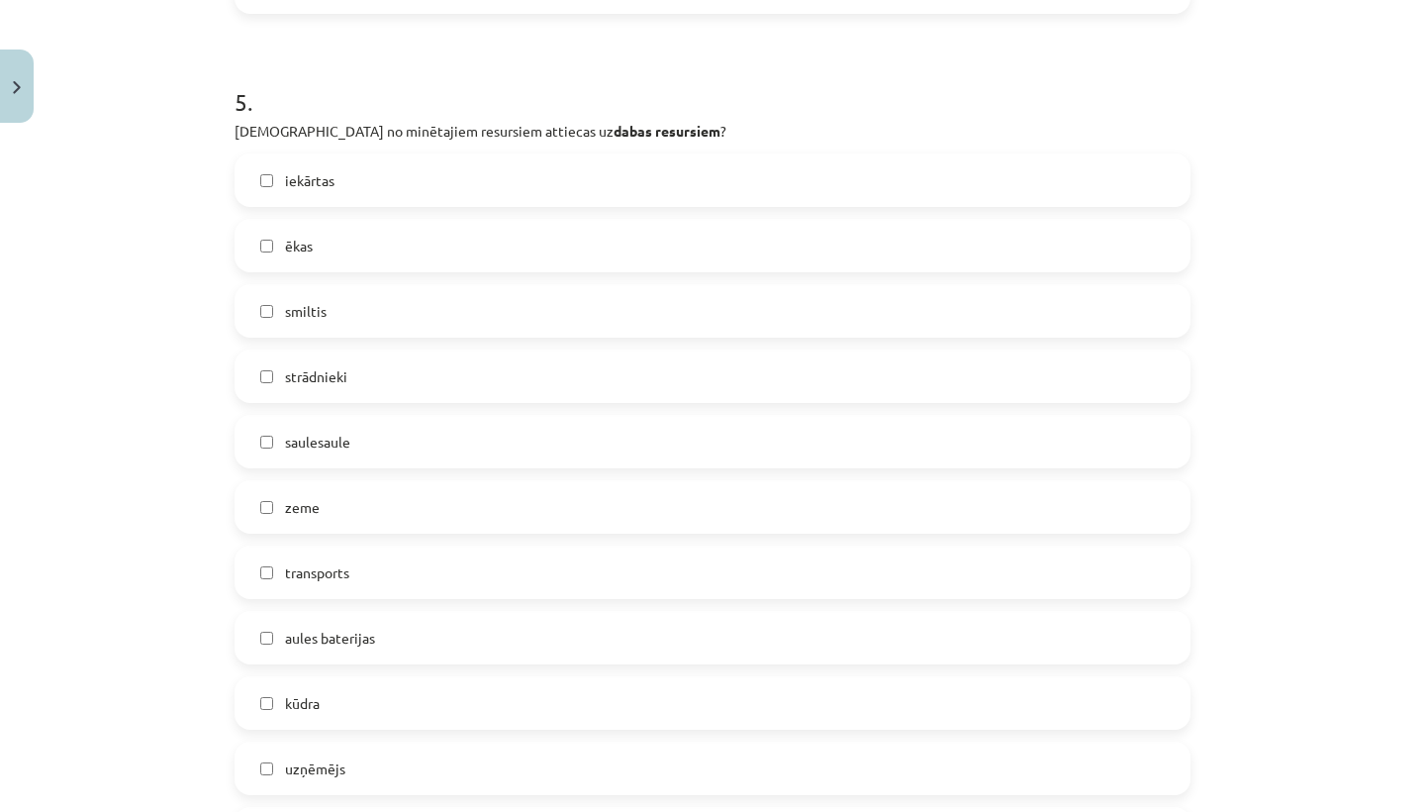
scroll to position [2356, 0]
click at [364, 500] on label "zeme" at bounding box center [713, 503] width 952 height 49
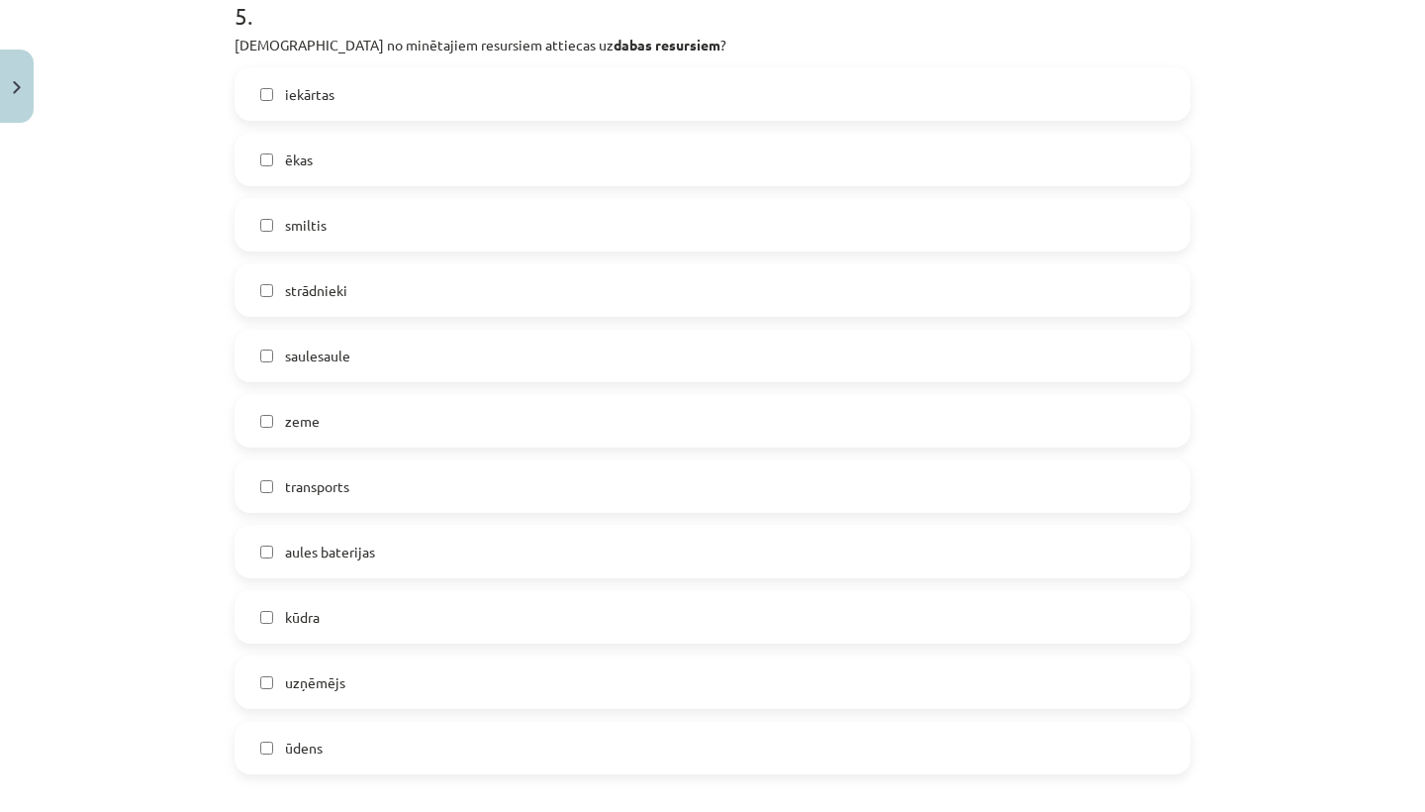
scroll to position [2473, 0]
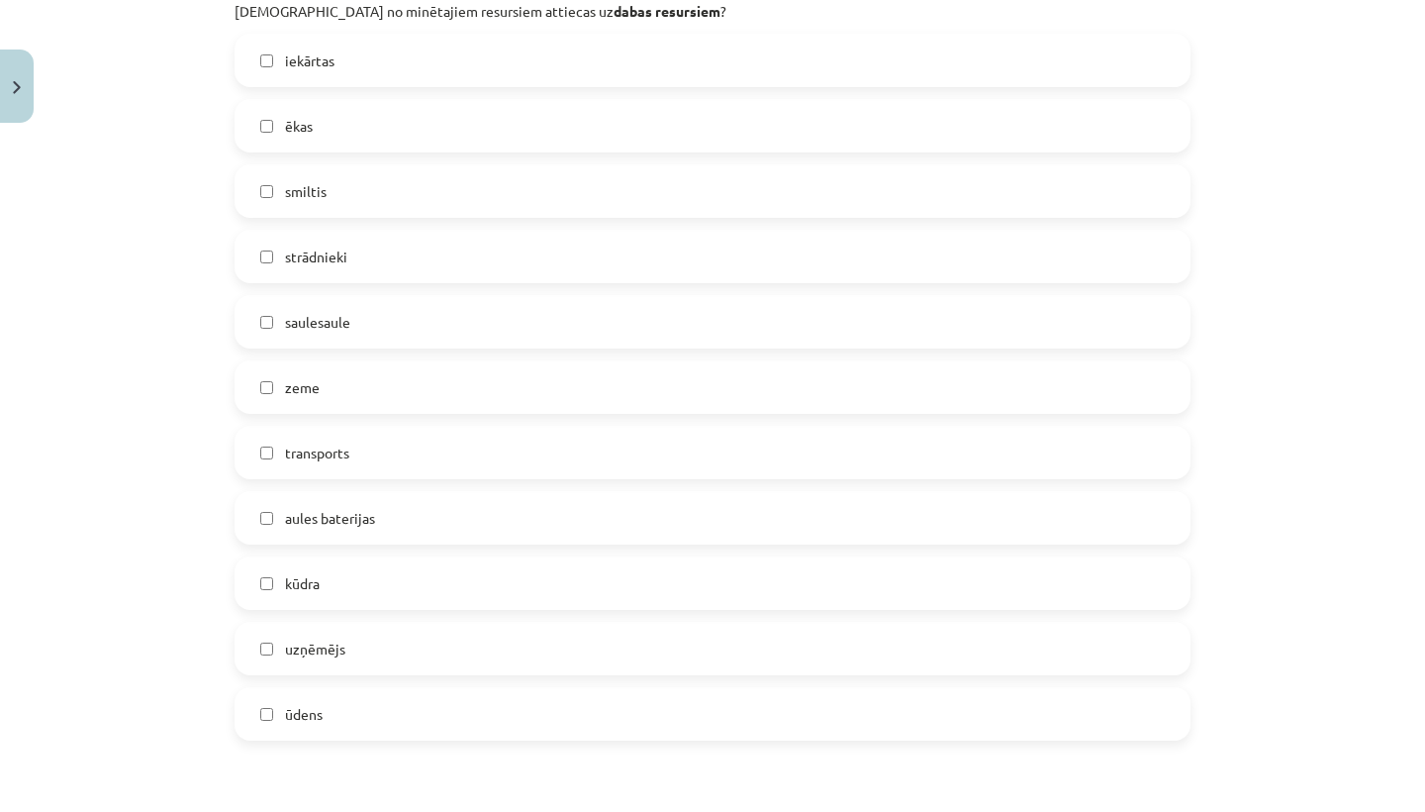
click at [360, 582] on label "kūdra" at bounding box center [713, 582] width 952 height 49
click at [360, 719] on label "ūdens" at bounding box center [713, 713] width 952 height 49
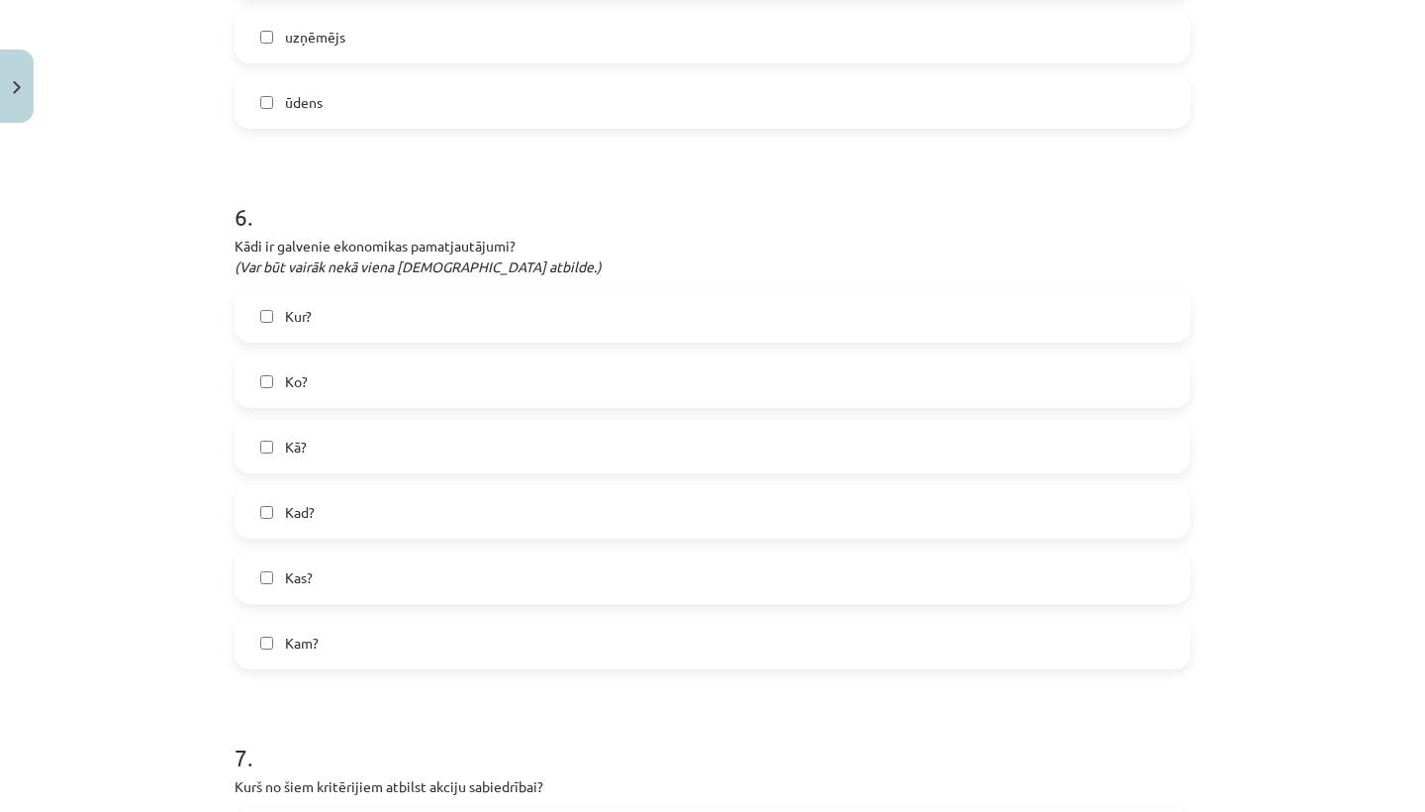
scroll to position [3100, 0]
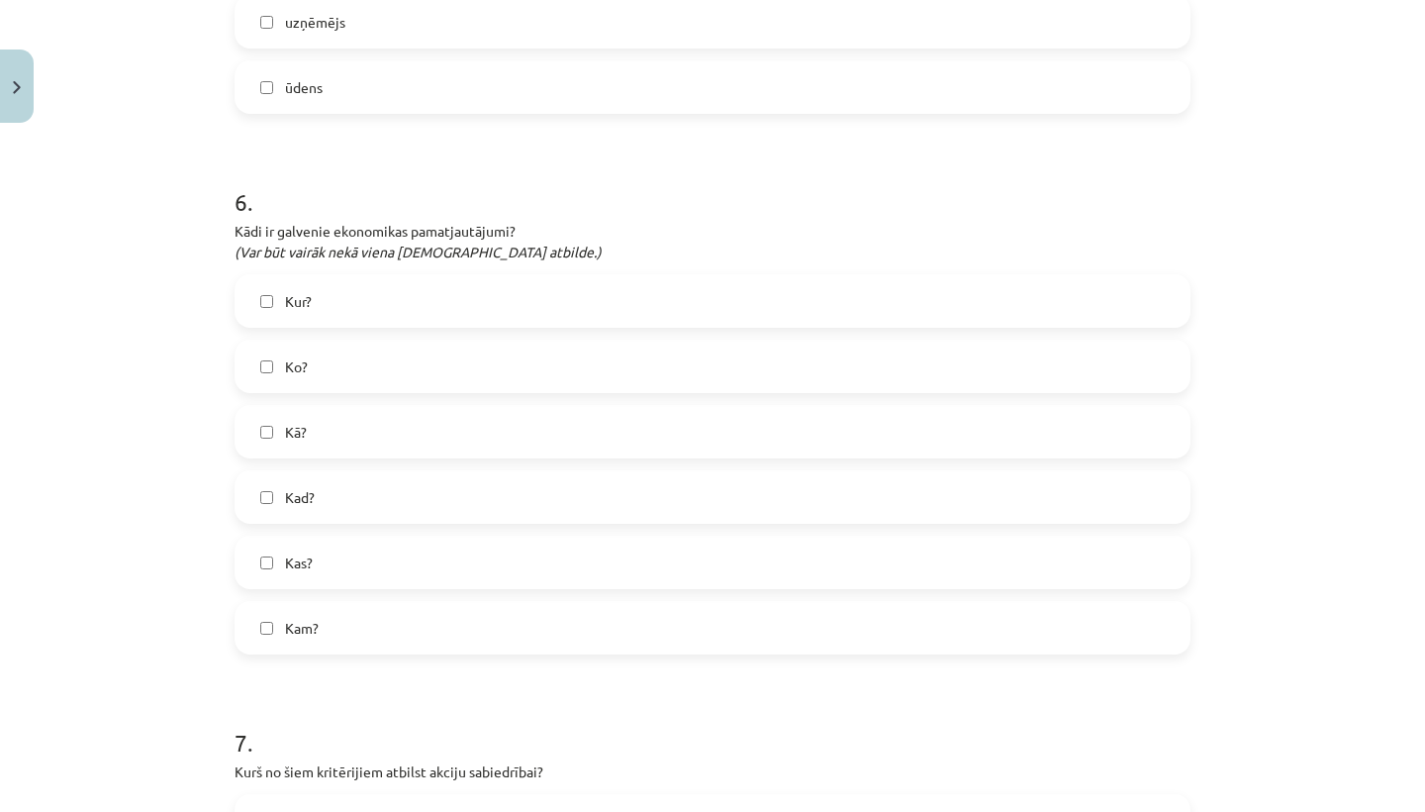
click at [407, 354] on label "Ko?" at bounding box center [713, 365] width 952 height 49
click at [381, 438] on label "Kā?" at bounding box center [713, 431] width 952 height 49
click at [358, 611] on label "Kam?" at bounding box center [713, 627] width 952 height 49
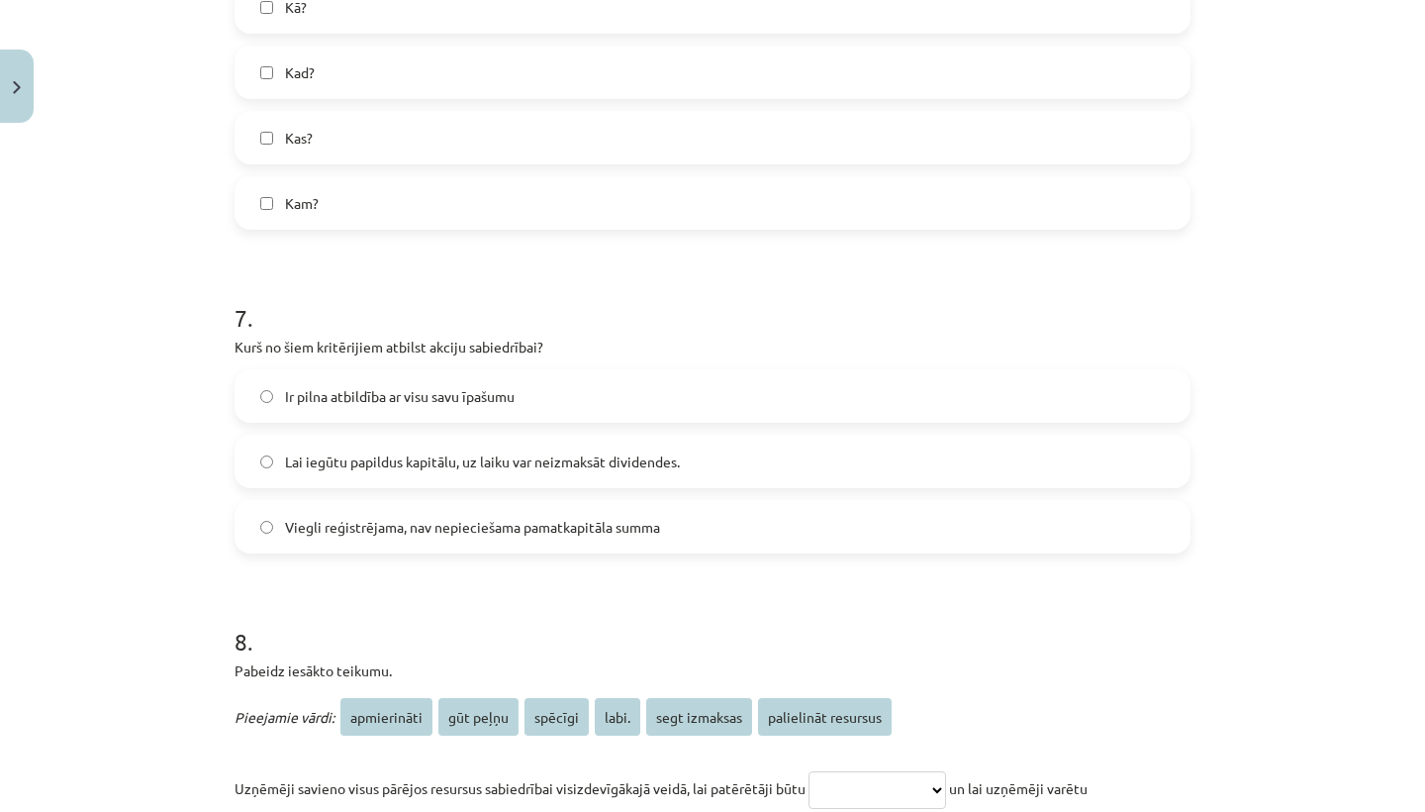
scroll to position [3537, 0]
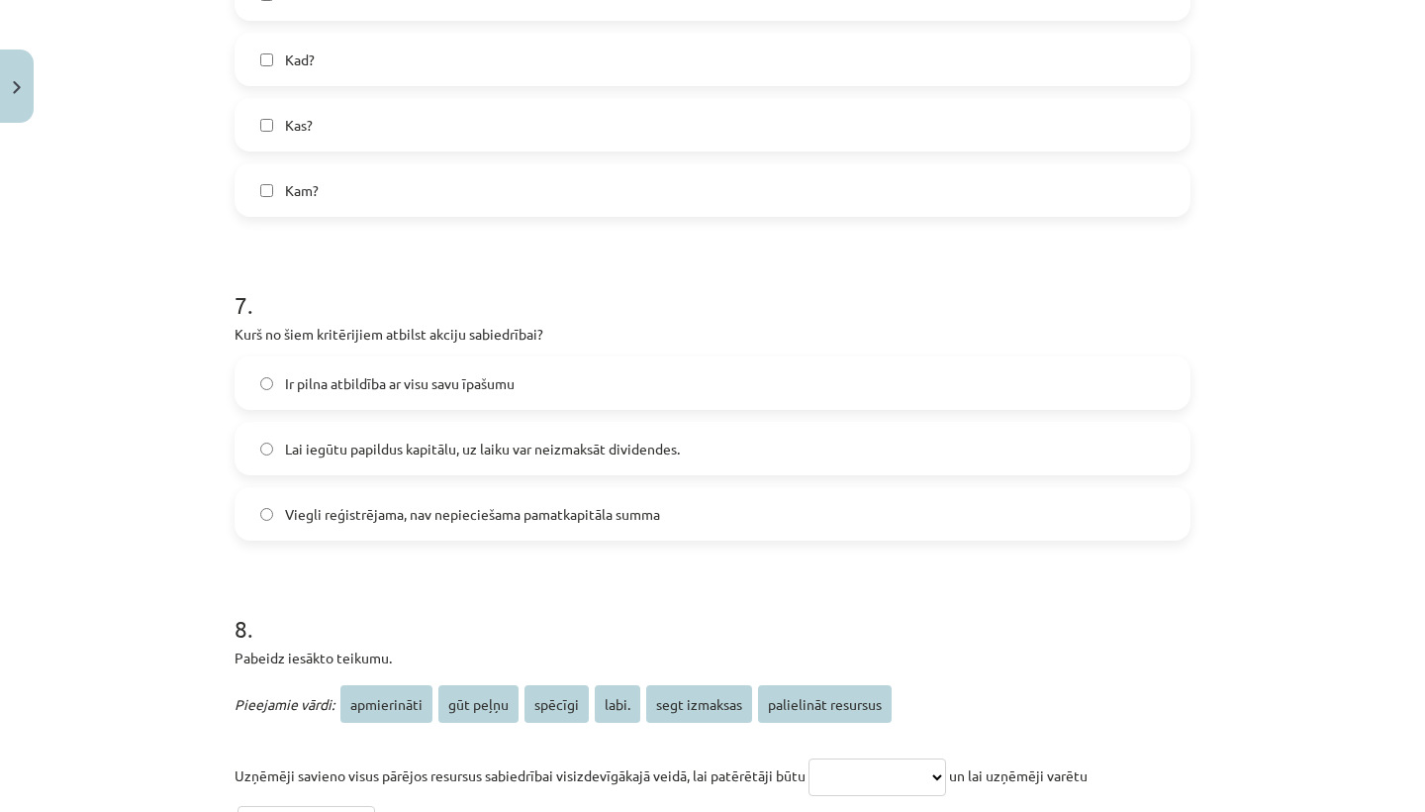
click at [411, 531] on label "Viegli reģistrējama, nav nepieciešama pamatkapitāla summa" at bounding box center [713, 513] width 952 height 49
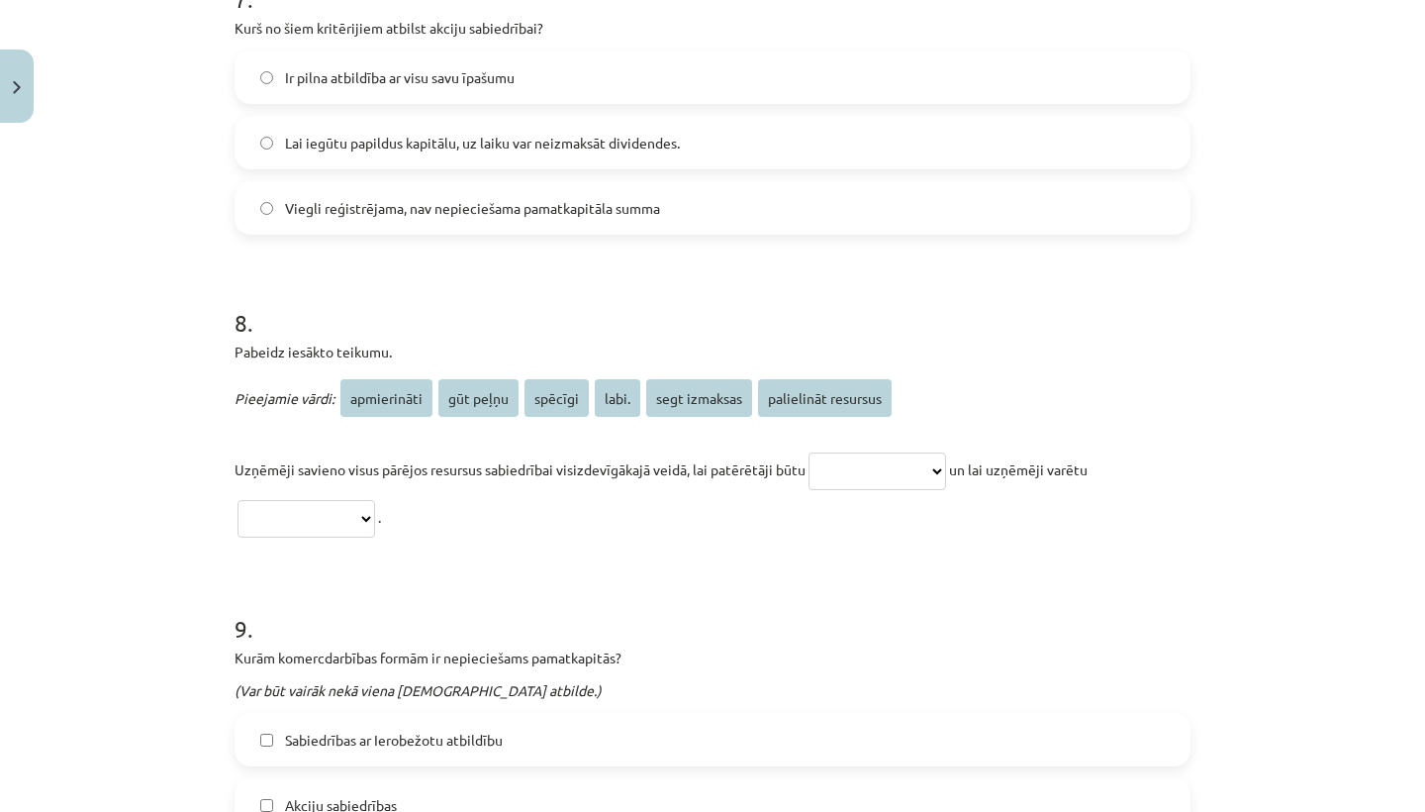
scroll to position [3844, 0]
select select "**********"
select select "*********"
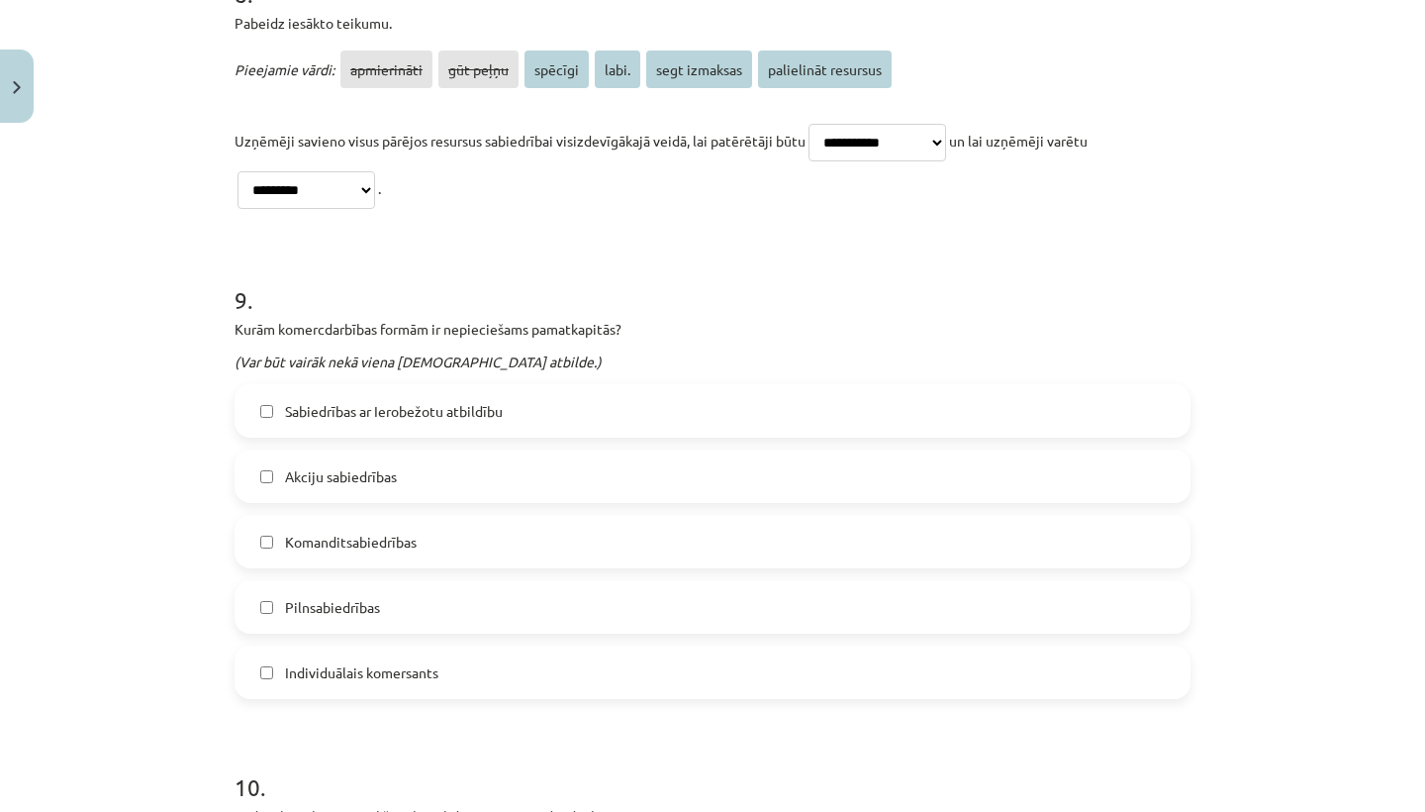
scroll to position [4181, 0]
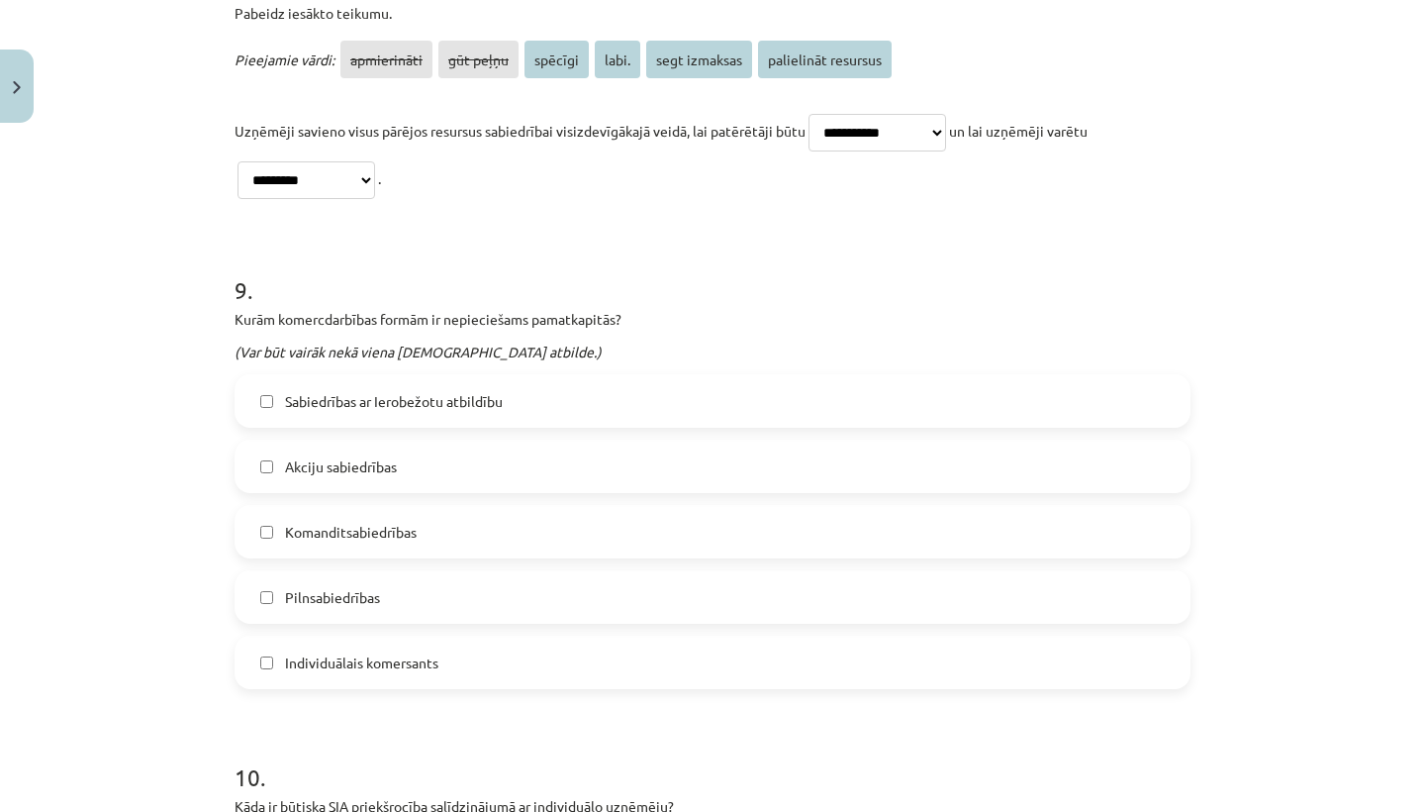
click at [542, 455] on label "Akciju sabiedrības" at bounding box center [713, 465] width 952 height 49
click at [566, 400] on label "Sabiedrības ar Ierobežotu atbildību" at bounding box center [713, 400] width 952 height 49
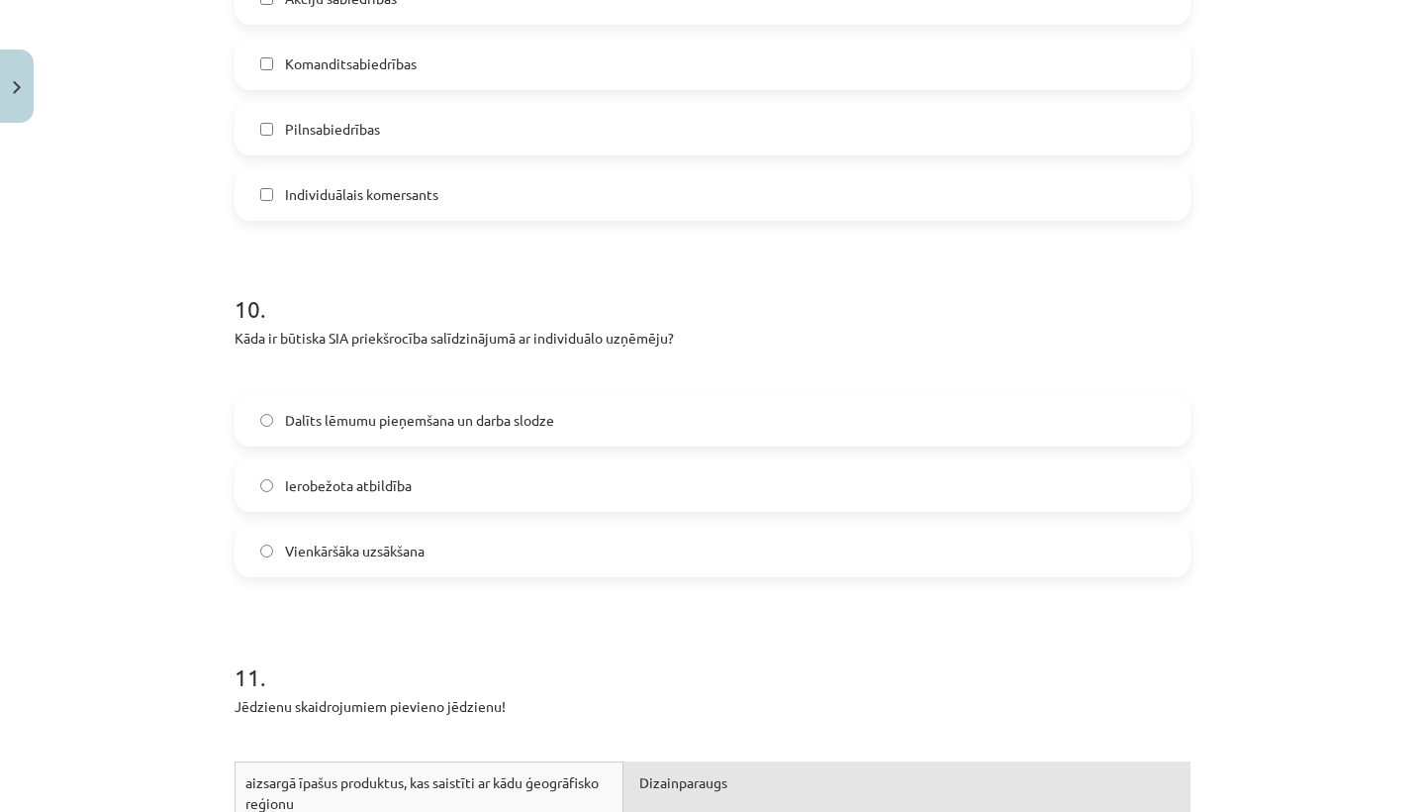
scroll to position [4697, 0]
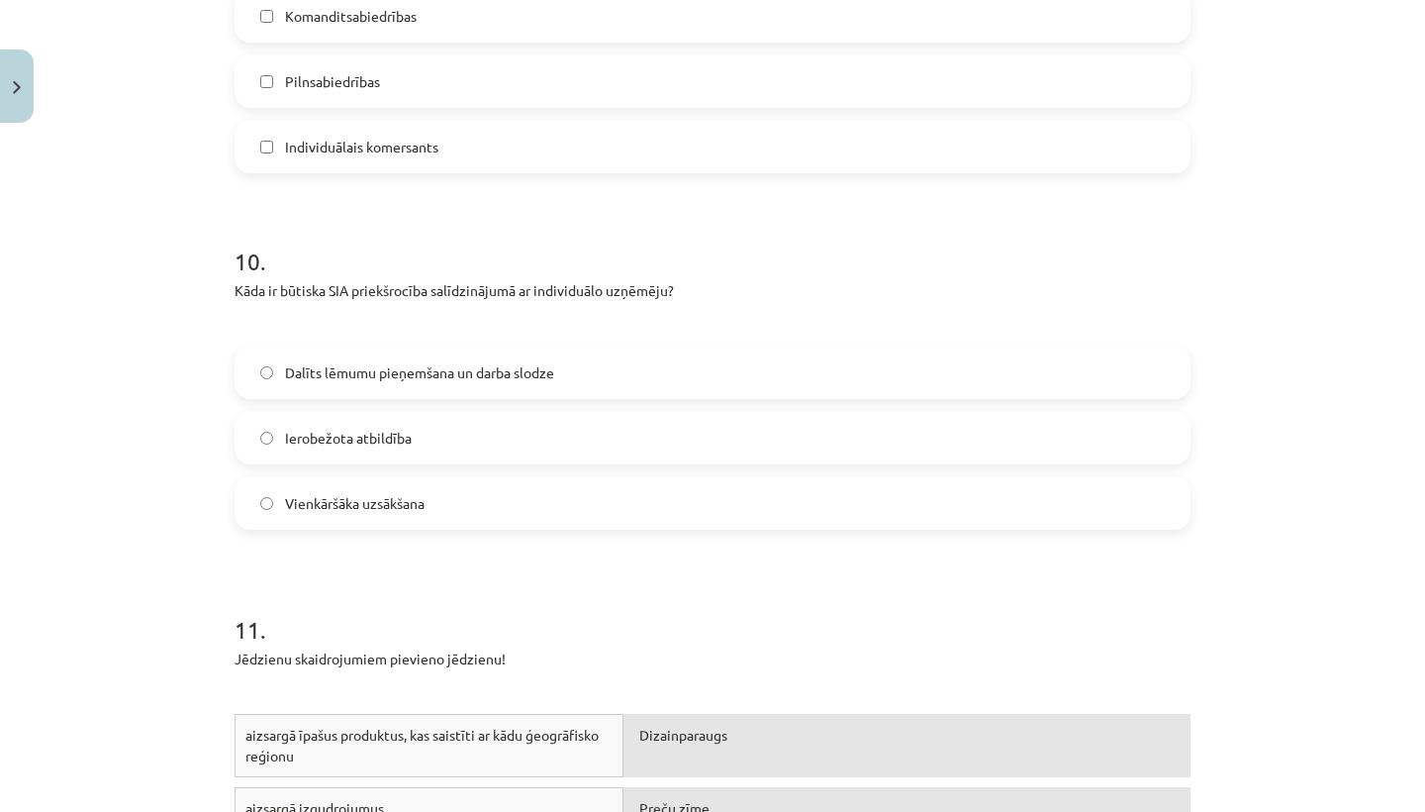
click at [551, 486] on label "Vienkāršāka uzsākšana" at bounding box center [713, 502] width 952 height 49
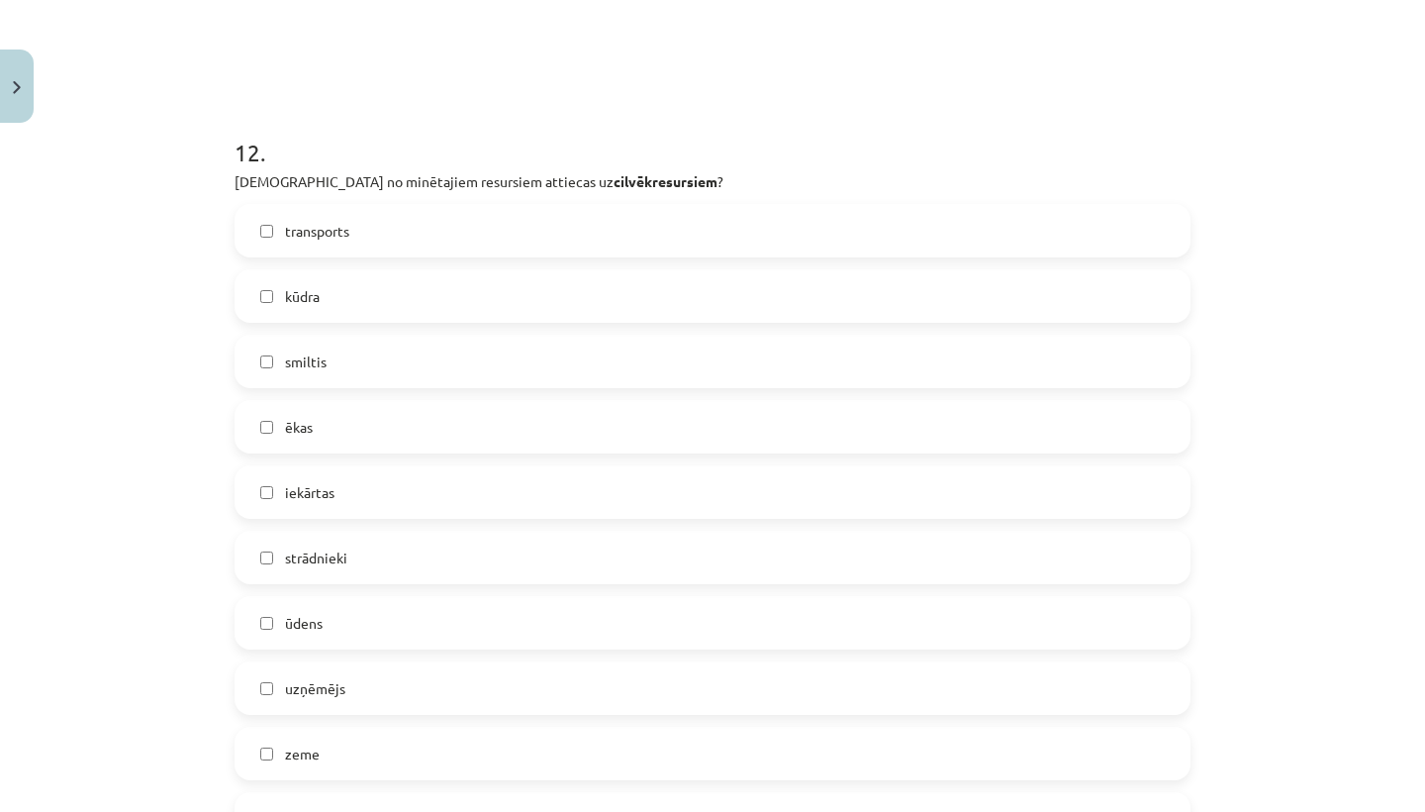
scroll to position [5641, 0]
click at [527, 545] on label "strādnieki" at bounding box center [713, 558] width 952 height 49
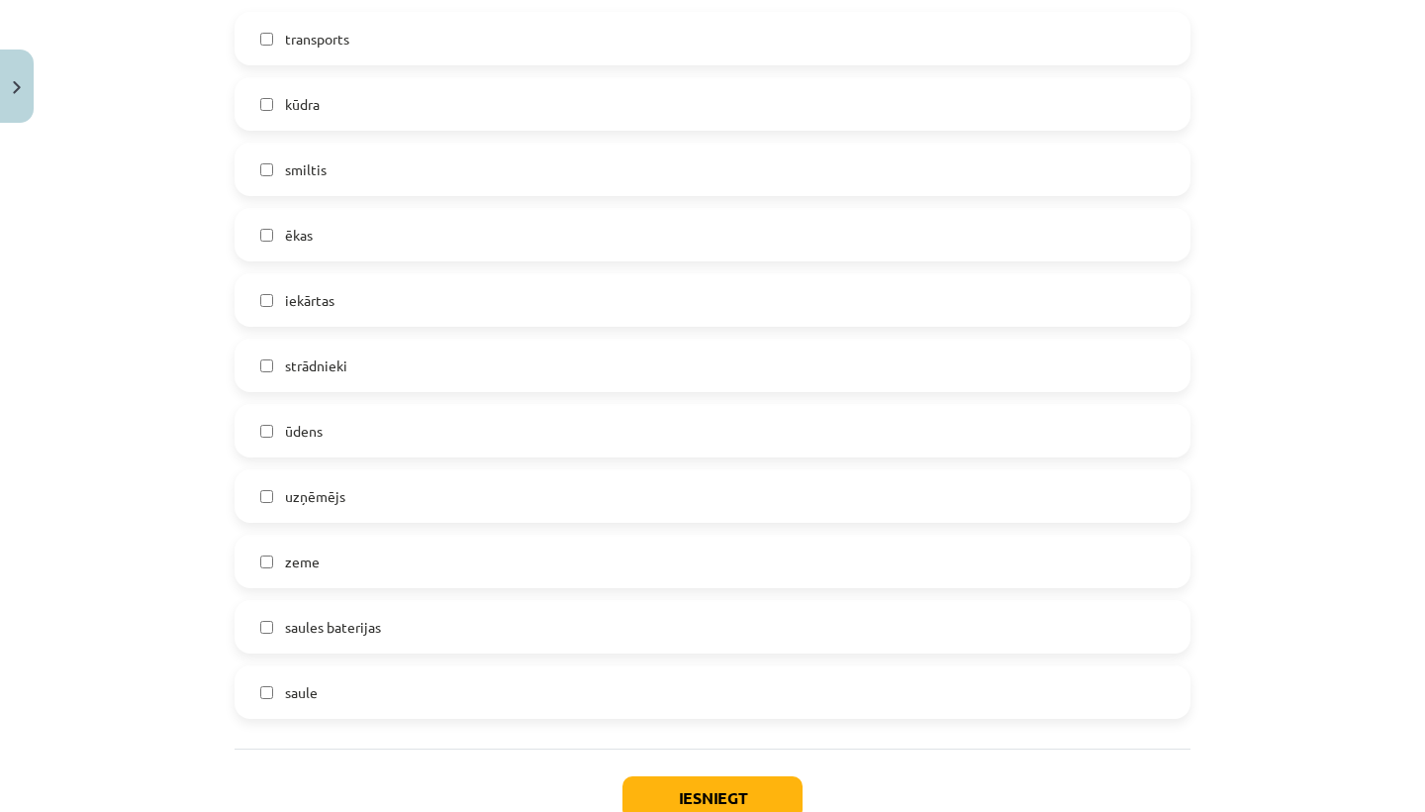
scroll to position [5833, 0]
click at [513, 503] on label "uzņēmējs" at bounding box center [713, 497] width 952 height 49
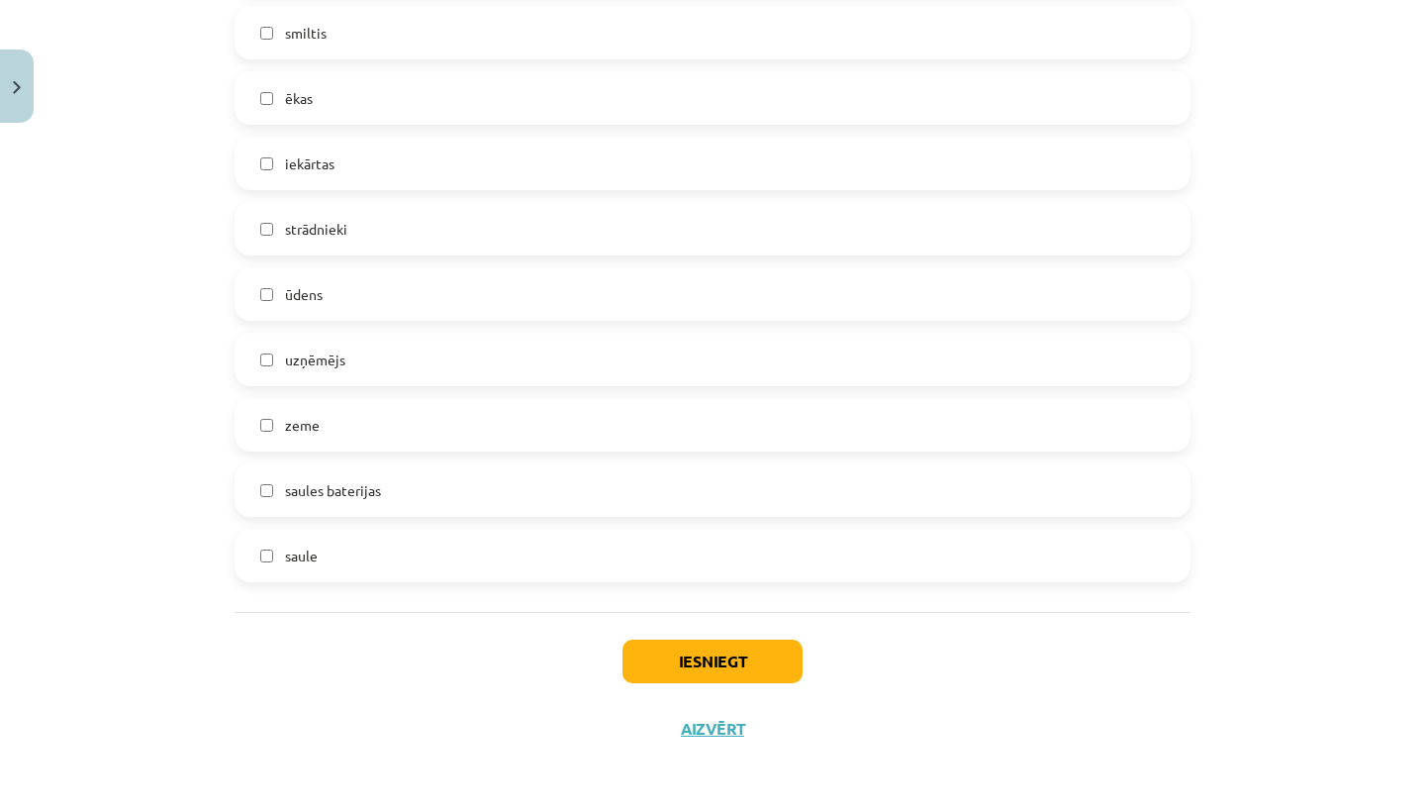
scroll to position [5974, 0]
click at [686, 664] on button "Iesniegt" at bounding box center [712, 661] width 180 height 44
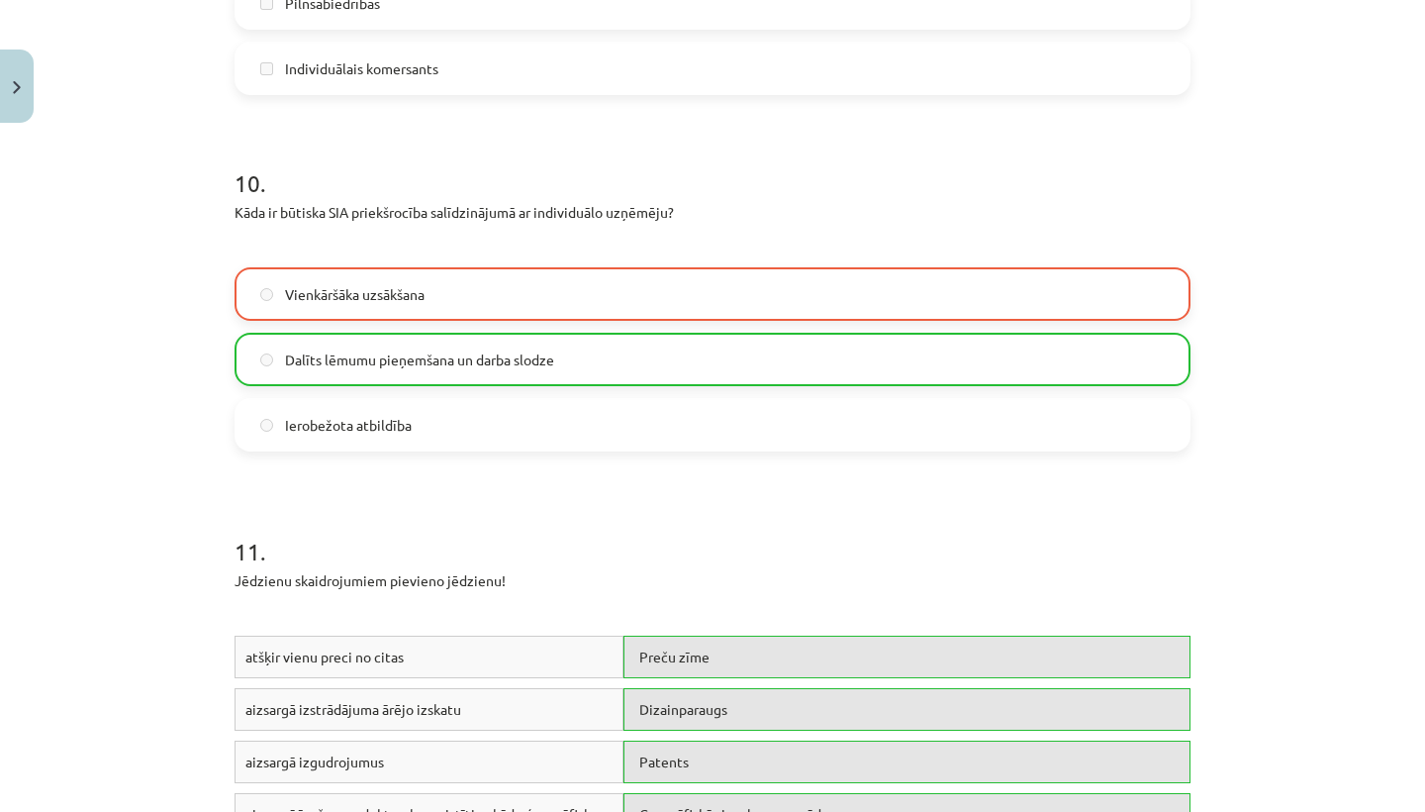
scroll to position [4774, 0]
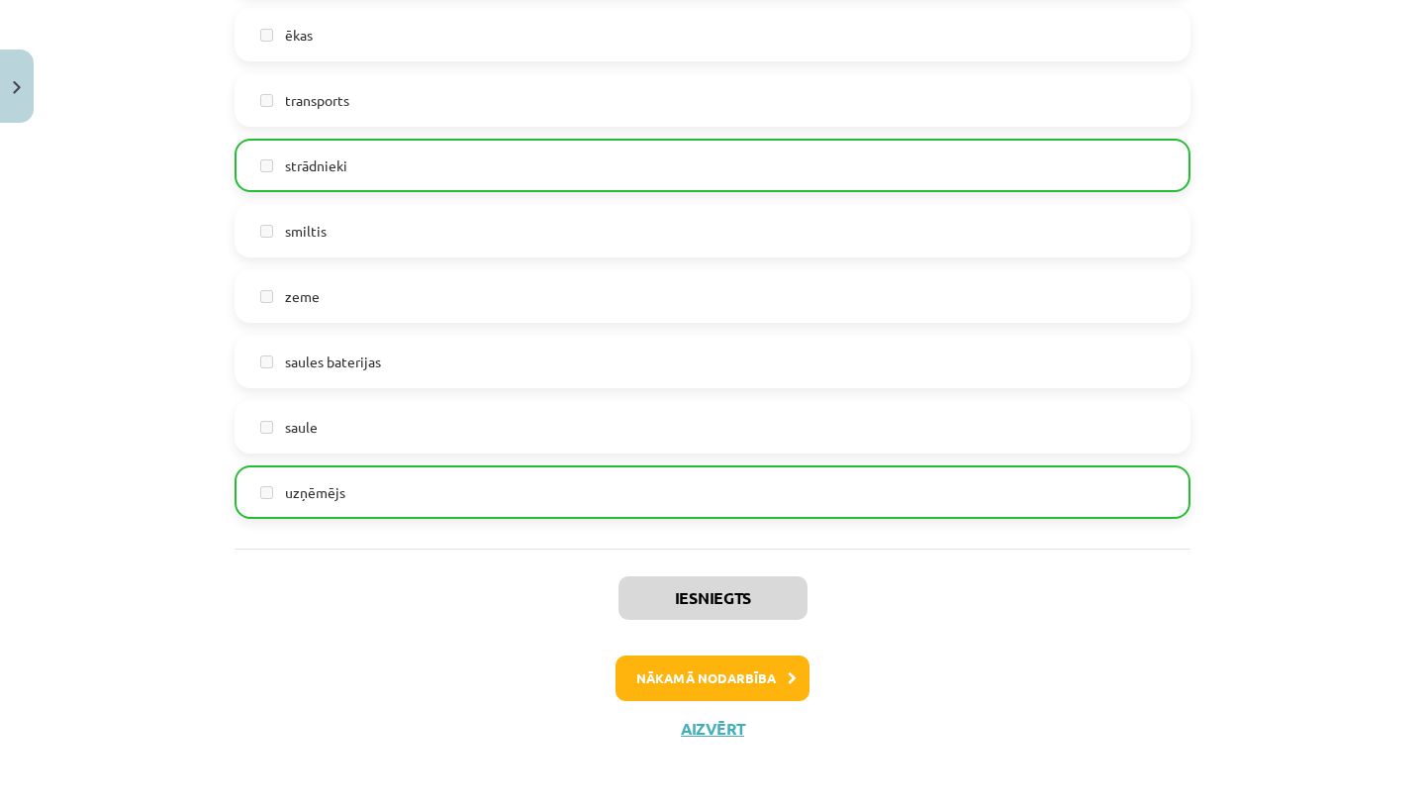
click at [674, 676] on button "Nākamā nodarbība" at bounding box center [713, 678] width 194 height 46
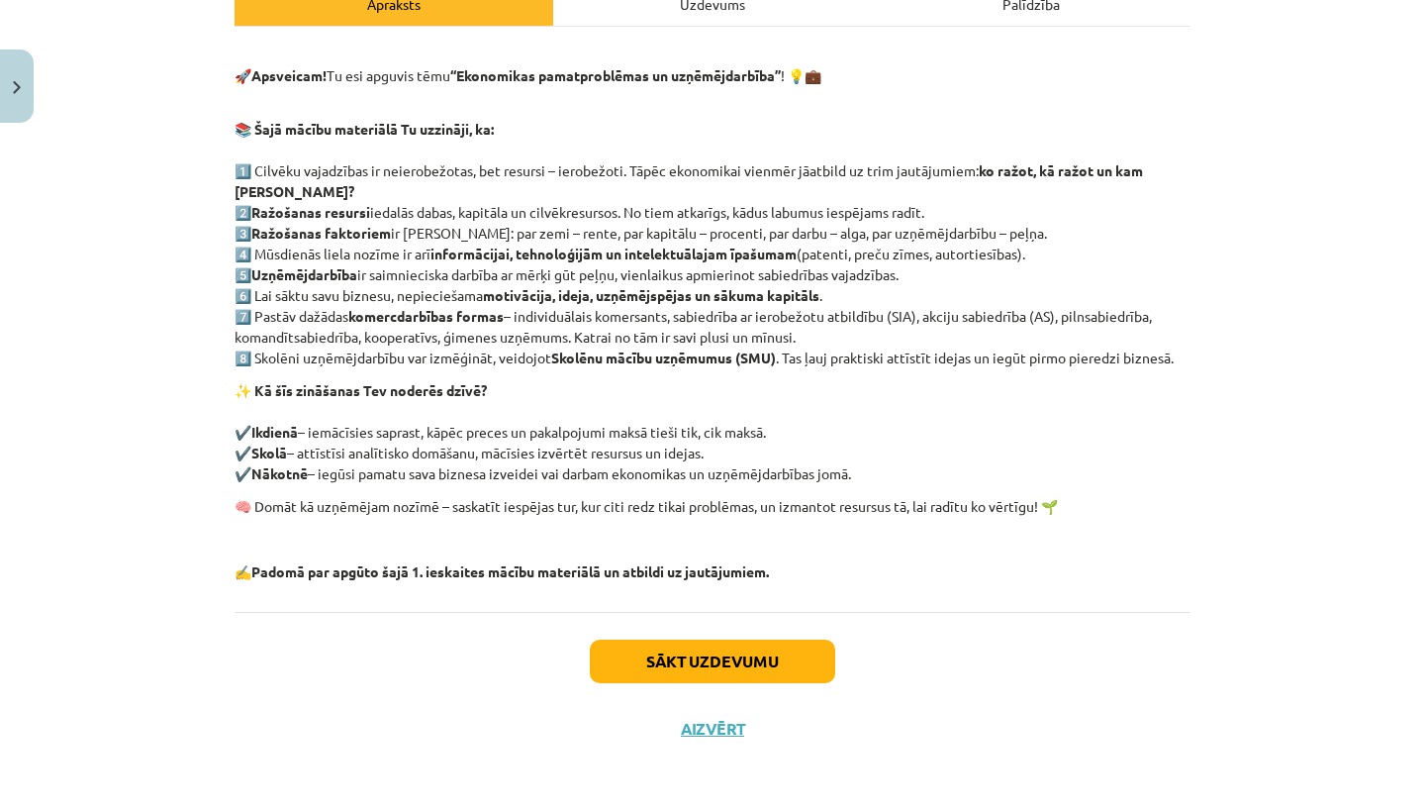
scroll to position [313, 0]
click at [608, 650] on button "Sākt uzdevumu" at bounding box center [712, 661] width 245 height 44
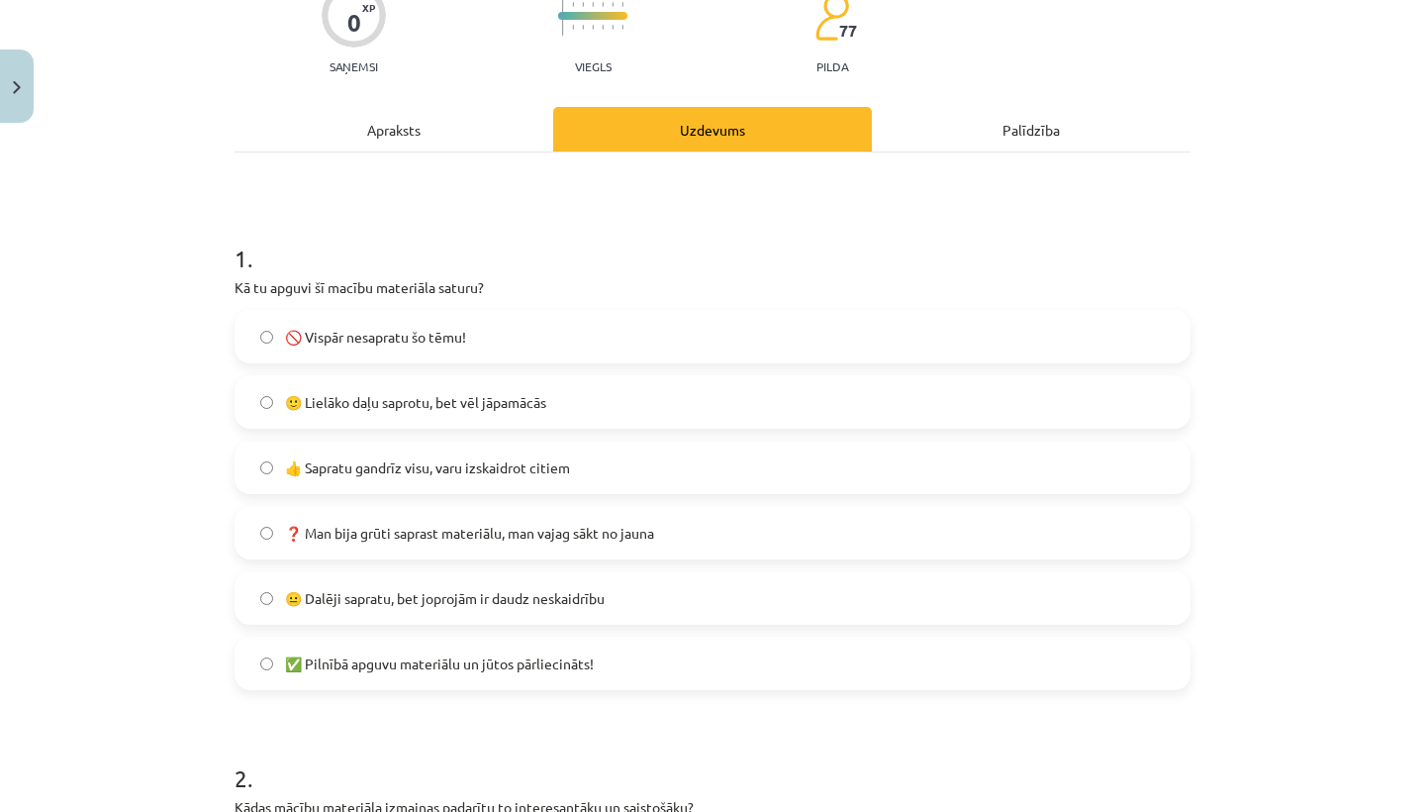
scroll to position [177, 0]
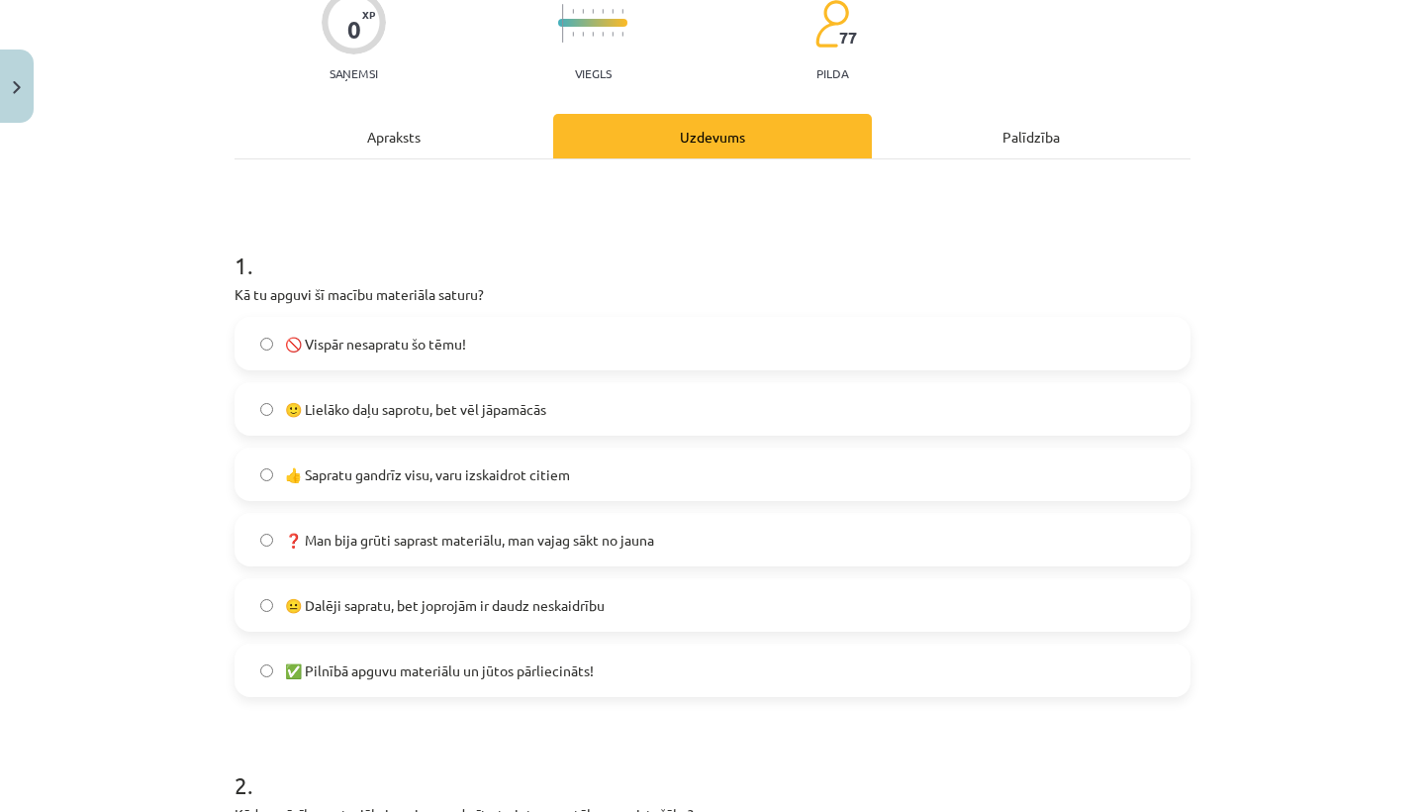
click at [611, 407] on label "🙂 Lielāko daļu saprotu, bet vēl jāpamācās" at bounding box center [713, 408] width 952 height 49
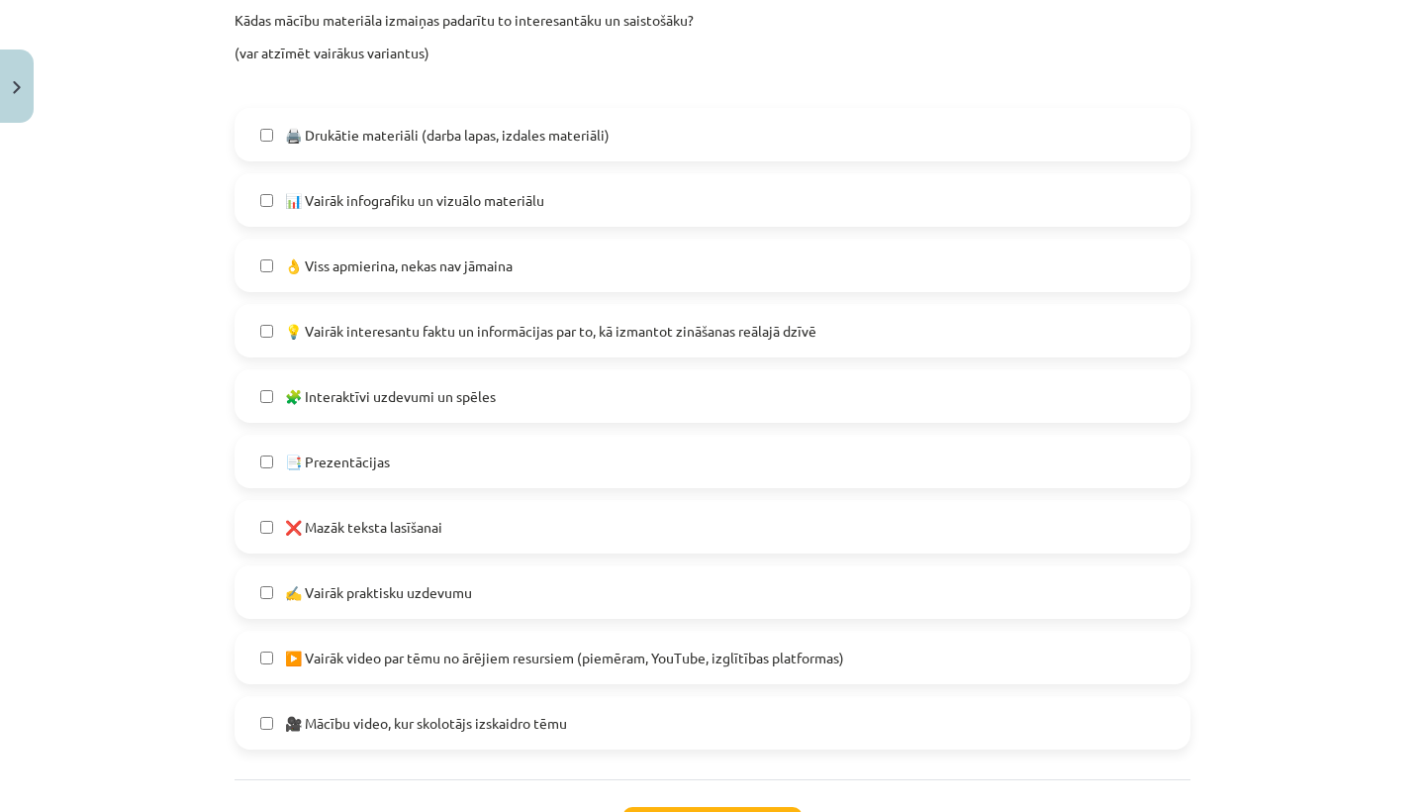
scroll to position [968, 0]
click at [513, 605] on label "✍️ Vairāk praktisku uzdevumu" at bounding box center [713, 594] width 952 height 49
click at [515, 728] on span "🎥 Mācību video, kur skolotājs izskaidro tēmu" at bounding box center [426, 726] width 282 height 21
click at [531, 392] on label "🧩 Interaktīvi uzdevumi un spēles" at bounding box center [713, 398] width 952 height 49
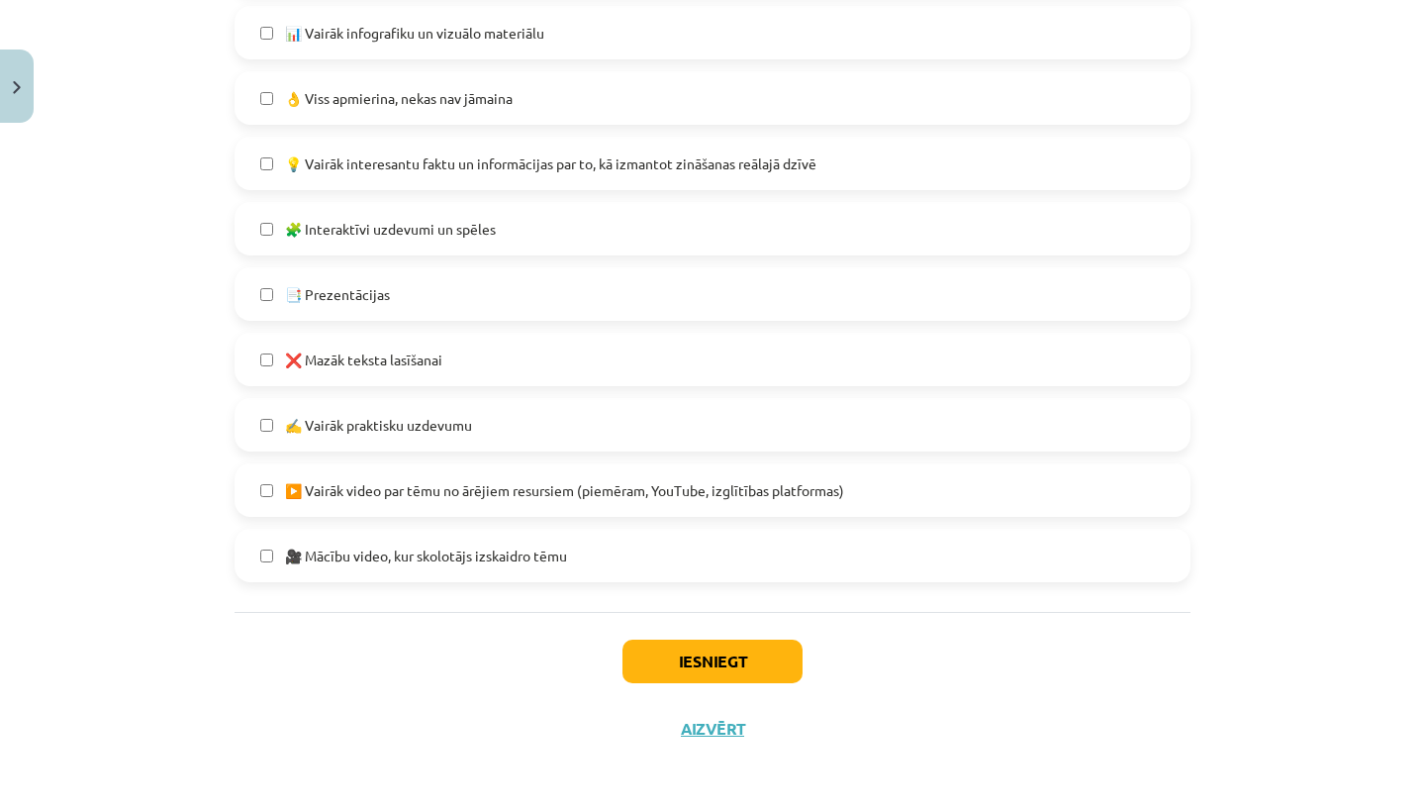
scroll to position [1141, 0]
click at [665, 639] on button "Iesniegt" at bounding box center [712, 661] width 180 height 44
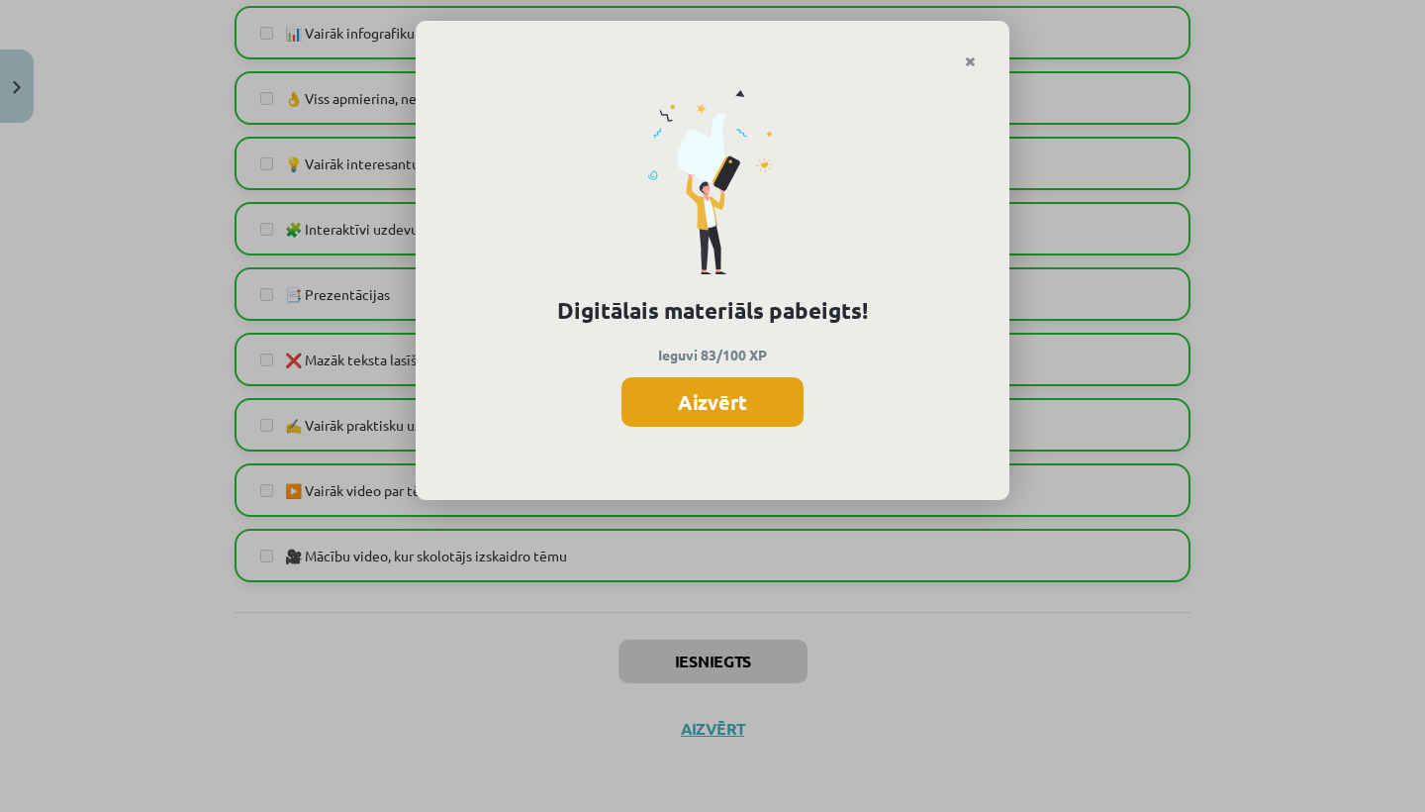
click at [741, 384] on button "Aizvērt" at bounding box center [712, 401] width 182 height 49
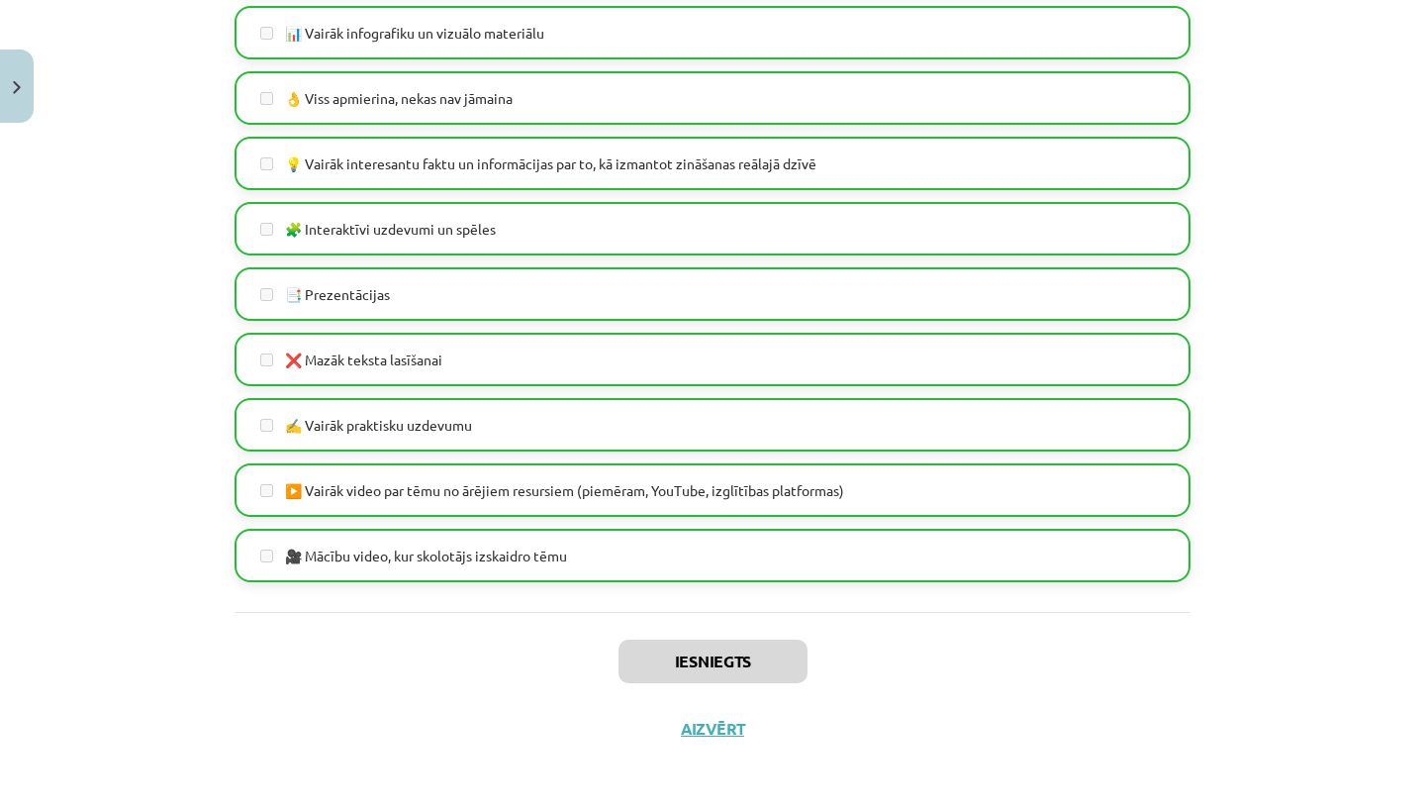
click at [676, 718] on button "Aizvērt" at bounding box center [712, 728] width 75 height 20
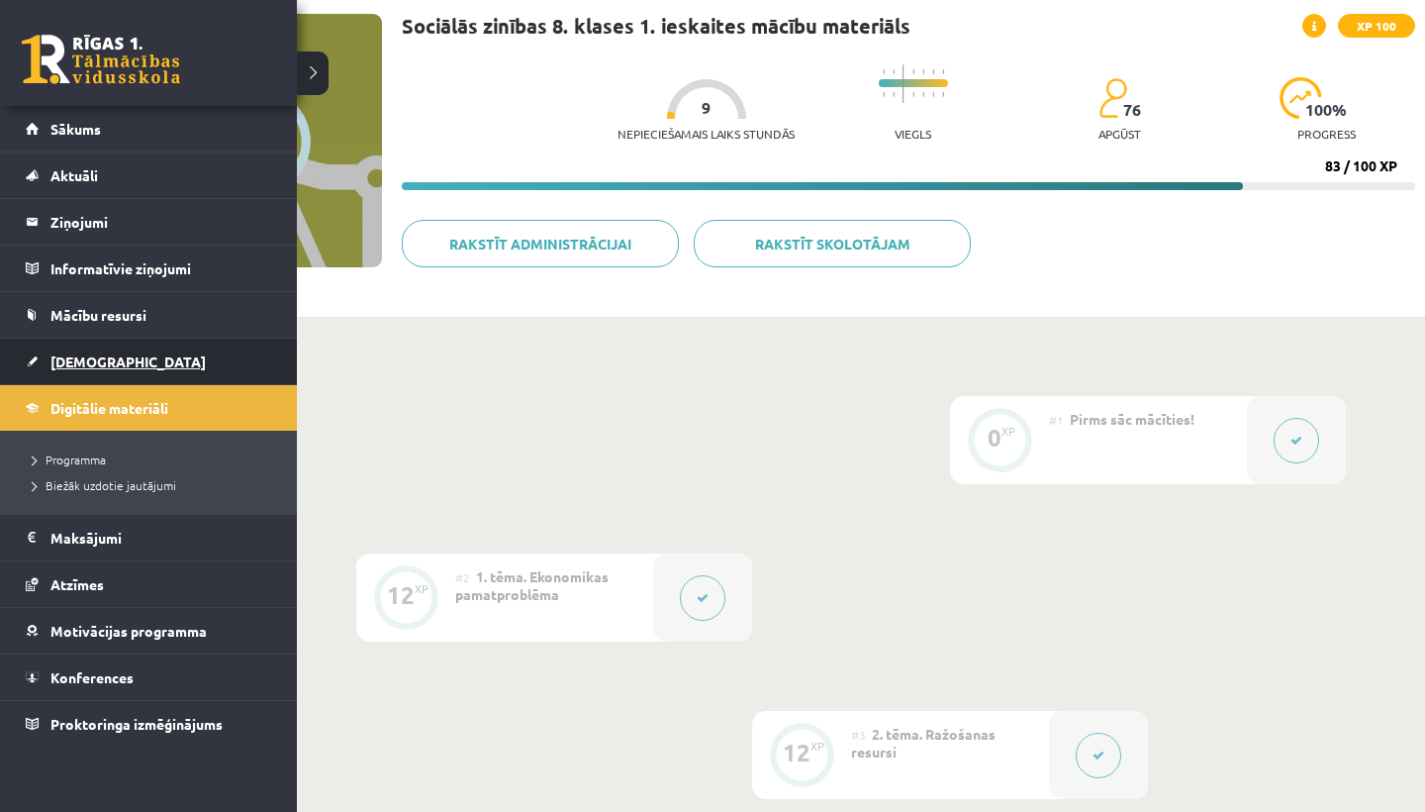
click at [90, 346] on link "[DEMOGRAPHIC_DATA]" at bounding box center [149, 361] width 246 height 46
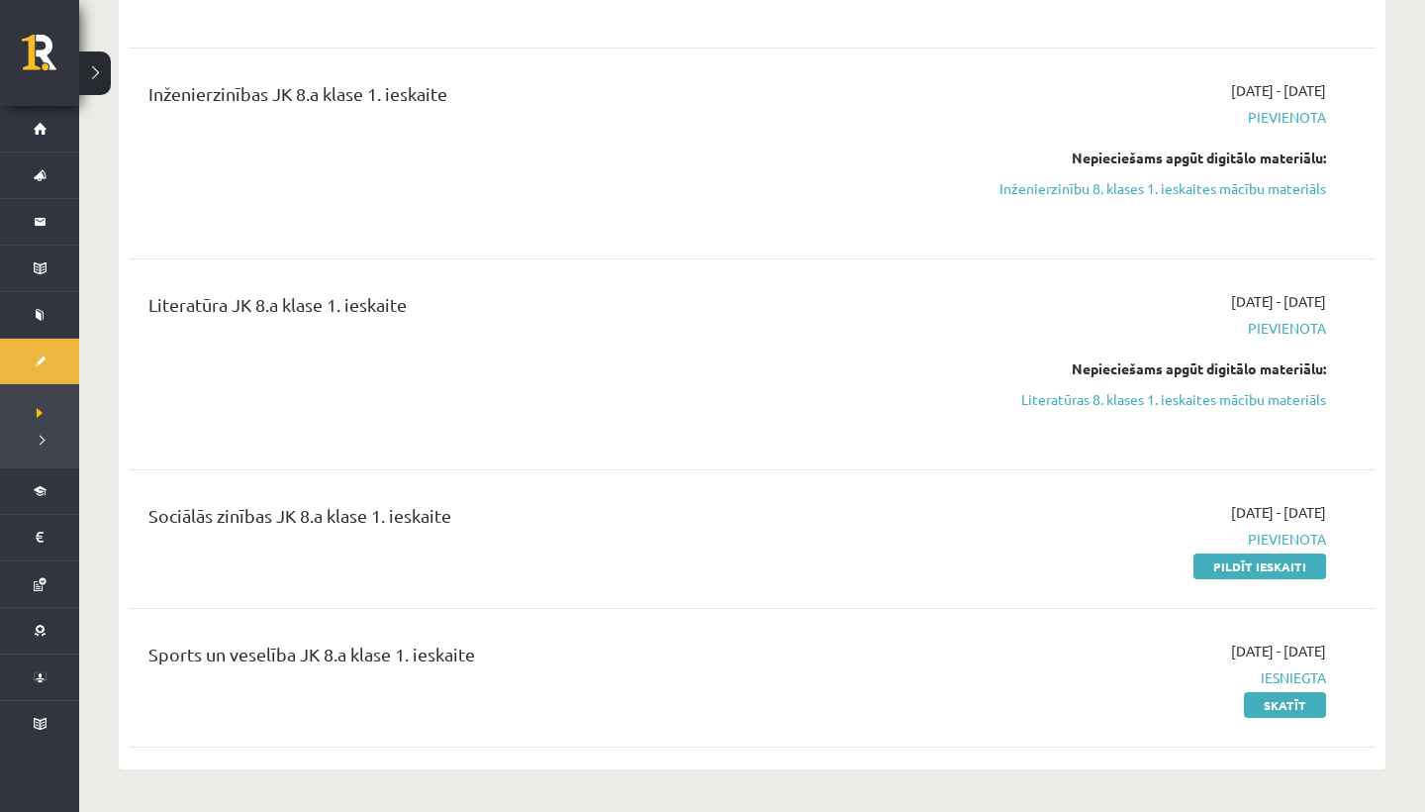
scroll to position [677, 0]
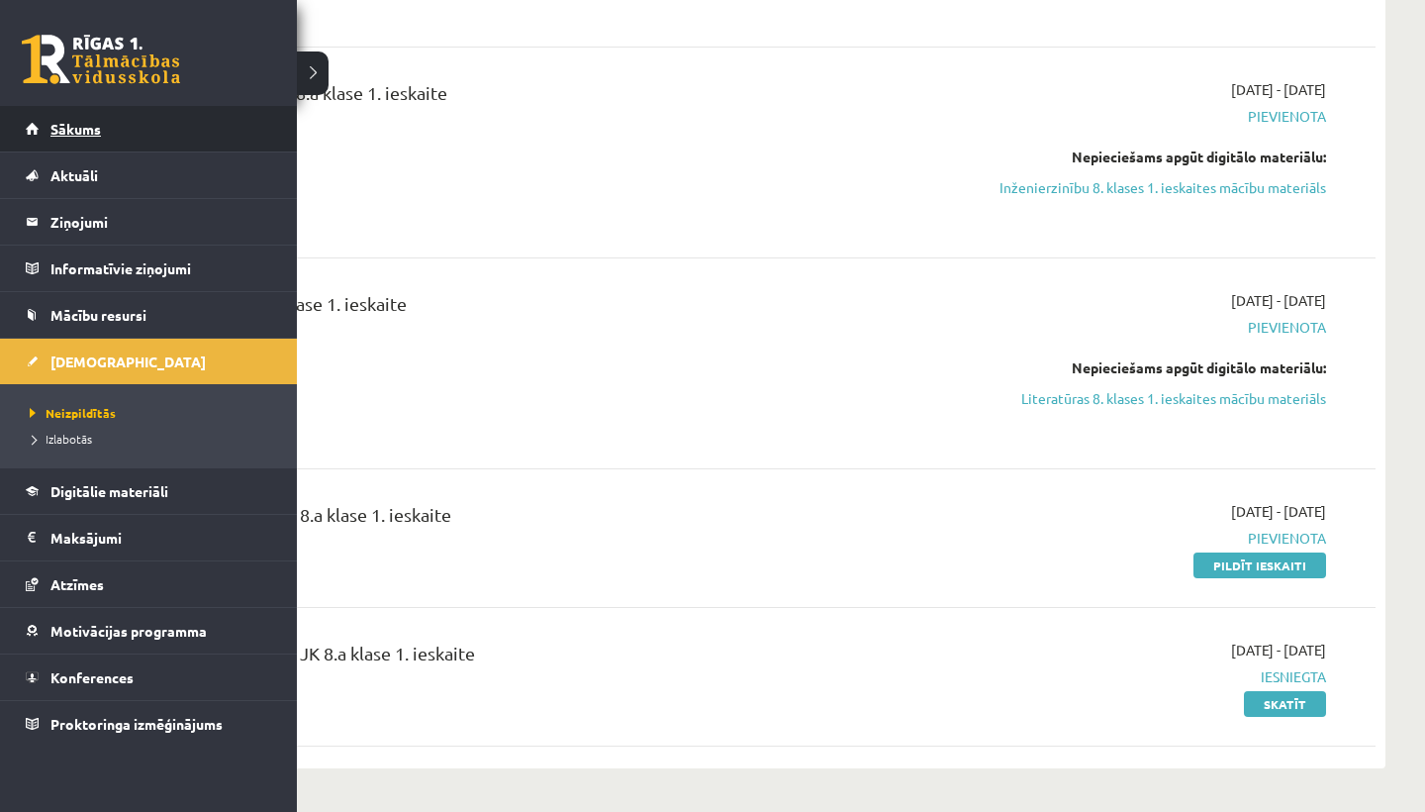
click at [94, 124] on span "Sākums" at bounding box center [75, 129] width 50 height 18
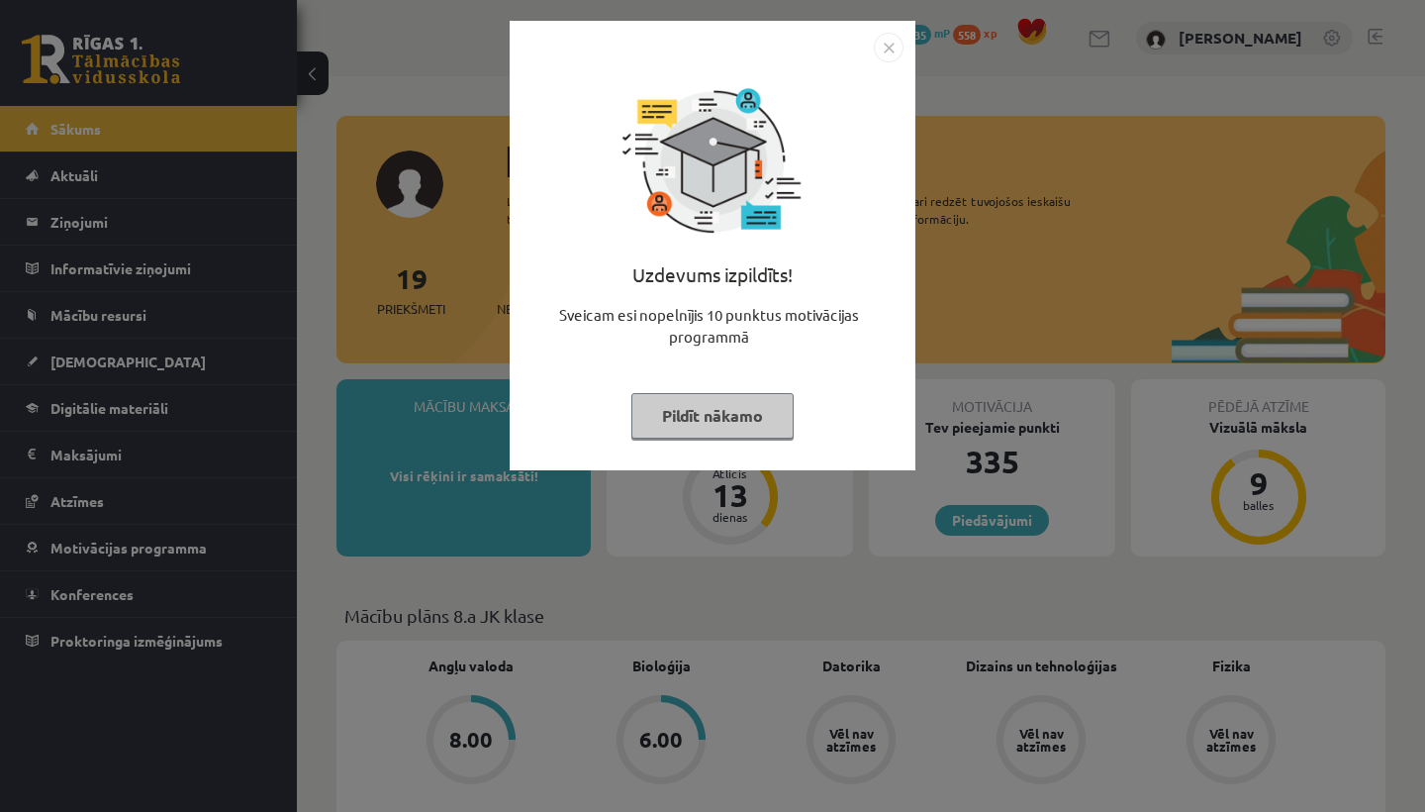
click at [893, 36] on img "Close" at bounding box center [889, 48] width 30 height 30
